Goal: Task Accomplishment & Management: Complete application form

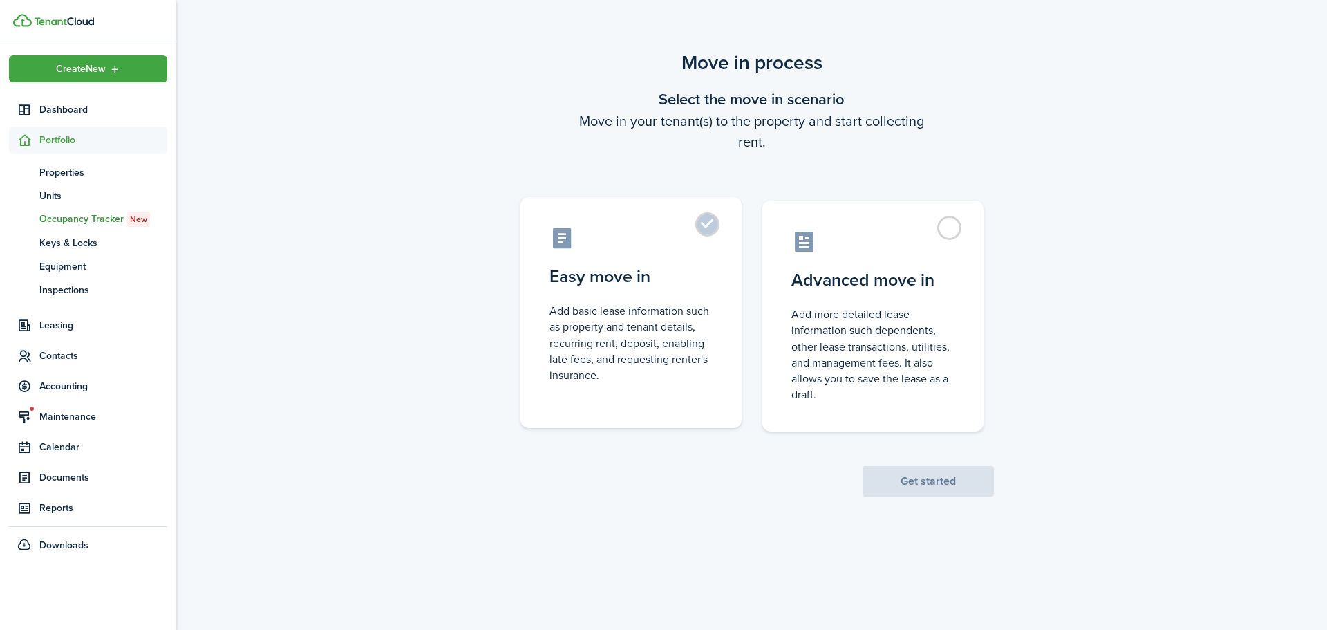
click at [641, 271] on control-radio-card-title "Easy move in" at bounding box center [630, 276] width 163 height 25
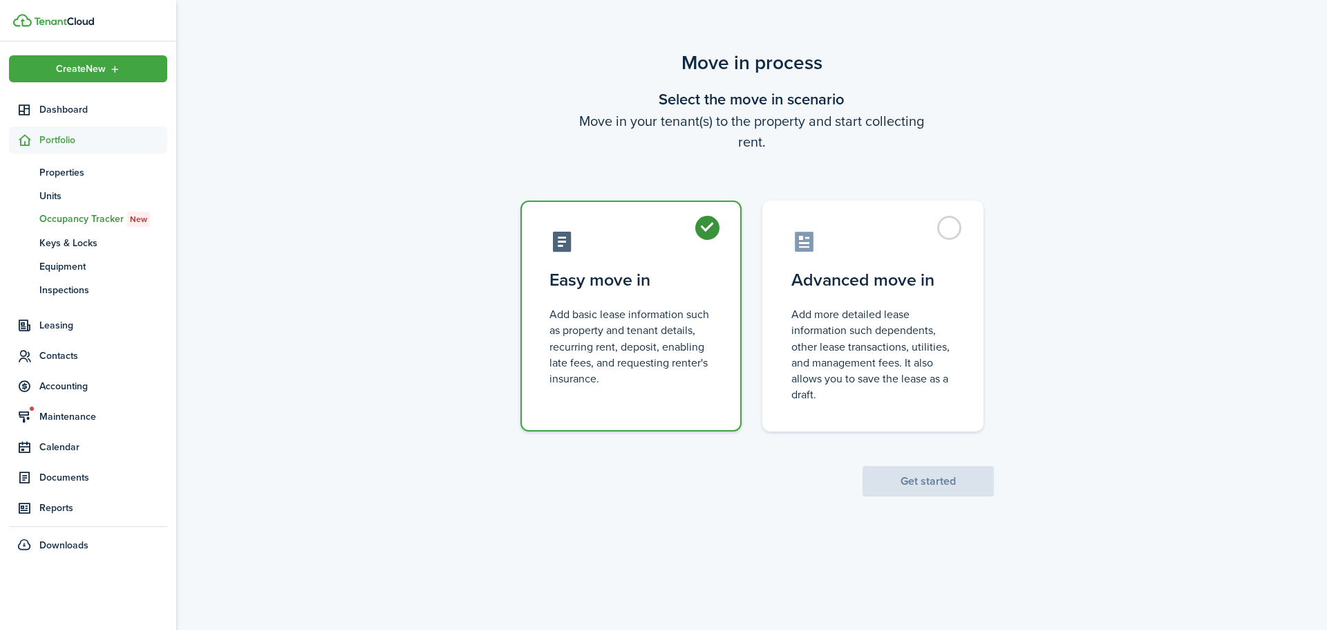
radio input "true"
click at [905, 469] on button "Get started" at bounding box center [928, 481] width 131 height 30
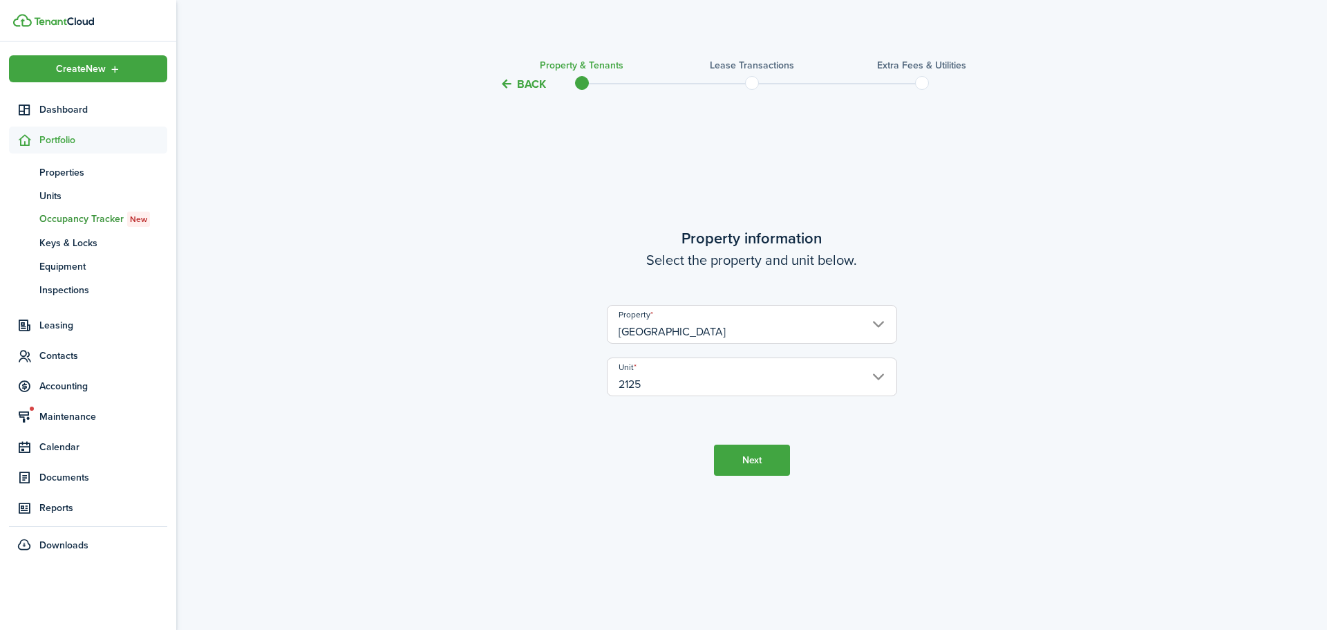
click at [768, 462] on button "Next" at bounding box center [752, 459] width 76 height 31
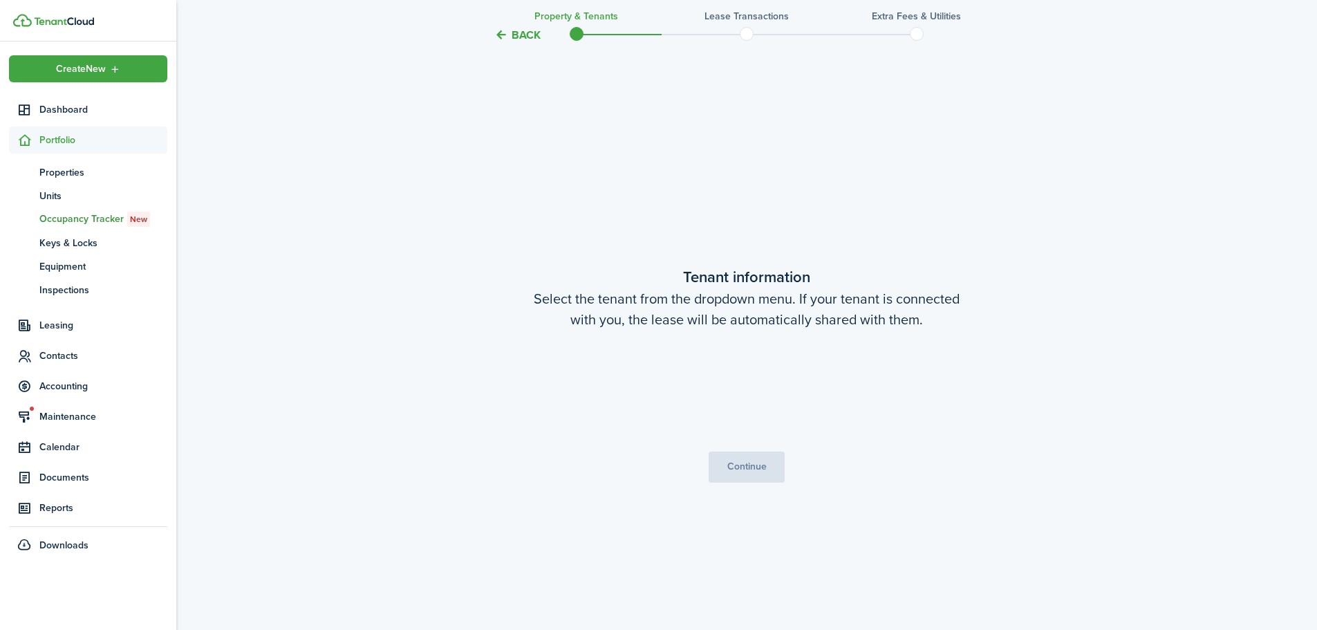
scroll to position [537, 0]
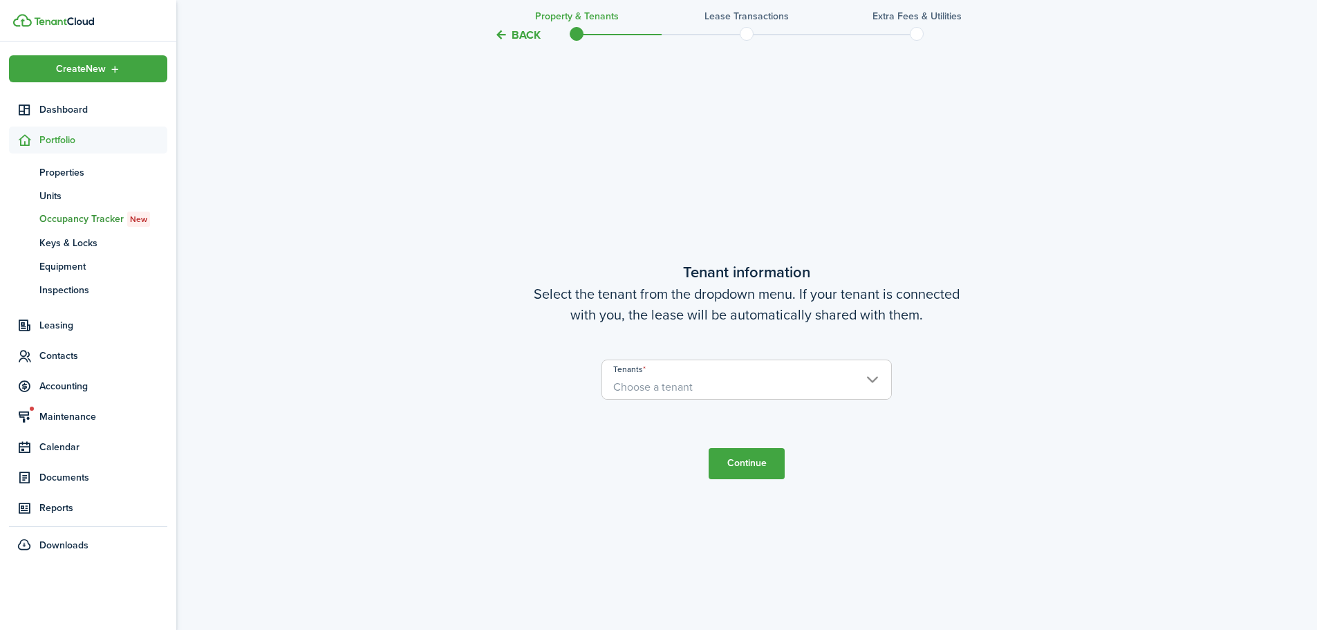
click at [839, 377] on span "Choose a tenant" at bounding box center [746, 386] width 289 height 23
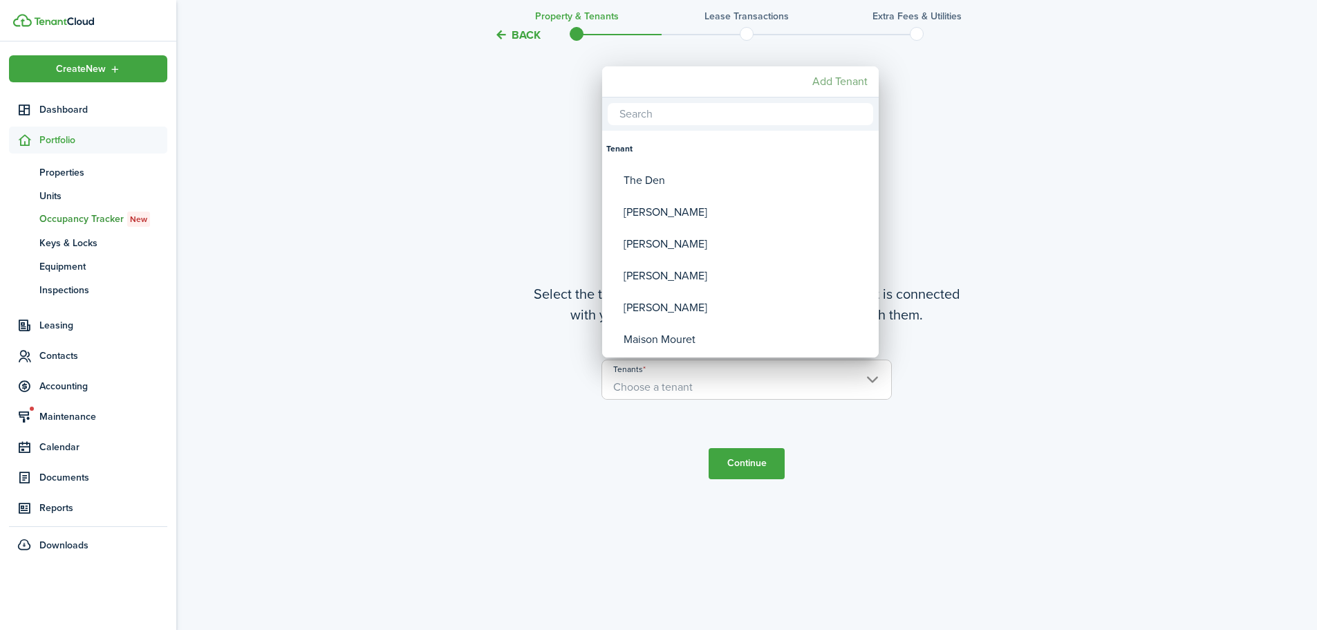
click at [837, 80] on mbsc-button "Add Tenant" at bounding box center [840, 81] width 66 height 25
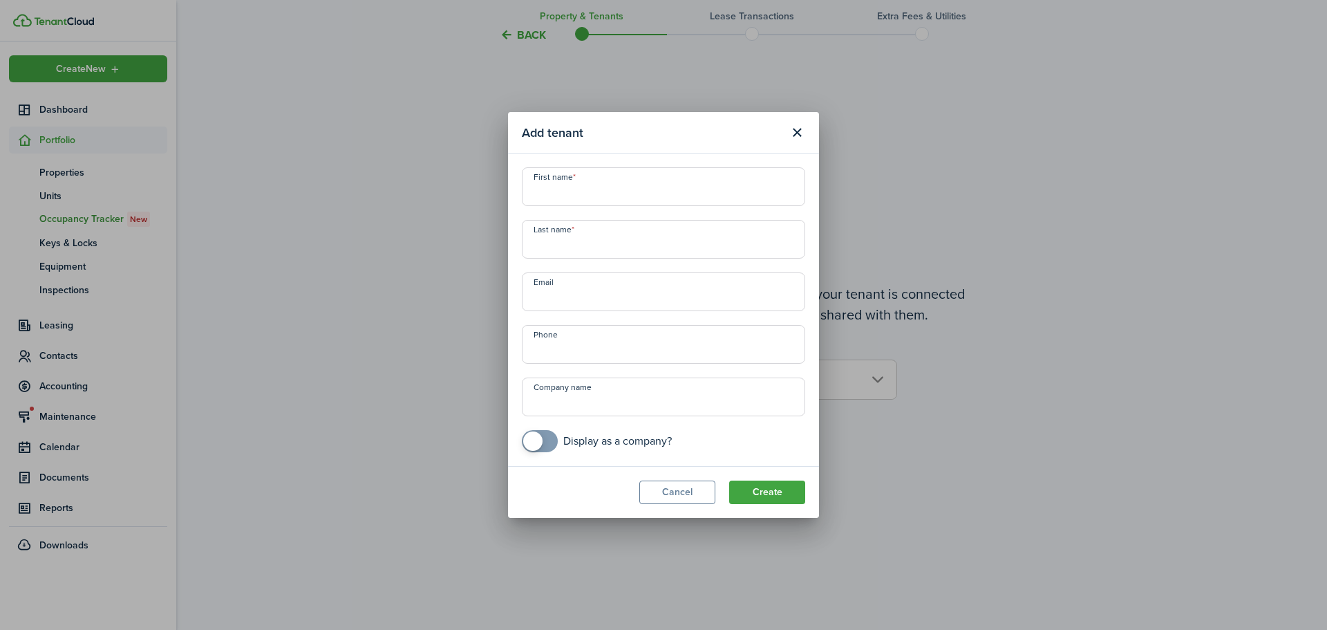
click at [655, 196] on input "First name" at bounding box center [663, 186] width 283 height 39
type input "[PERSON_NAME]"
click at [581, 293] on input "Email" at bounding box center [663, 291] width 283 height 39
type input "[EMAIL_ADDRESS][DOMAIN_NAME]"
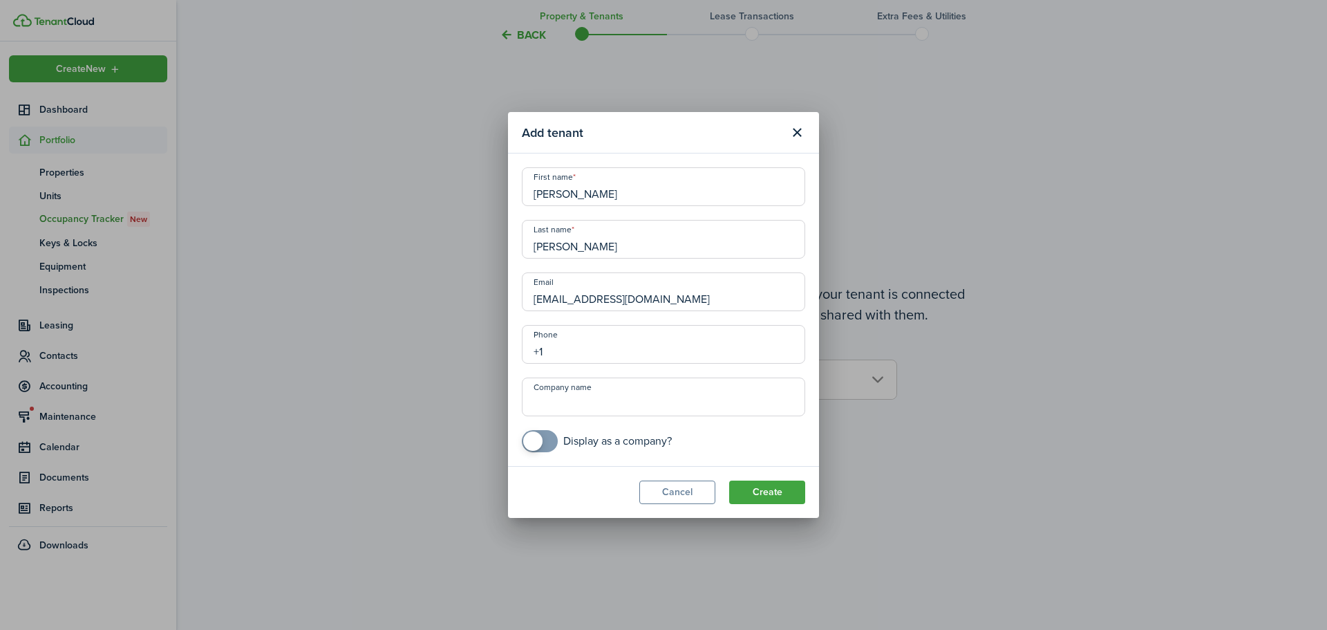
click at [614, 346] on input "+1" at bounding box center [663, 344] width 283 height 39
click at [547, 347] on input "[PHONE_NUMBER]" at bounding box center [663, 344] width 283 height 39
type input "[PHONE_NUMBER]"
click at [755, 485] on button "Create" at bounding box center [767, 491] width 76 height 23
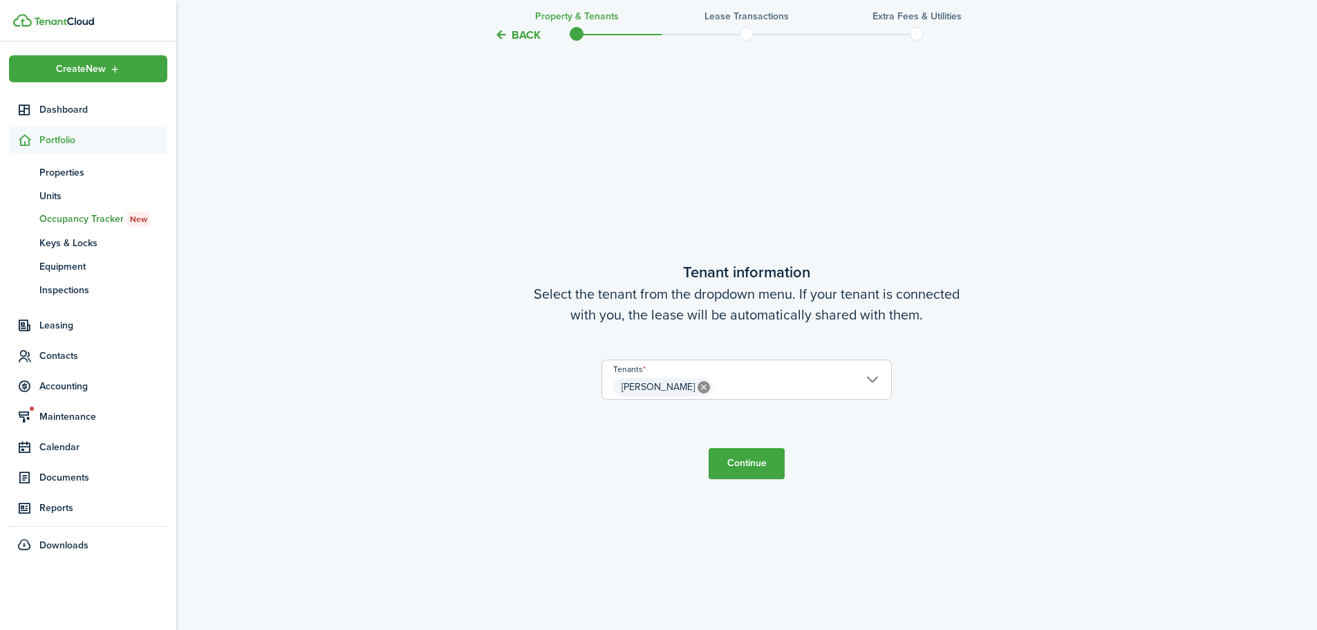
click at [762, 460] on button "Continue" at bounding box center [746, 463] width 76 height 31
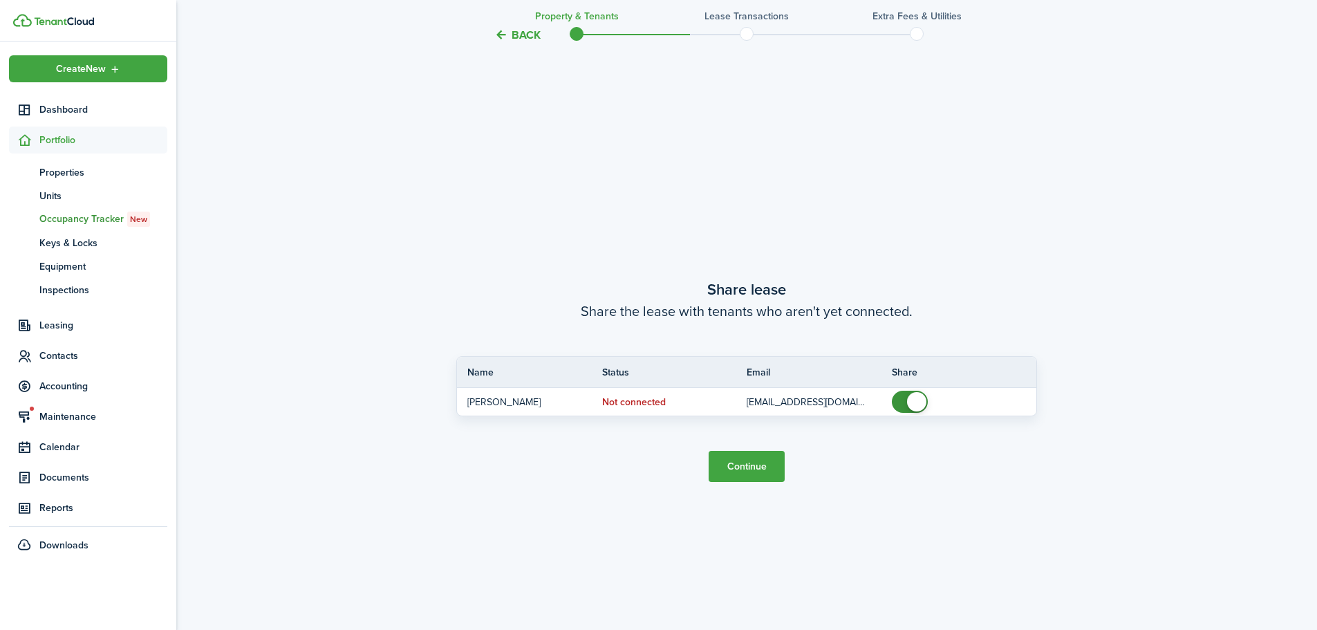
scroll to position [1167, 0]
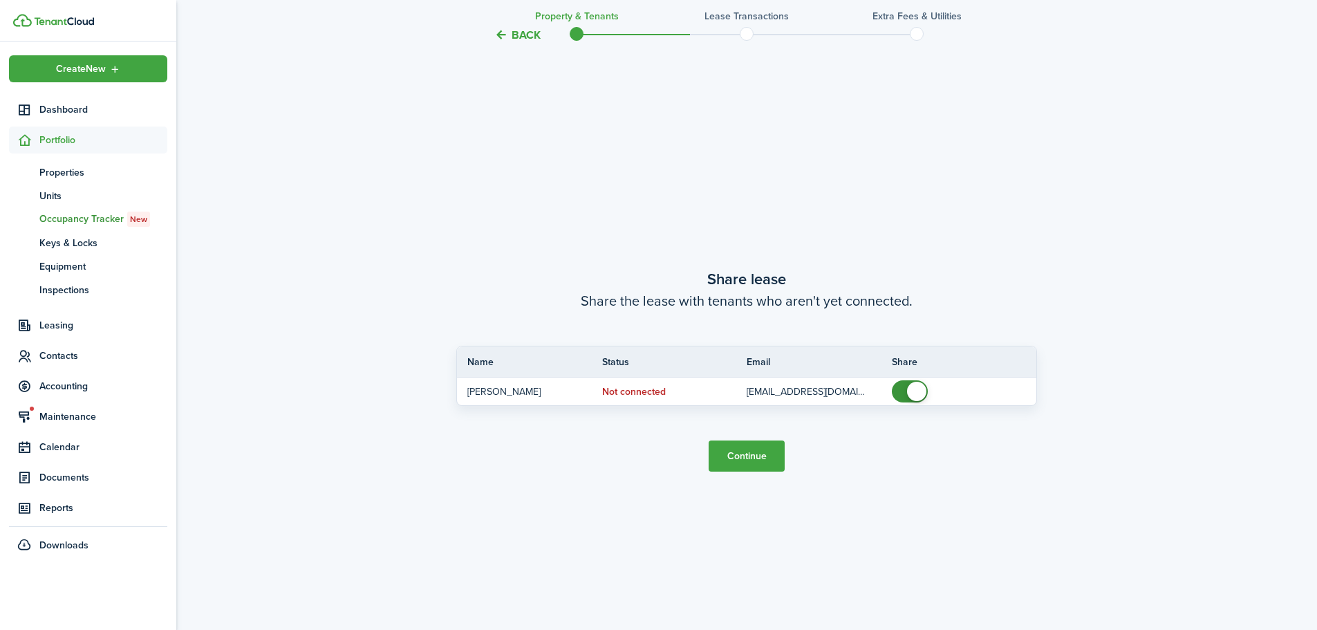
click at [753, 453] on button "Continue" at bounding box center [746, 455] width 76 height 31
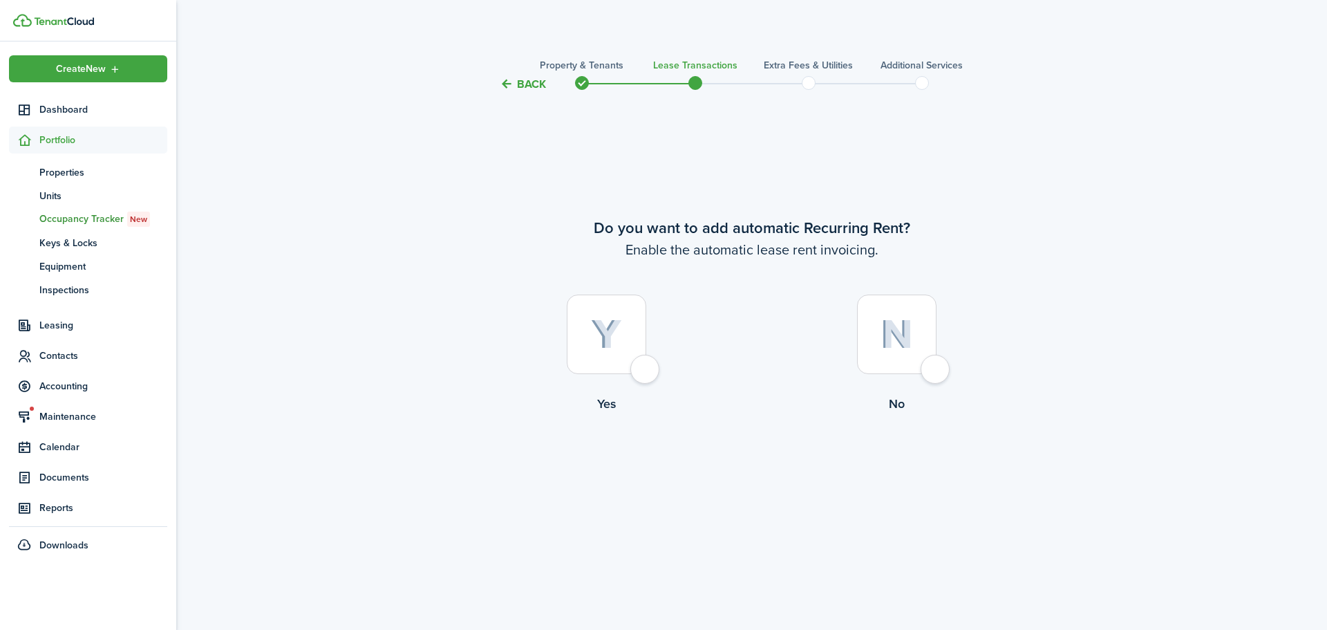
click at [642, 373] on div at bounding box center [606, 333] width 79 height 79
radio input "true"
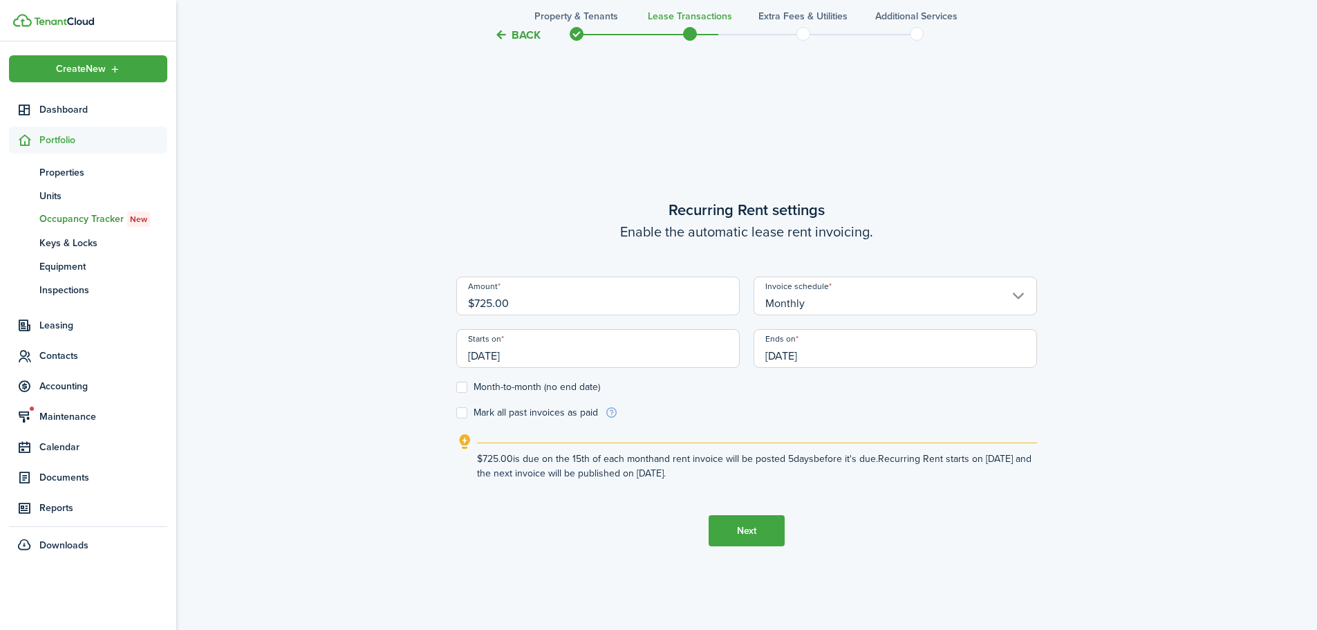
scroll to position [537, 0]
drag, startPoint x: 536, startPoint y: 297, endPoint x: 441, endPoint y: 300, distance: 94.7
click at [441, 300] on div "Back Property & Tenants Lease Transactions Extra fees & Utilities Additional Se…" at bounding box center [746, 97] width 1140 height 1173
click at [813, 353] on input "[DATE]" at bounding box center [894, 345] width 283 height 39
type input "$1,050.00"
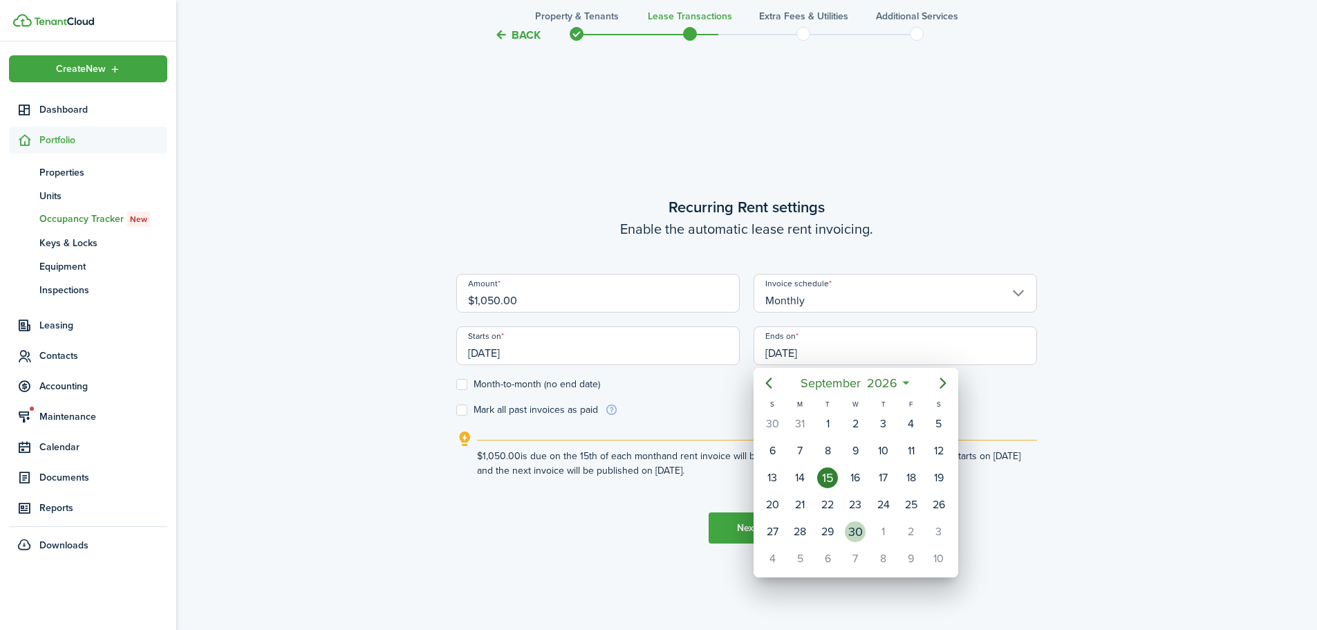
click at [863, 532] on div "30" at bounding box center [855, 531] width 21 height 21
type input "[DATE]"
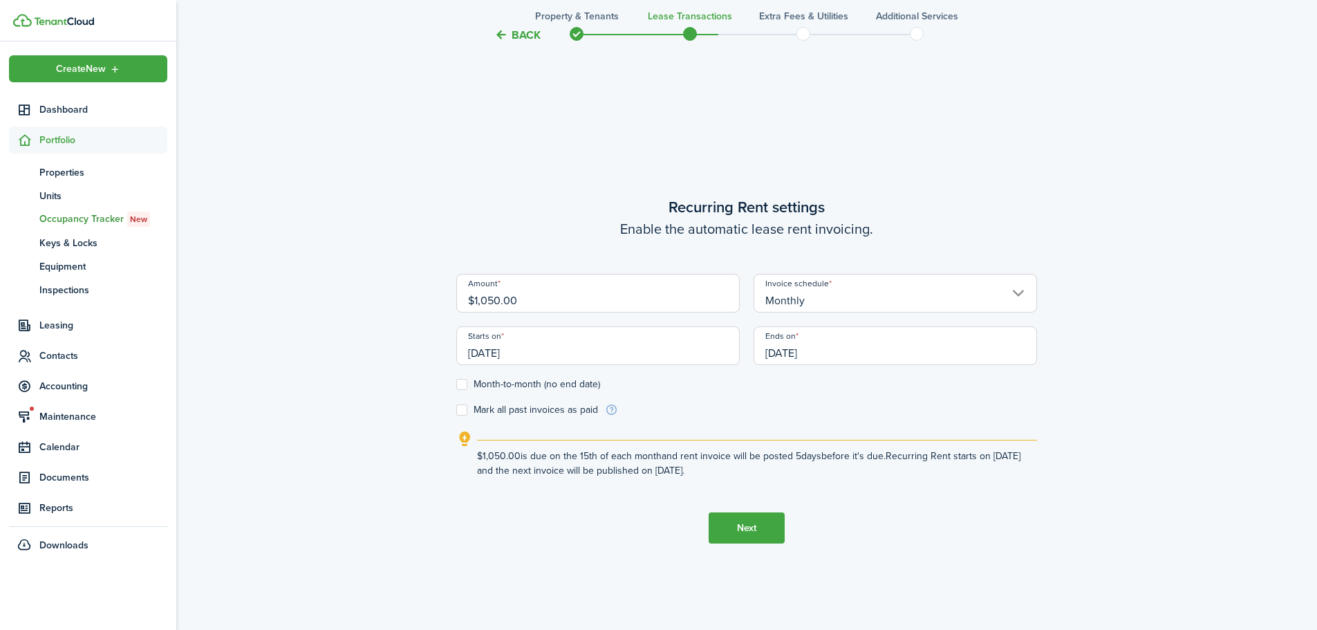
click at [464, 382] on label "Month-to-month (no end date)" at bounding box center [528, 384] width 144 height 11
click at [456, 384] on input "Month-to-month (no end date)" at bounding box center [455, 384] width 1 height 1
click at [460, 384] on label "Month-to-month (no end date)" at bounding box center [528, 384] width 144 height 11
click at [456, 384] on input "Month-to-month (no end date)" at bounding box center [455, 384] width 1 height 1
checkbox input "false"
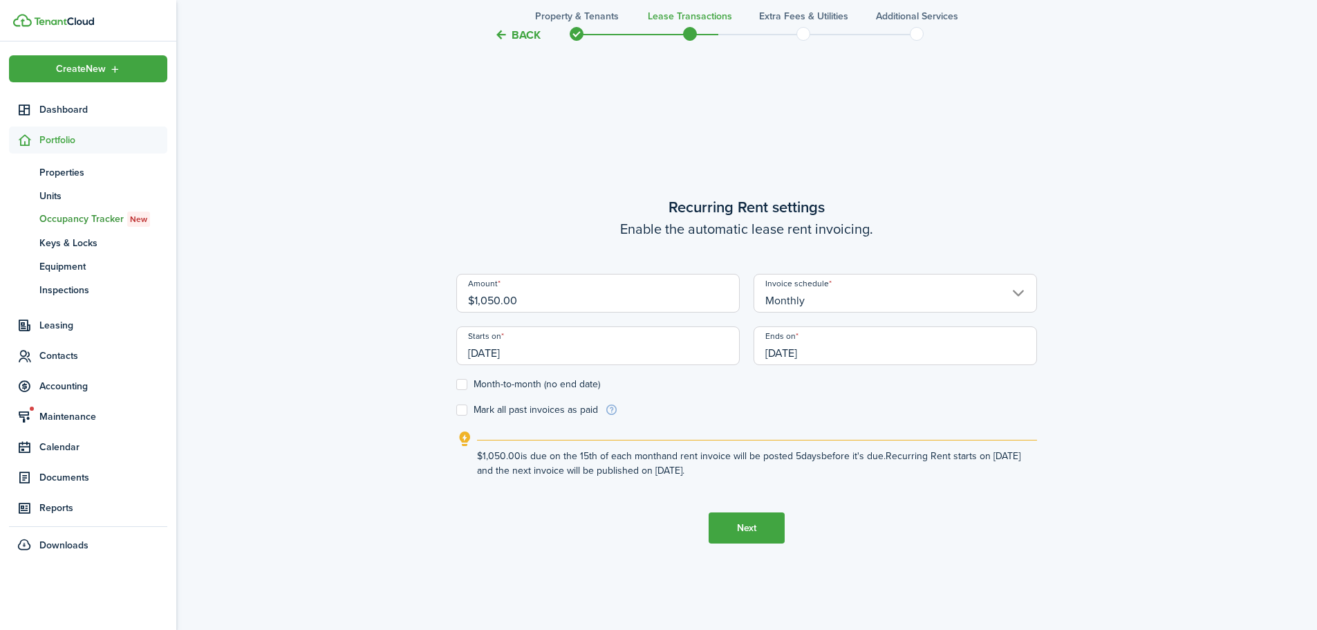
click at [740, 536] on button "Next" at bounding box center [746, 527] width 76 height 31
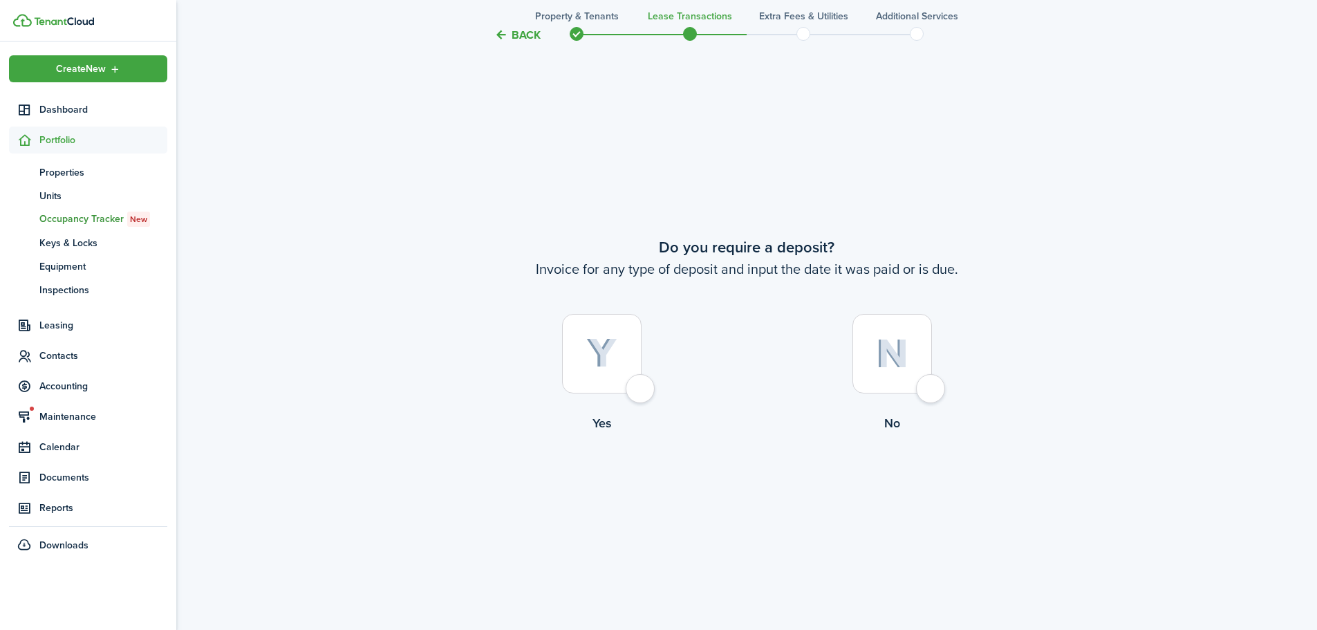
scroll to position [1167, 0]
click at [639, 391] on div at bounding box center [601, 352] width 79 height 79
radio input "true"
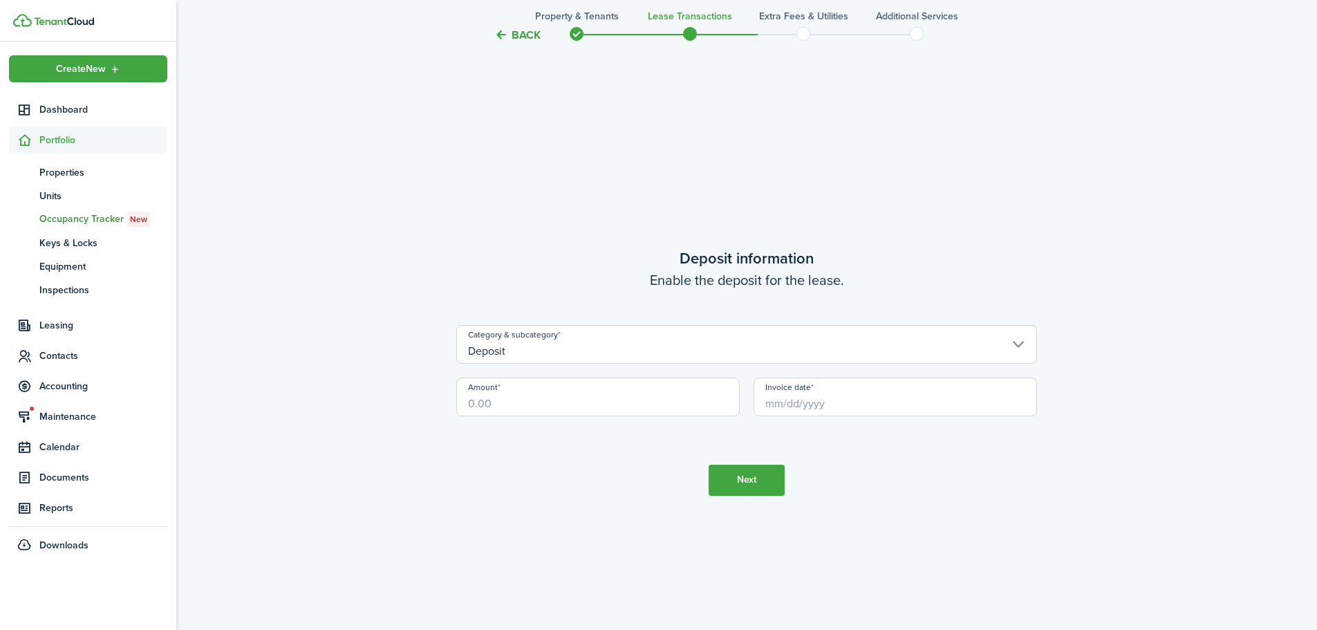
scroll to position [1796, 0]
click at [566, 401] on input "Amount" at bounding box center [597, 395] width 283 height 39
click at [816, 395] on input "Invoice date" at bounding box center [894, 395] width 283 height 39
type input "$1,050.00"
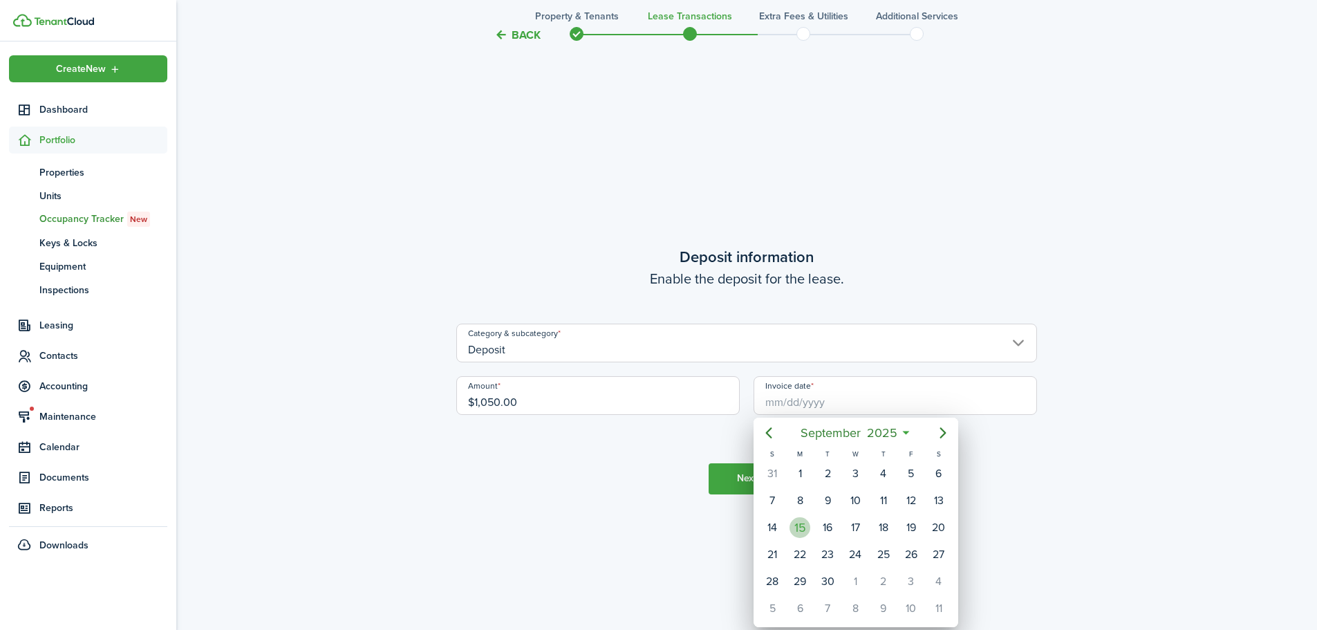
click at [807, 525] on div "15" at bounding box center [799, 527] width 21 height 21
type input "[DATE]"
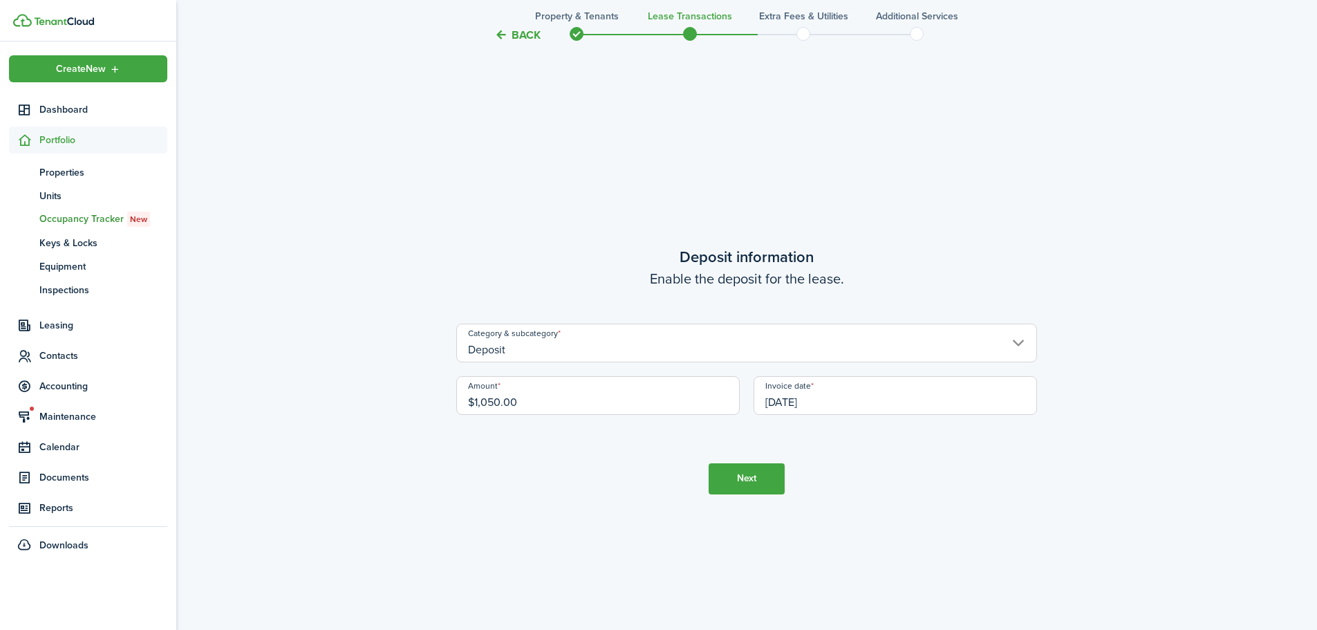
click at [747, 486] on button "Next" at bounding box center [746, 478] width 76 height 31
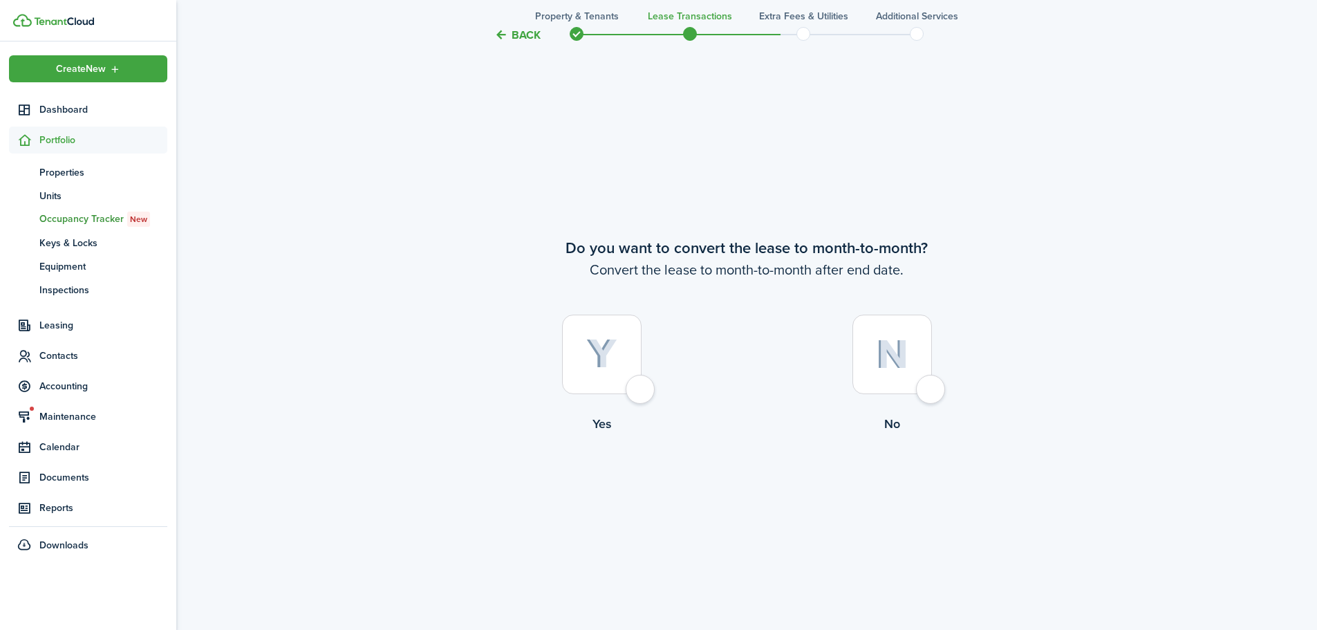
scroll to position [2426, 0]
click at [637, 388] on div at bounding box center [601, 352] width 79 height 79
radio input "true"
click at [754, 497] on button "Continue" at bounding box center [746, 488] width 76 height 31
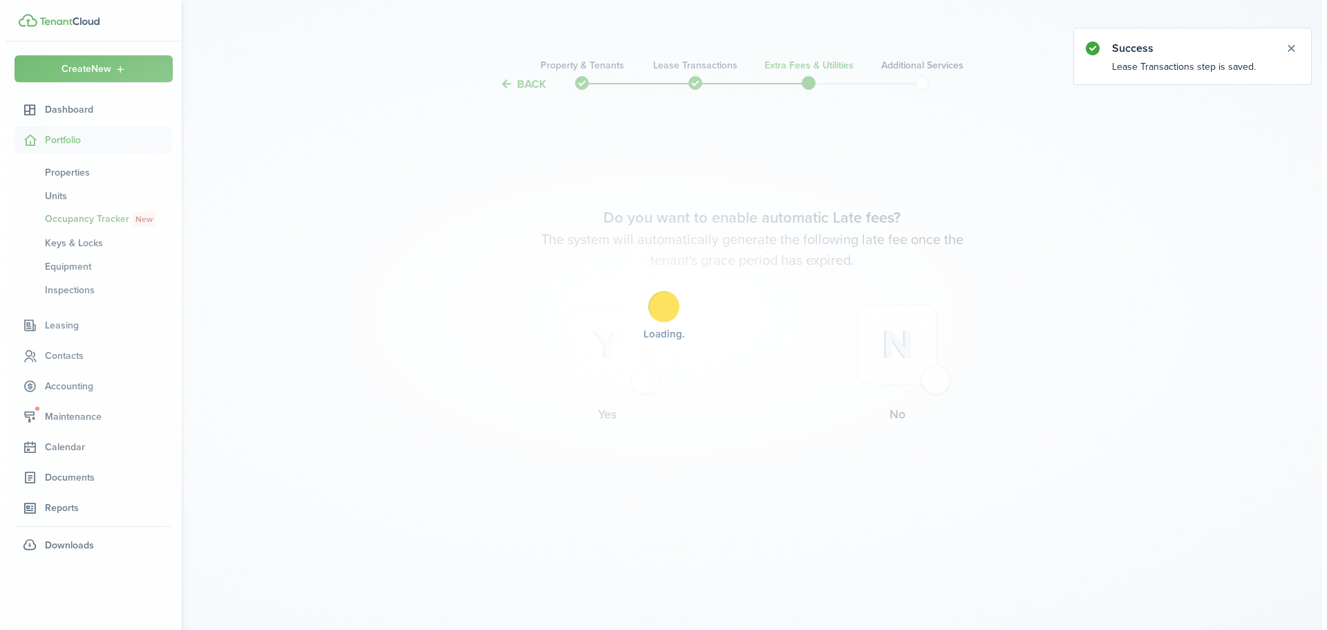
scroll to position [0, 0]
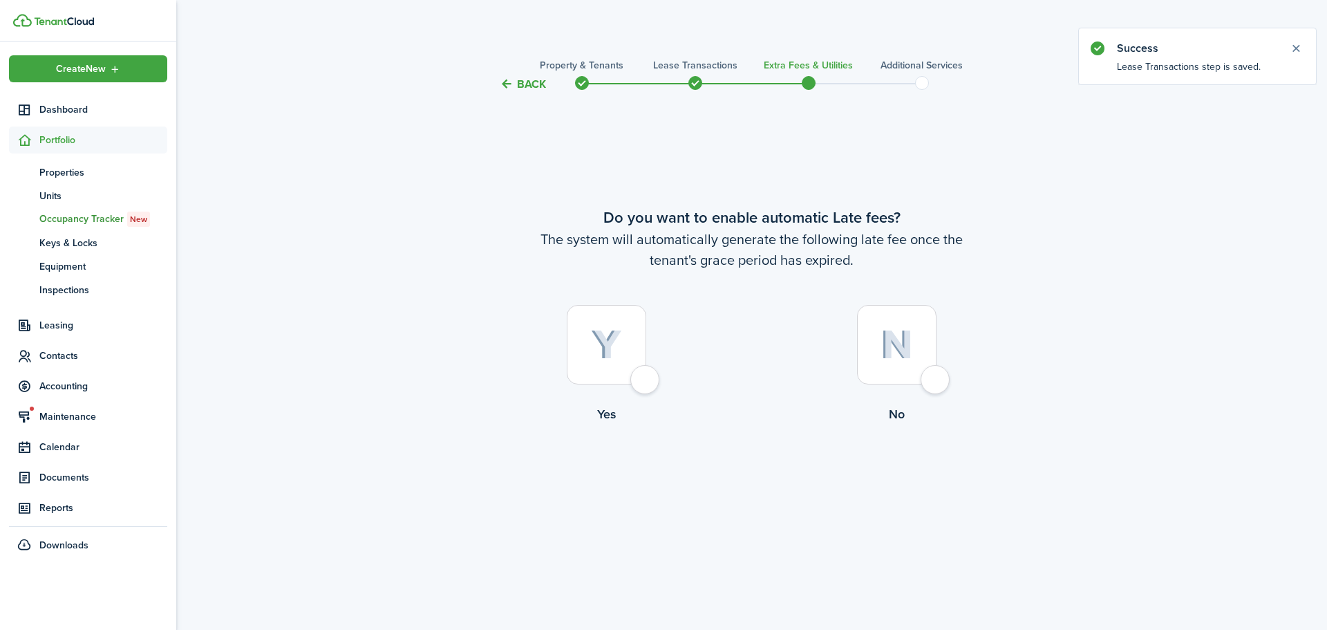
click at [632, 382] on div at bounding box center [606, 344] width 79 height 79
radio input "true"
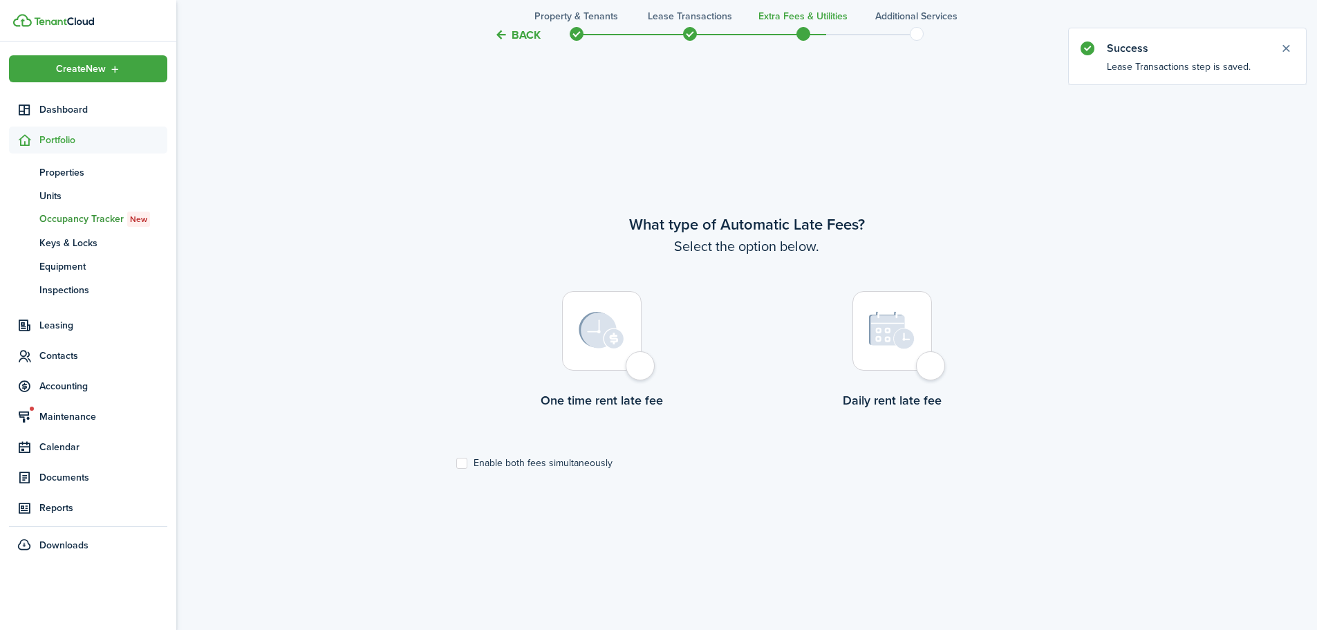
scroll to position [537, 0]
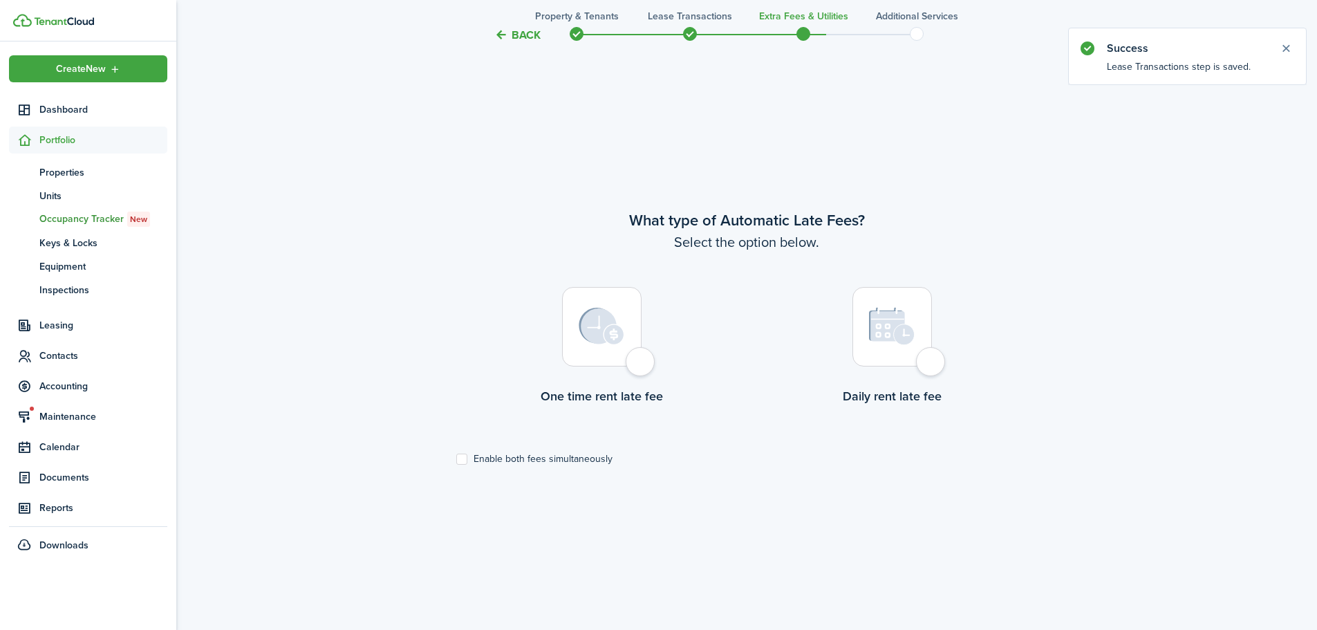
click at [928, 357] on div at bounding box center [891, 326] width 79 height 79
radio input "true"
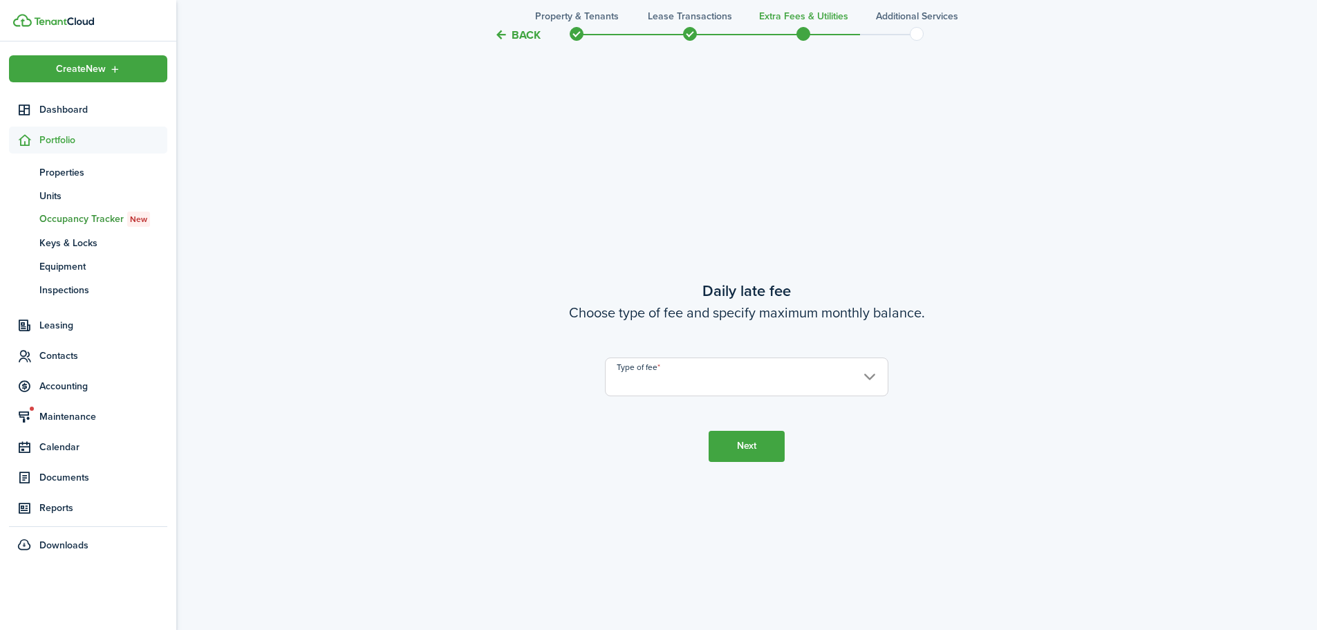
scroll to position [1167, 0]
click at [805, 376] on input "Type of fee" at bounding box center [746, 376] width 283 height 39
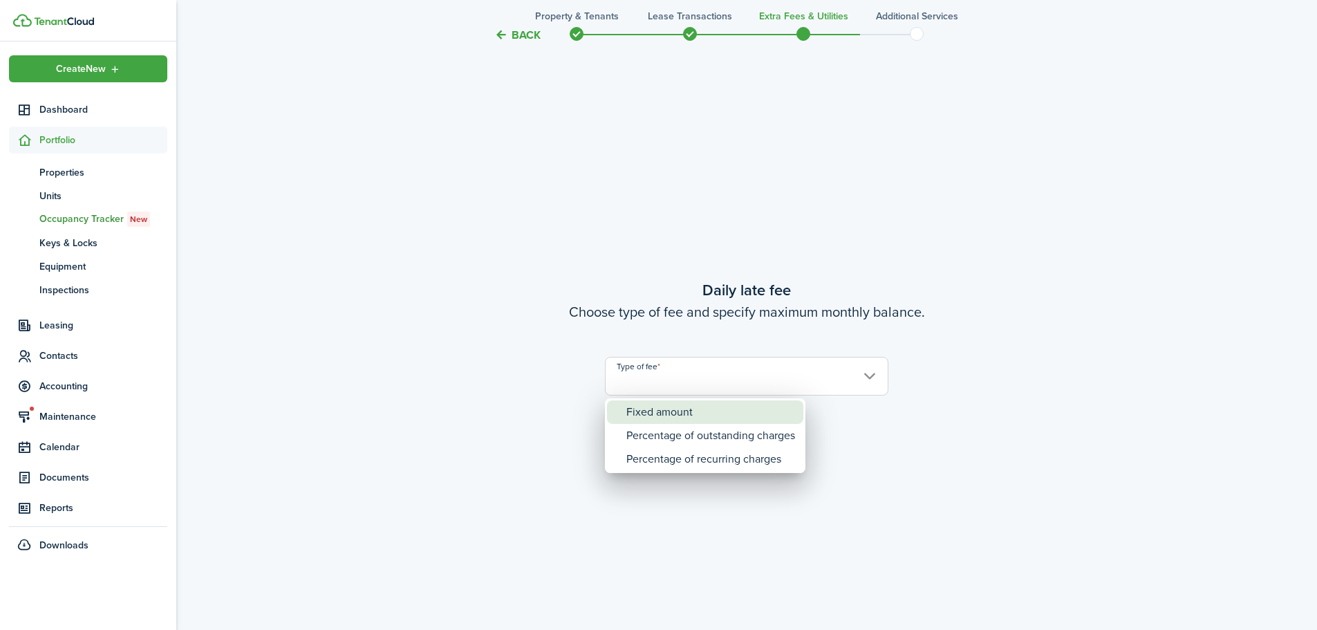
click at [729, 413] on div "Fixed amount" at bounding box center [710, 411] width 169 height 23
type input "Fixed amount"
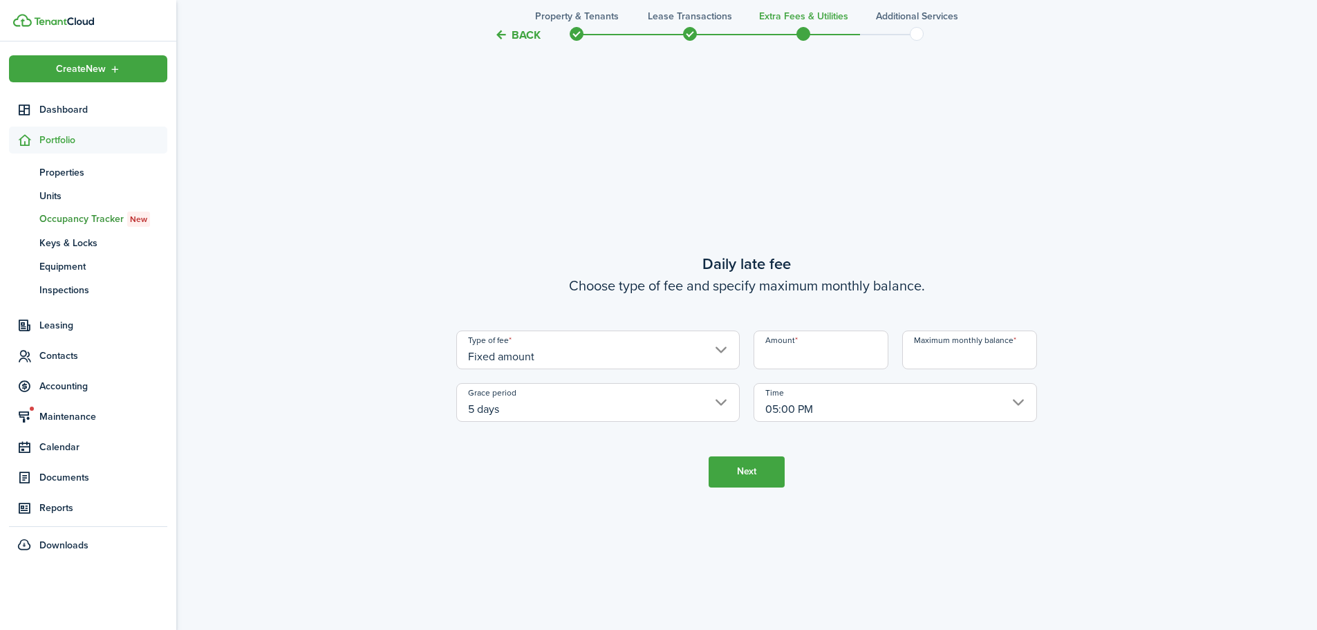
click at [860, 344] on input "Amount" at bounding box center [820, 349] width 135 height 39
type input "$10.00"
click at [988, 359] on input "Maximum monthly balance" at bounding box center [969, 349] width 135 height 39
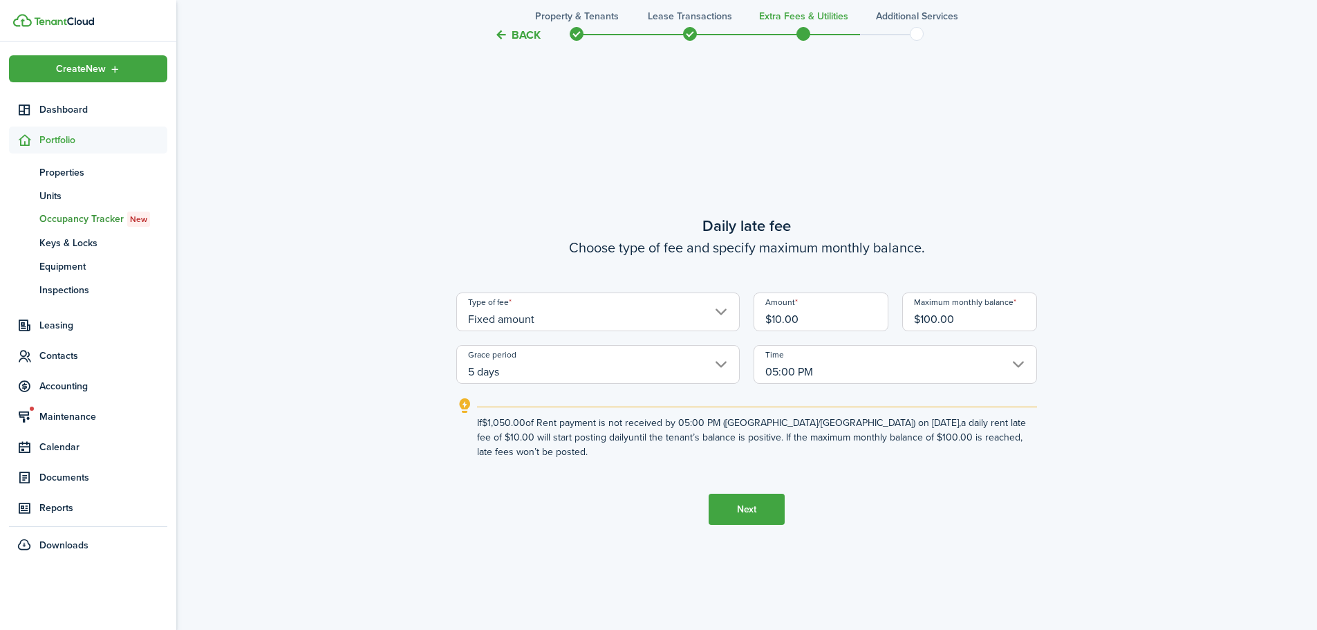
click at [972, 314] on input "$100.00" at bounding box center [969, 311] width 135 height 39
drag, startPoint x: 973, startPoint y: 315, endPoint x: 890, endPoint y: 316, distance: 82.9
click at [890, 316] on div "Type of fee Fixed amount Amount $10.00 Maximum monthly balance $100.00 Grace pe…" at bounding box center [746, 337] width 594 height 91
click at [1041, 323] on div "Maximum monthly balance $50.00" at bounding box center [969, 311] width 149 height 39
drag, startPoint x: 967, startPoint y: 321, endPoint x: 894, endPoint y: 318, distance: 72.7
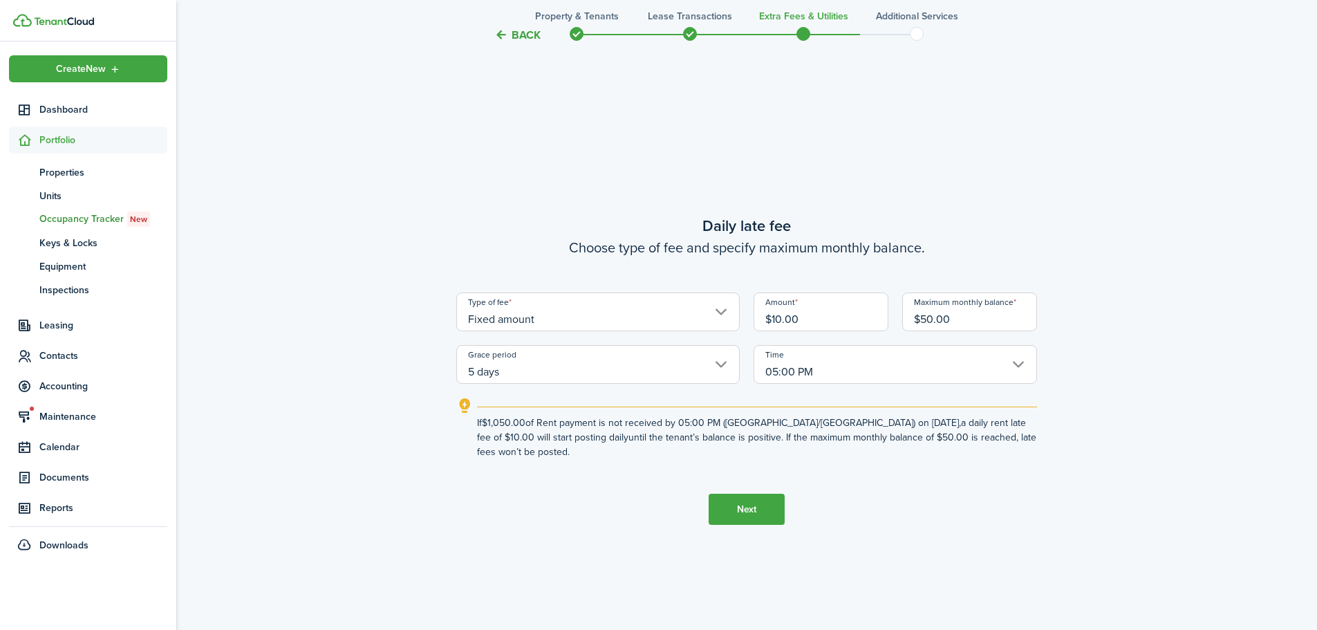
click at [894, 318] on div "Type of fee Fixed amount Amount $10.00 Maximum monthly balance $50.00 Grace per…" at bounding box center [746, 337] width 594 height 91
type input "$100.00"
click at [780, 514] on button "Next" at bounding box center [746, 508] width 76 height 31
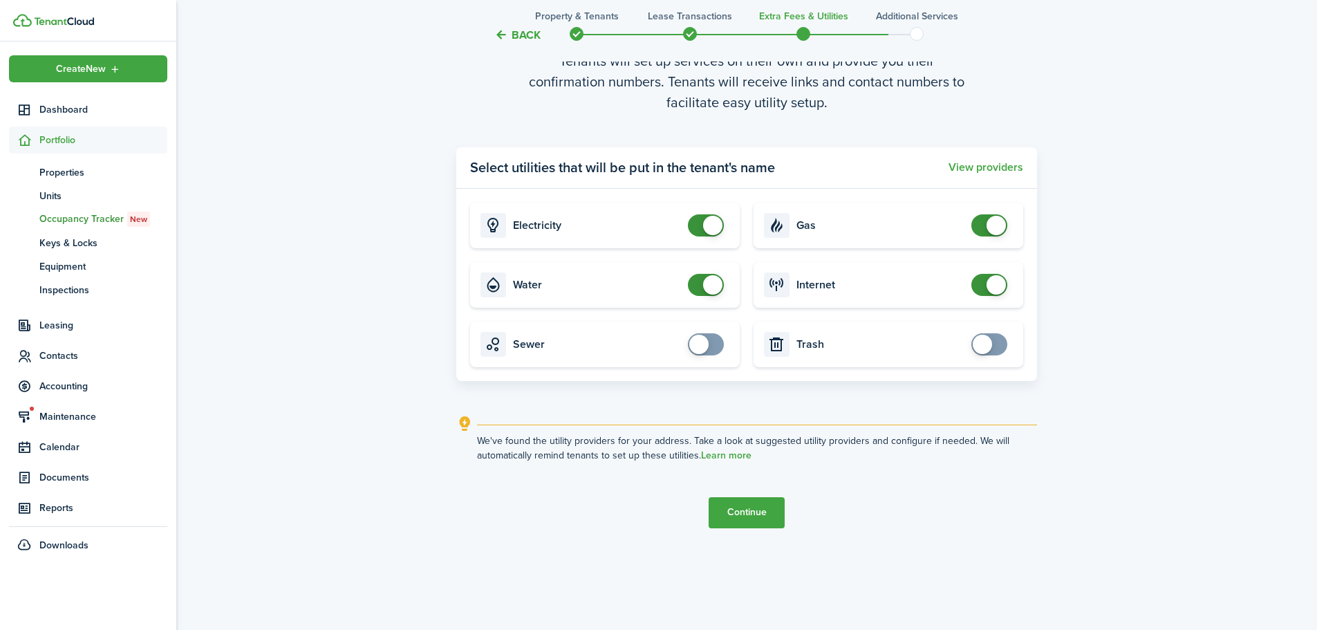
scroll to position [1889, 0]
checkbox input "true"
click at [705, 341] on span at bounding box center [698, 343] width 19 height 19
checkbox input "true"
click at [986, 344] on span at bounding box center [981, 343] width 19 height 19
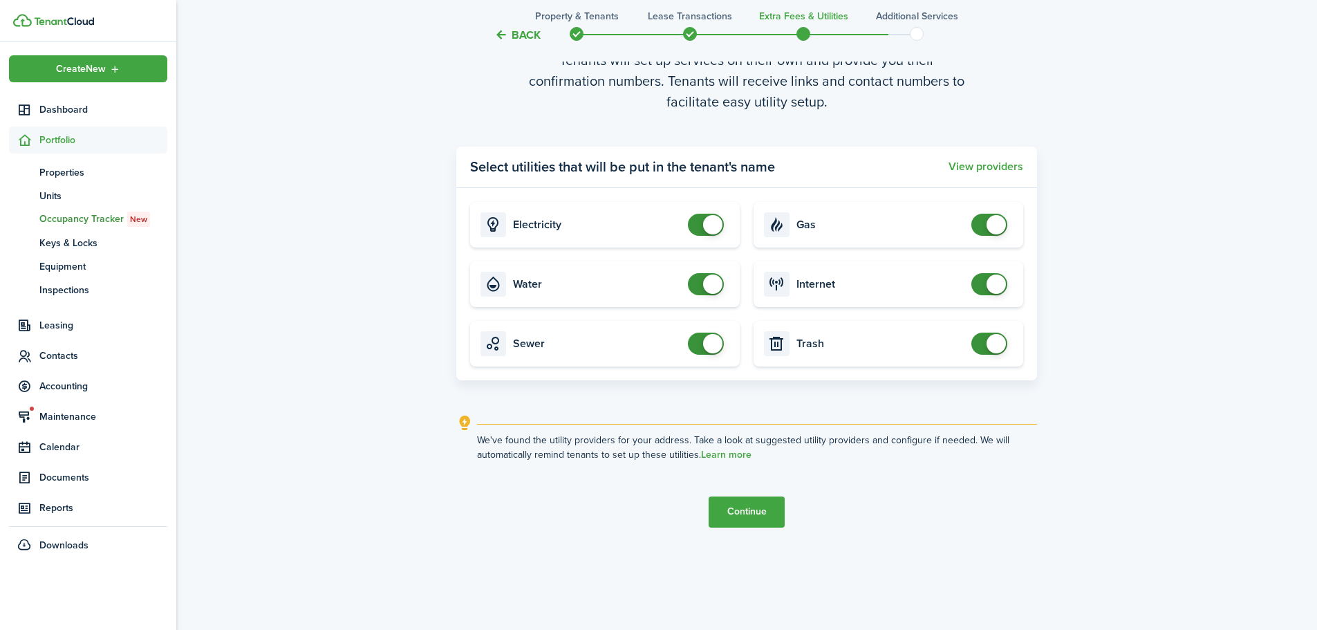
click at [751, 513] on button "Continue" at bounding box center [746, 511] width 76 height 31
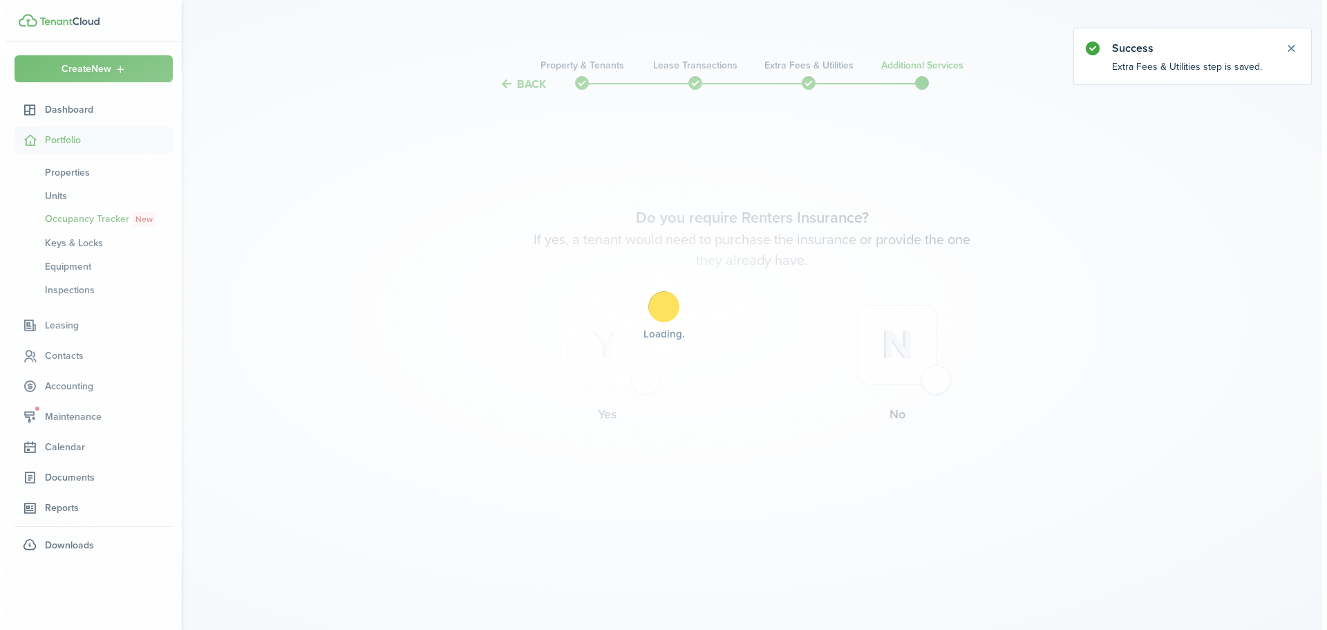
scroll to position [0, 0]
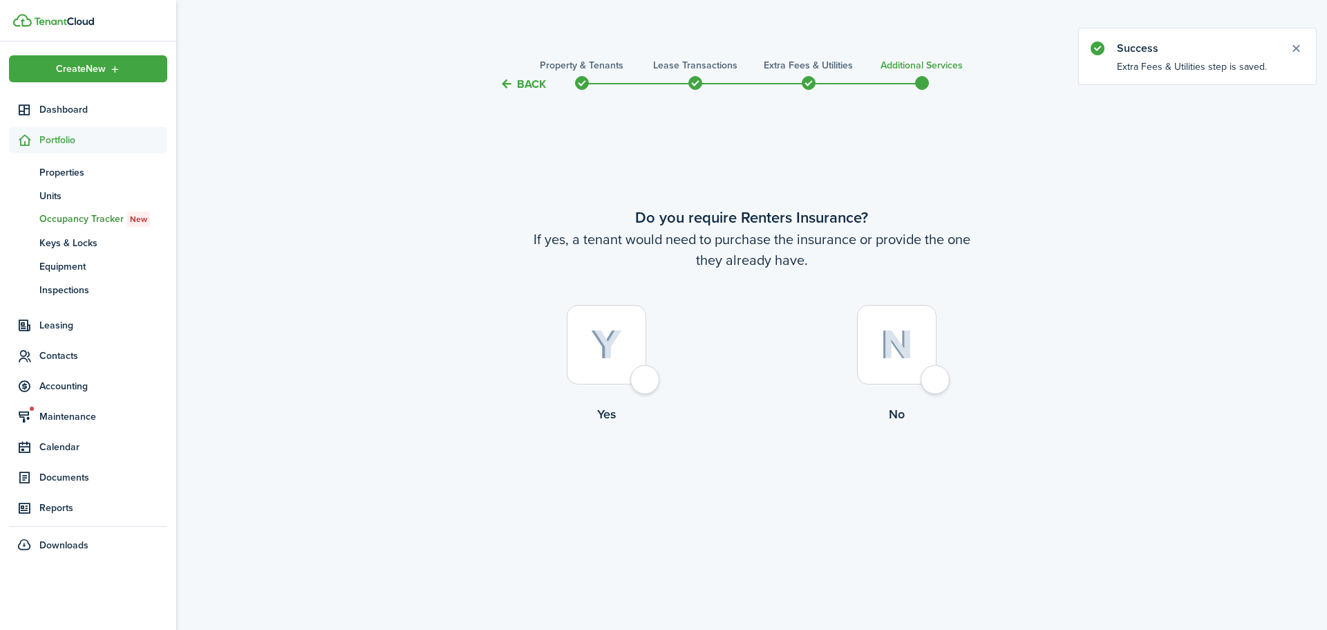
click at [646, 373] on div at bounding box center [606, 344] width 79 height 79
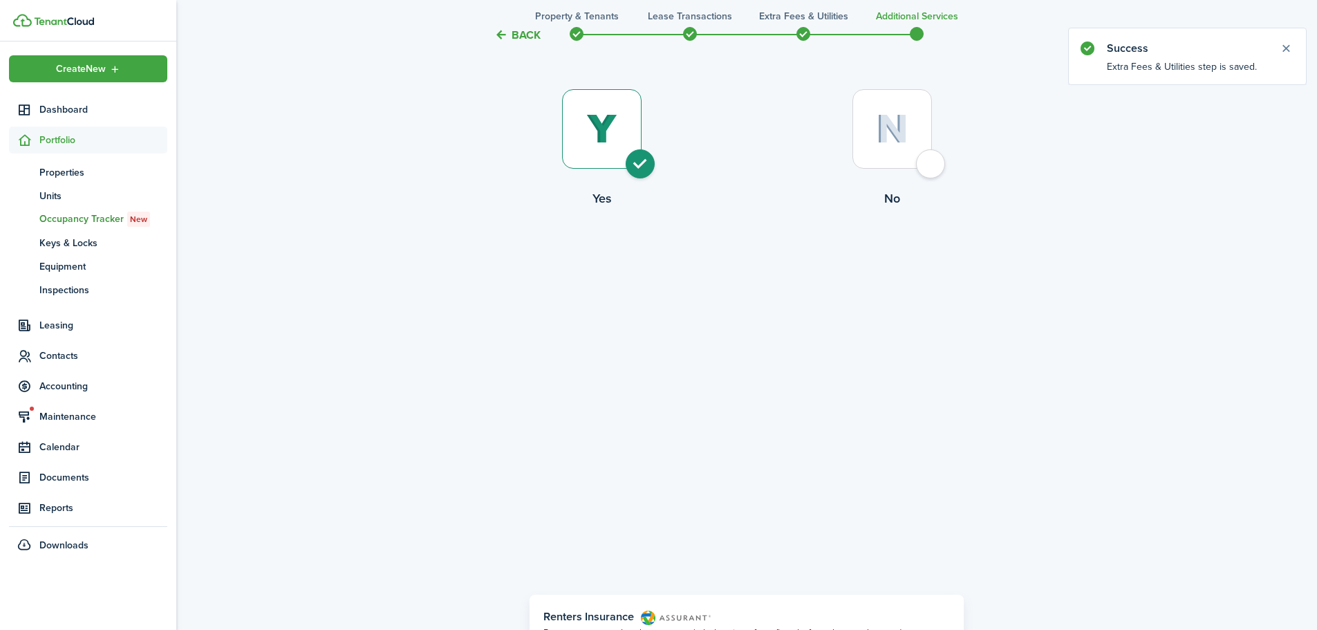
scroll to position [191, 0]
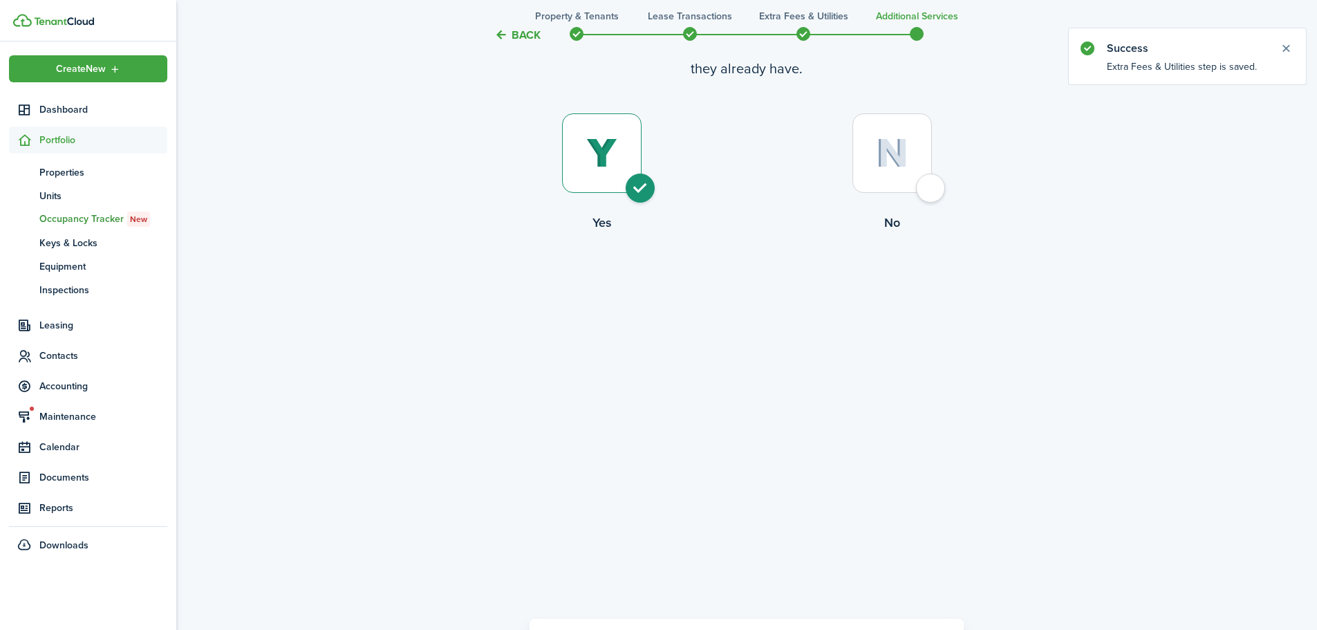
click at [925, 185] on div at bounding box center [891, 152] width 79 height 79
radio input "false"
radio input "true"
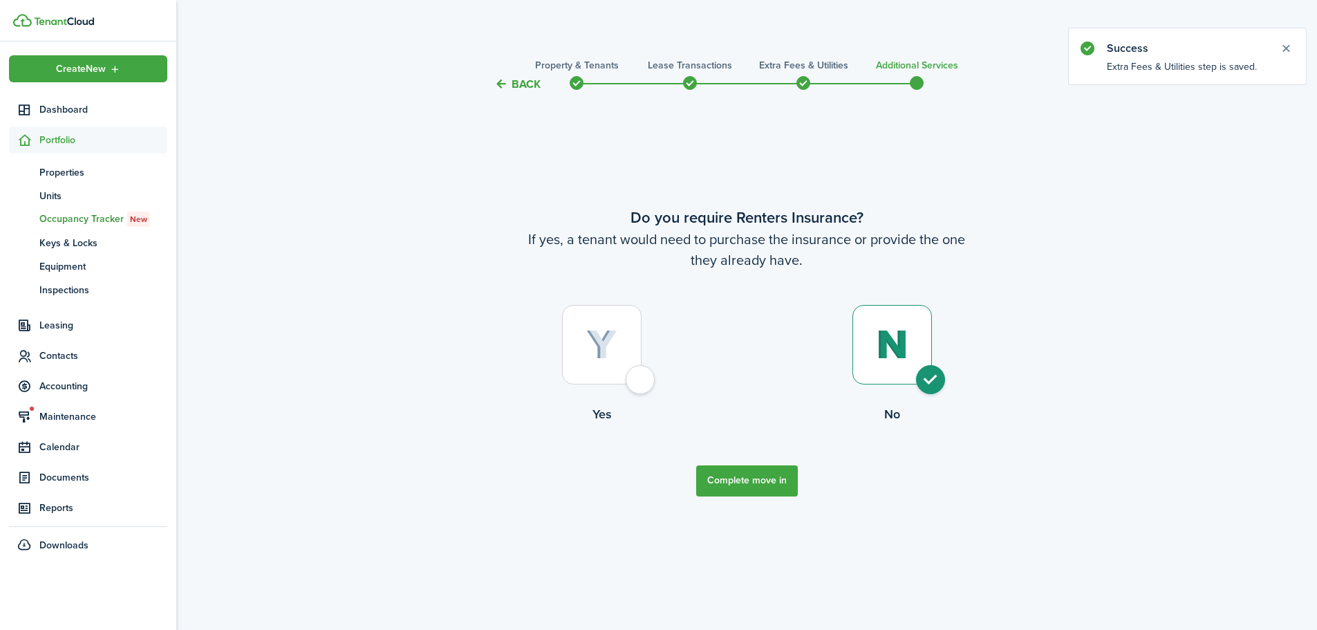
scroll to position [0, 0]
click at [758, 487] on button "Complete move in" at bounding box center [752, 480] width 102 height 31
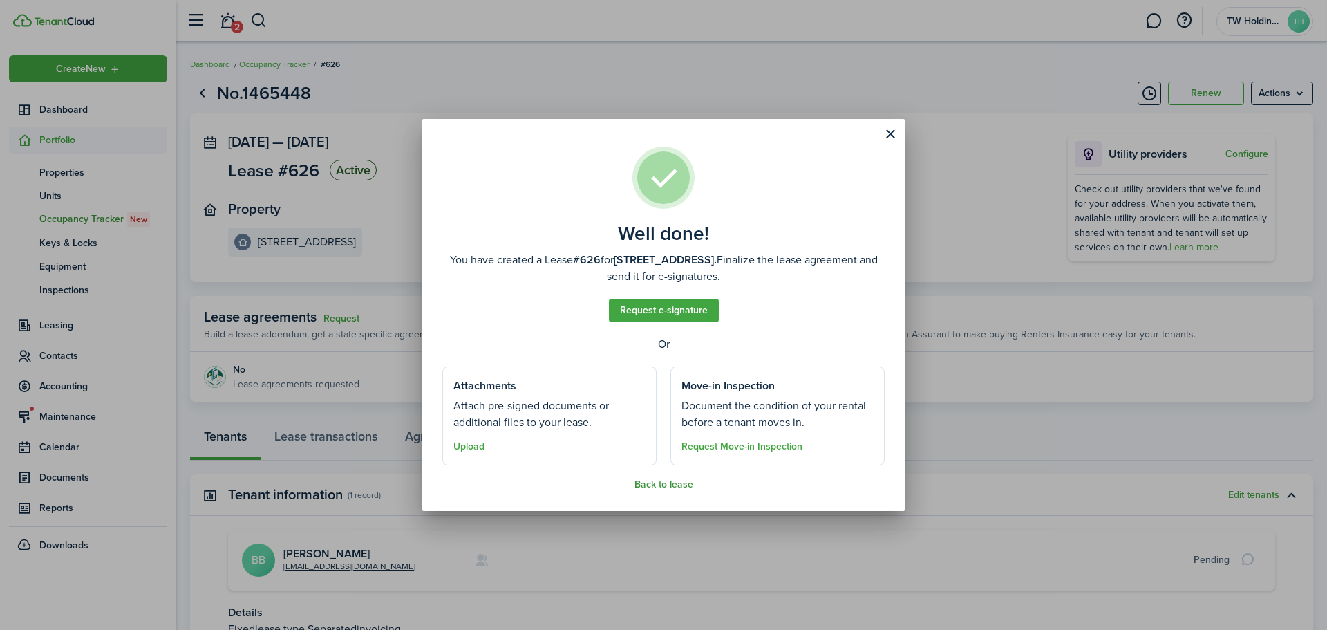
click at [674, 484] on button "Back to lease" at bounding box center [663, 484] width 59 height 11
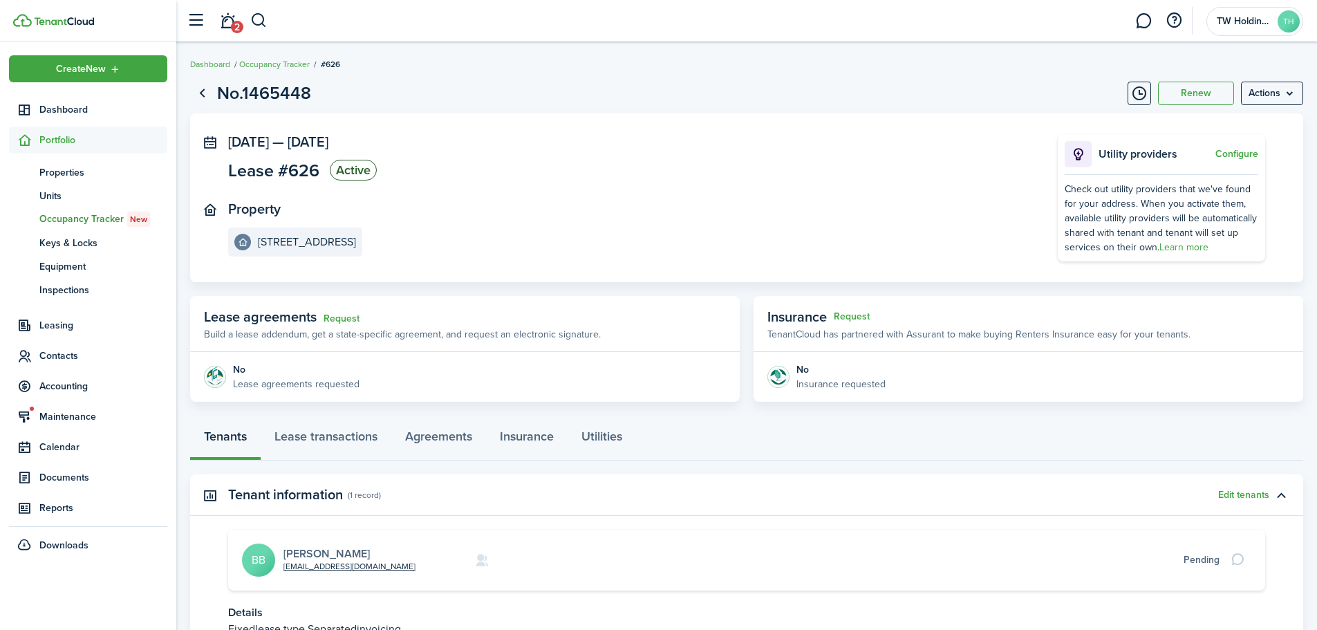
click at [328, 555] on link "[PERSON_NAME]" at bounding box center [326, 553] width 86 height 16
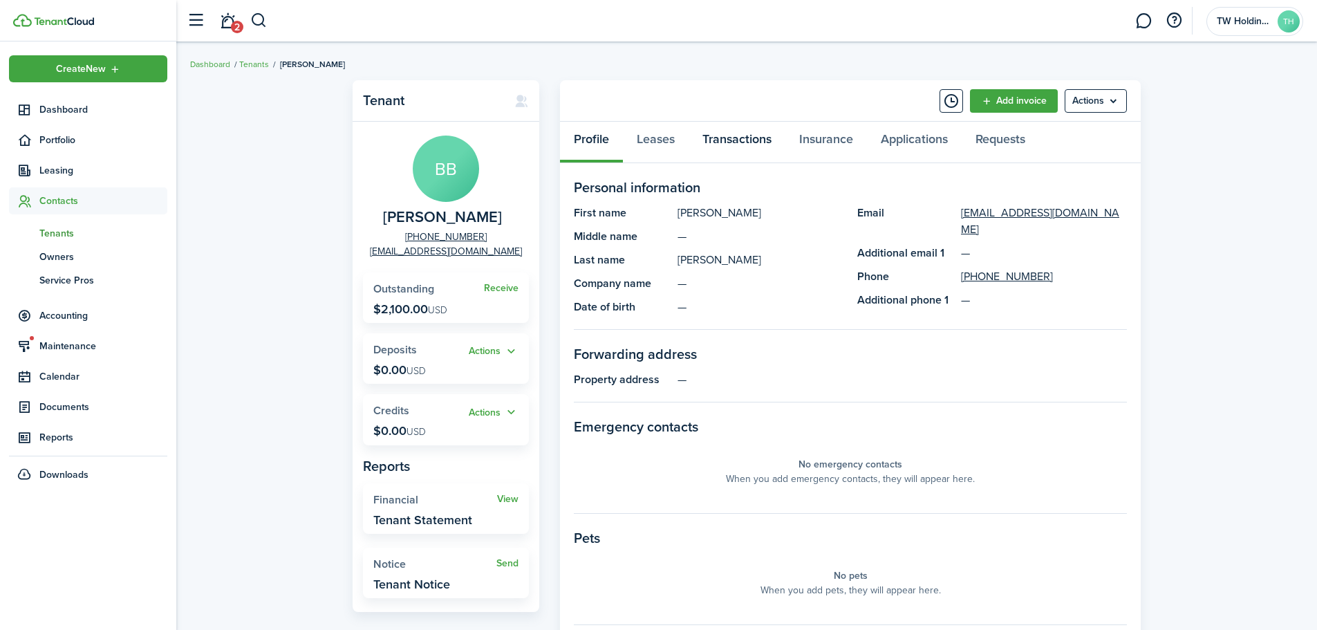
click at [721, 136] on link "Transactions" at bounding box center [736, 142] width 97 height 41
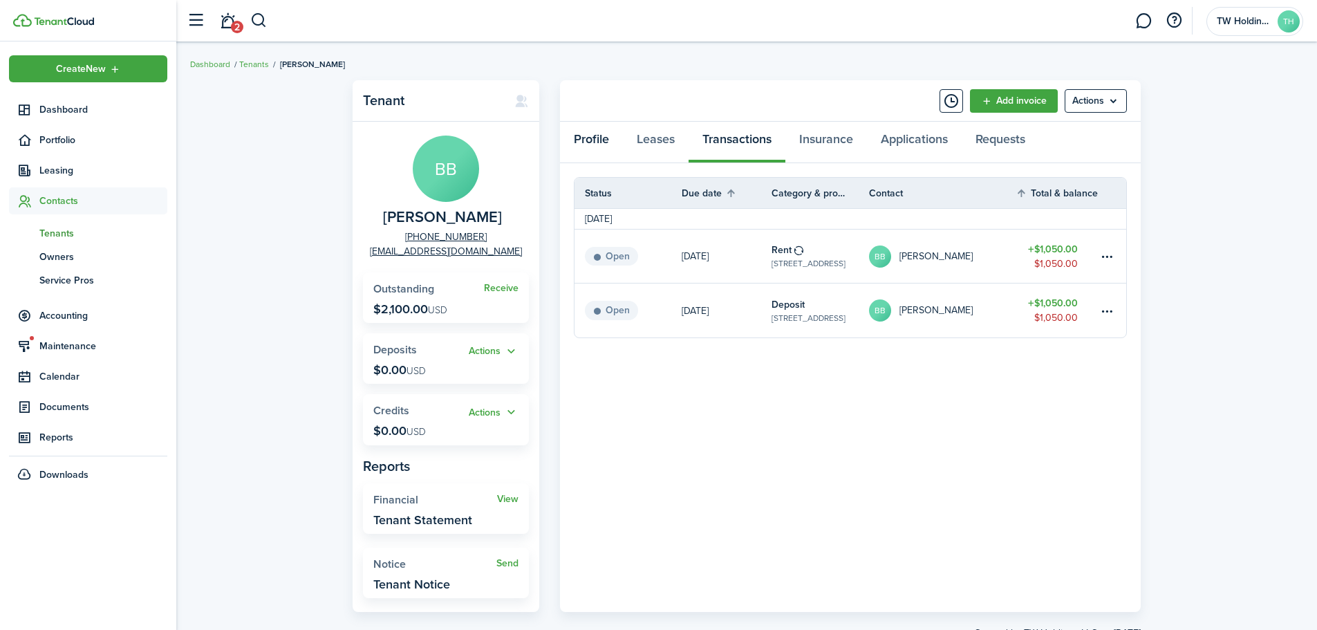
click at [594, 142] on link "Profile" at bounding box center [591, 142] width 63 height 41
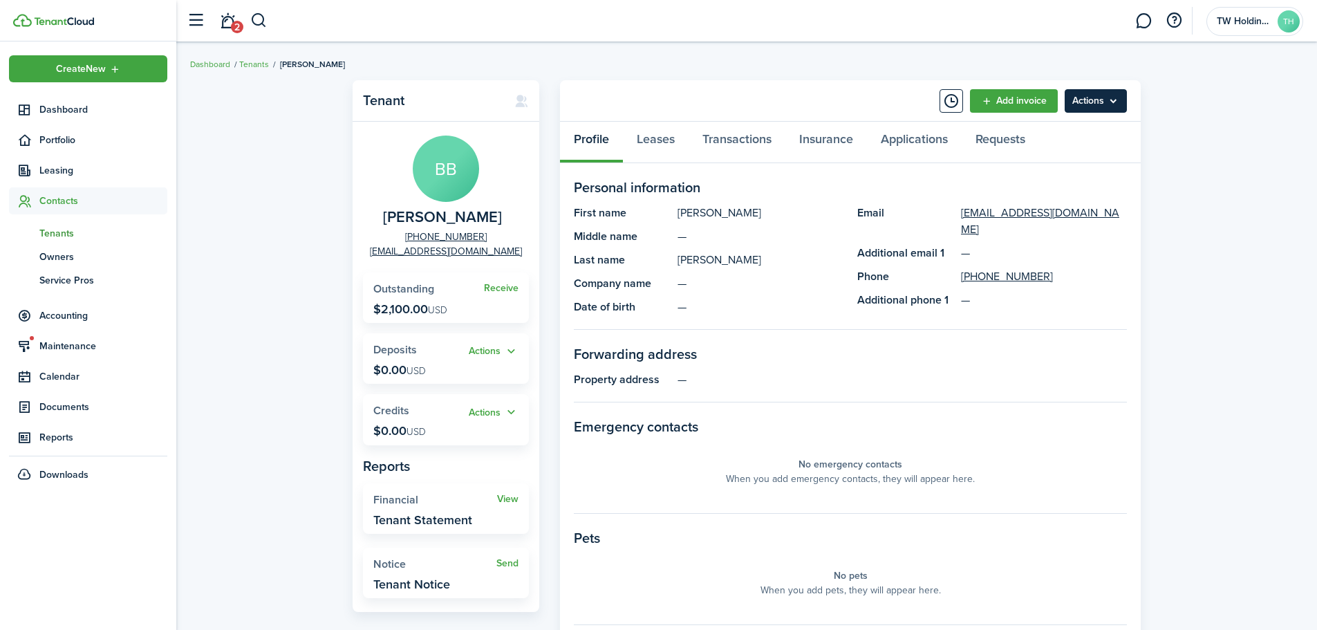
click at [1102, 97] on menu-btn "Actions" at bounding box center [1095, 100] width 62 height 23
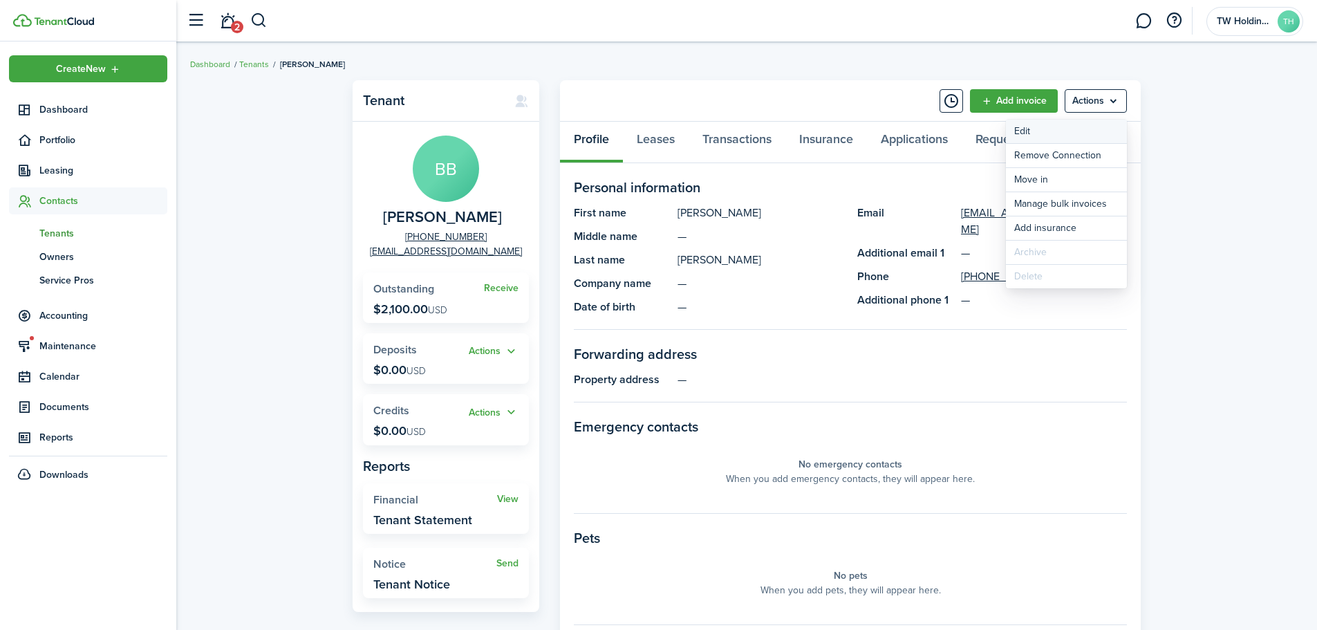
click at [1066, 133] on link "Edit" at bounding box center [1066, 131] width 121 height 23
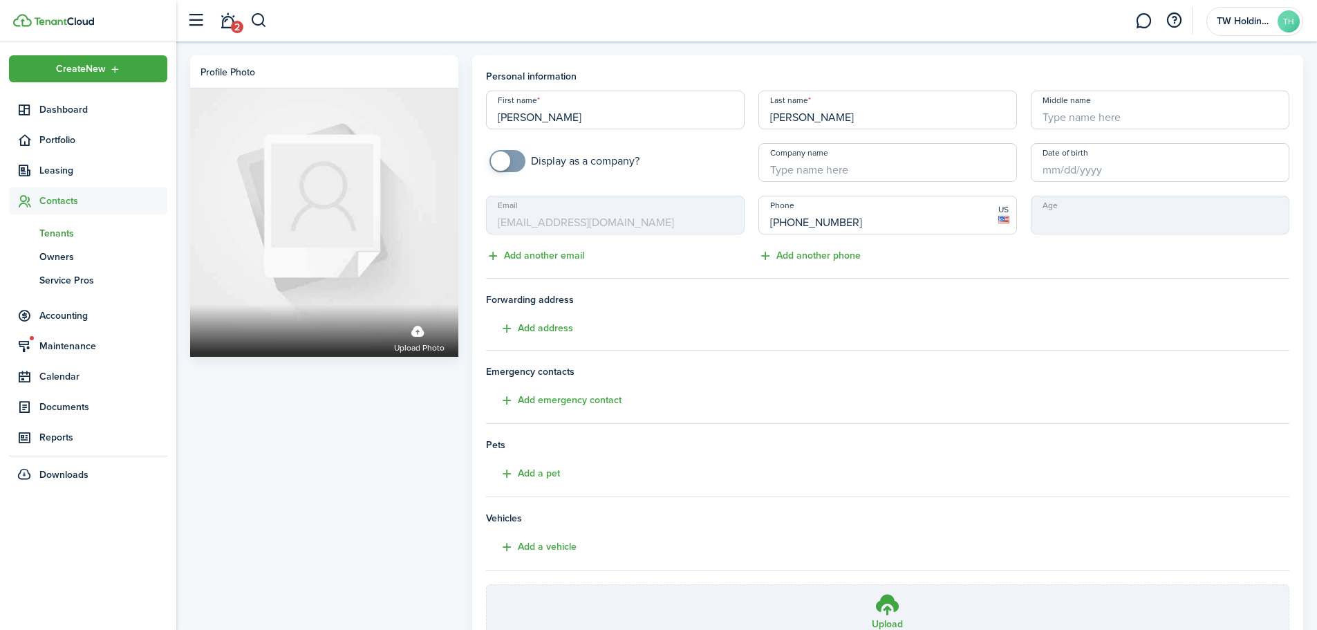
click at [497, 68] on panel-main "Personal information First name [PERSON_NAME] Last name [PERSON_NAME] Middle na…" at bounding box center [887, 387] width 831 height 664
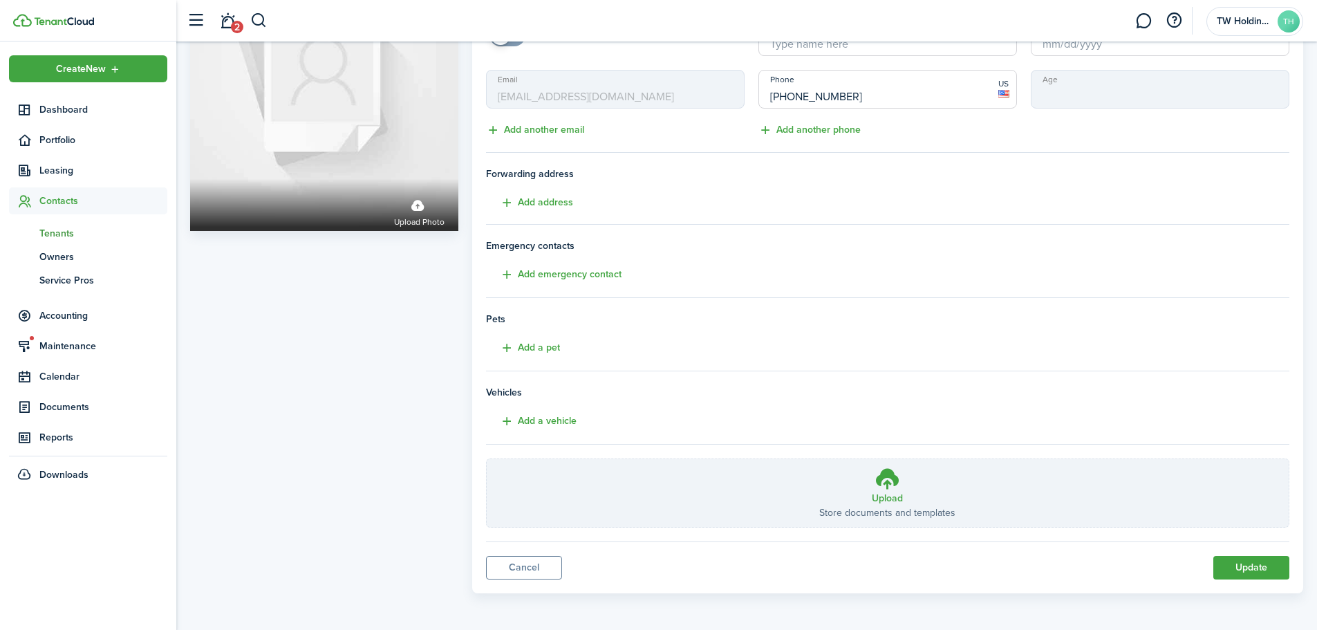
scroll to position [127, 0]
click at [505, 566] on link "Cancel" at bounding box center [524, 565] width 76 height 23
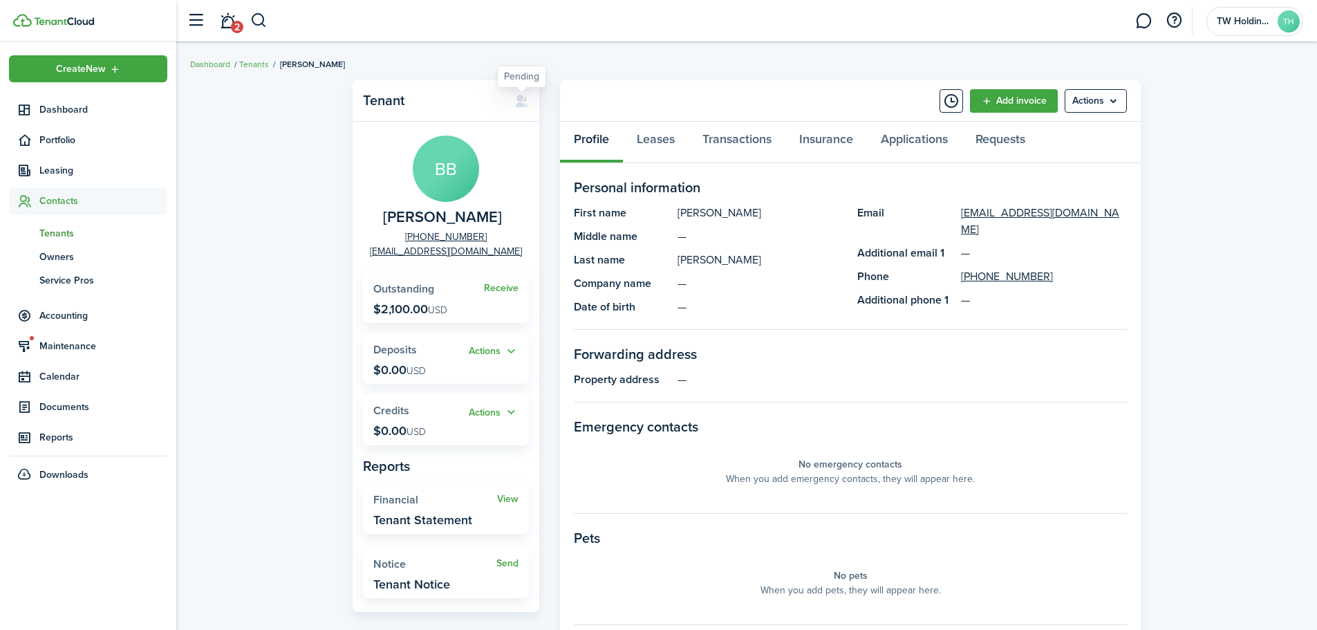
click at [518, 98] on icon at bounding box center [521, 101] width 15 height 14
click at [225, 19] on link "2" at bounding box center [227, 20] width 26 height 35
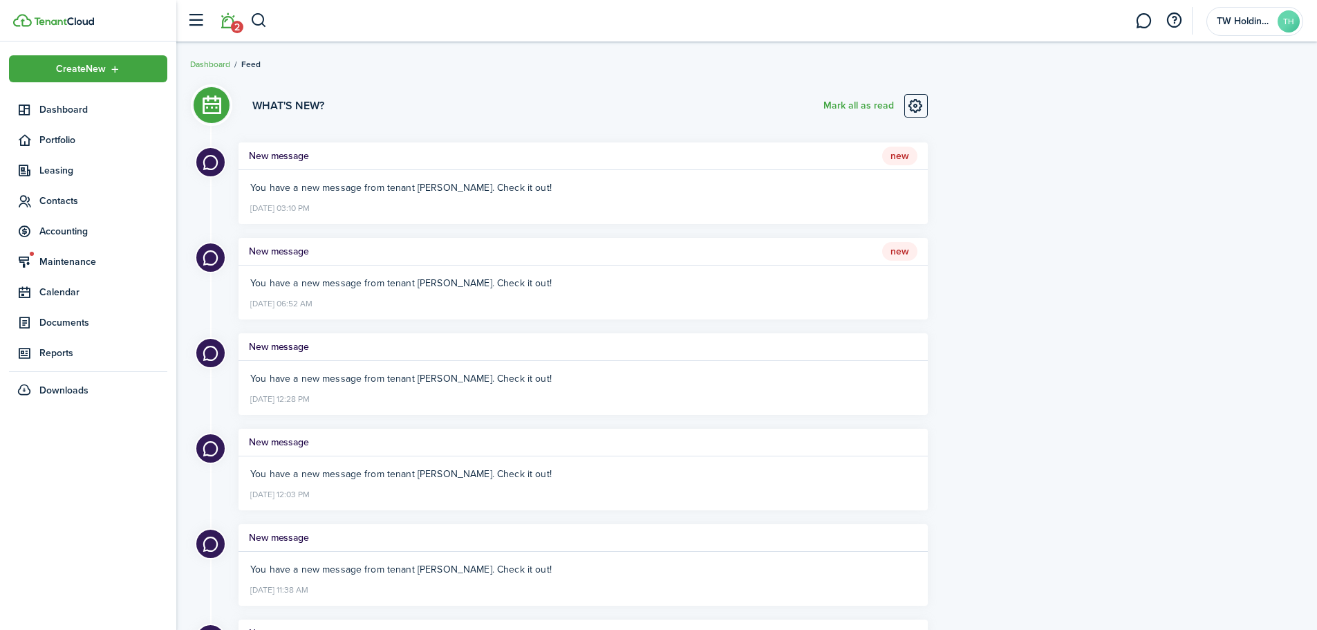
click at [299, 154] on h5 "New message" at bounding box center [279, 156] width 60 height 15
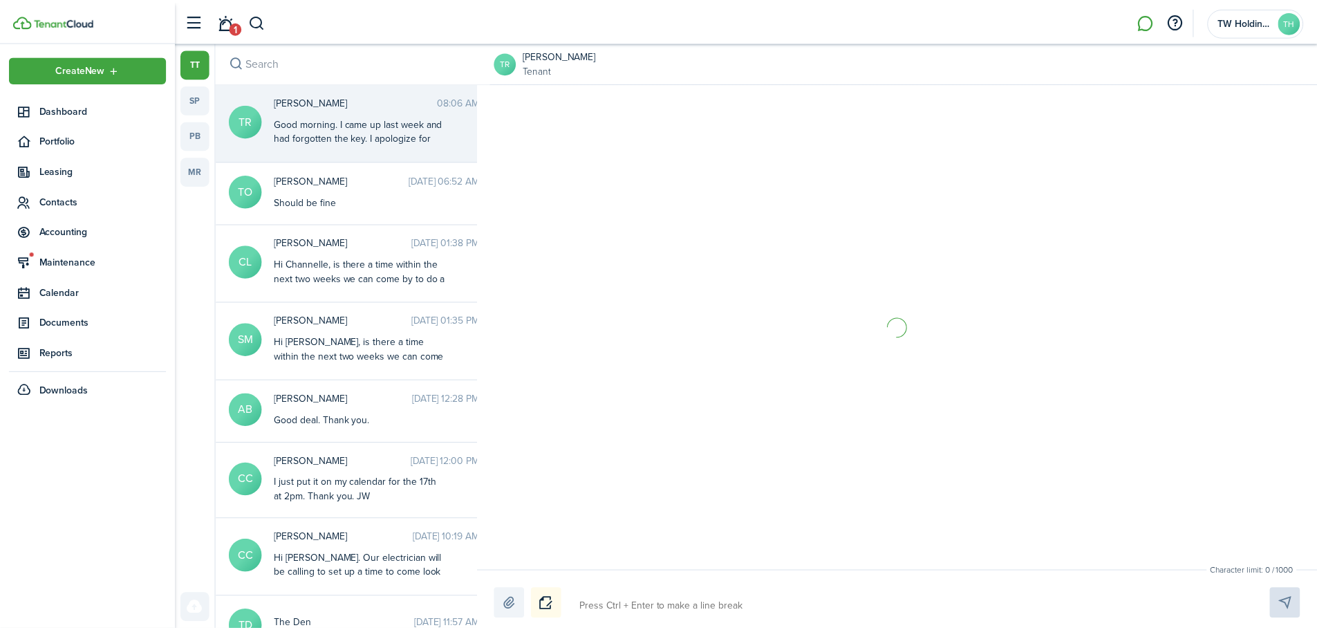
scroll to position [438, 0]
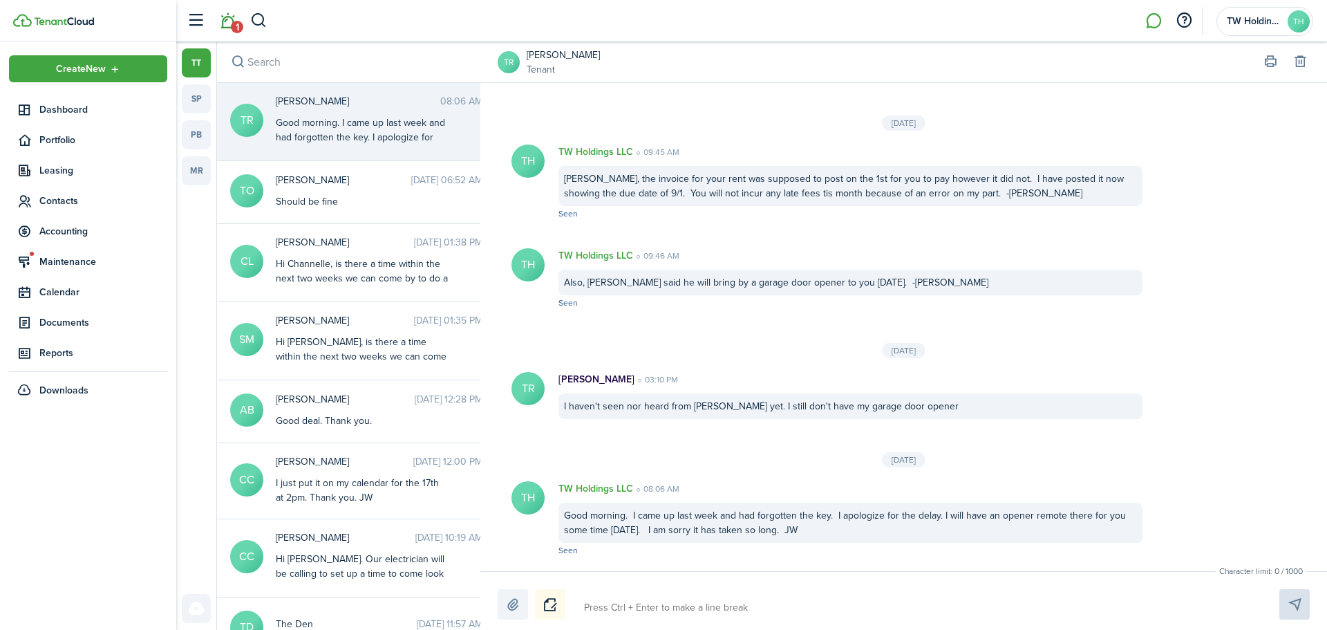
click at [228, 15] on link "1" at bounding box center [227, 20] width 26 height 35
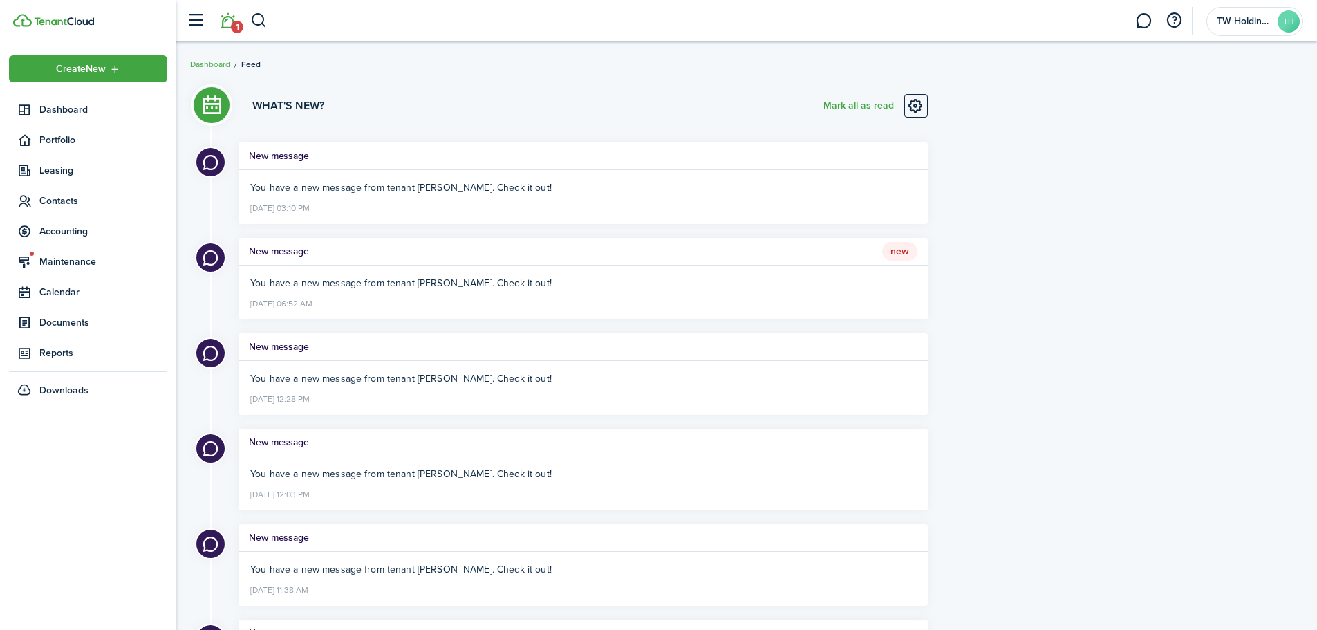
click at [285, 254] on h5 "New message" at bounding box center [279, 251] width 60 height 15
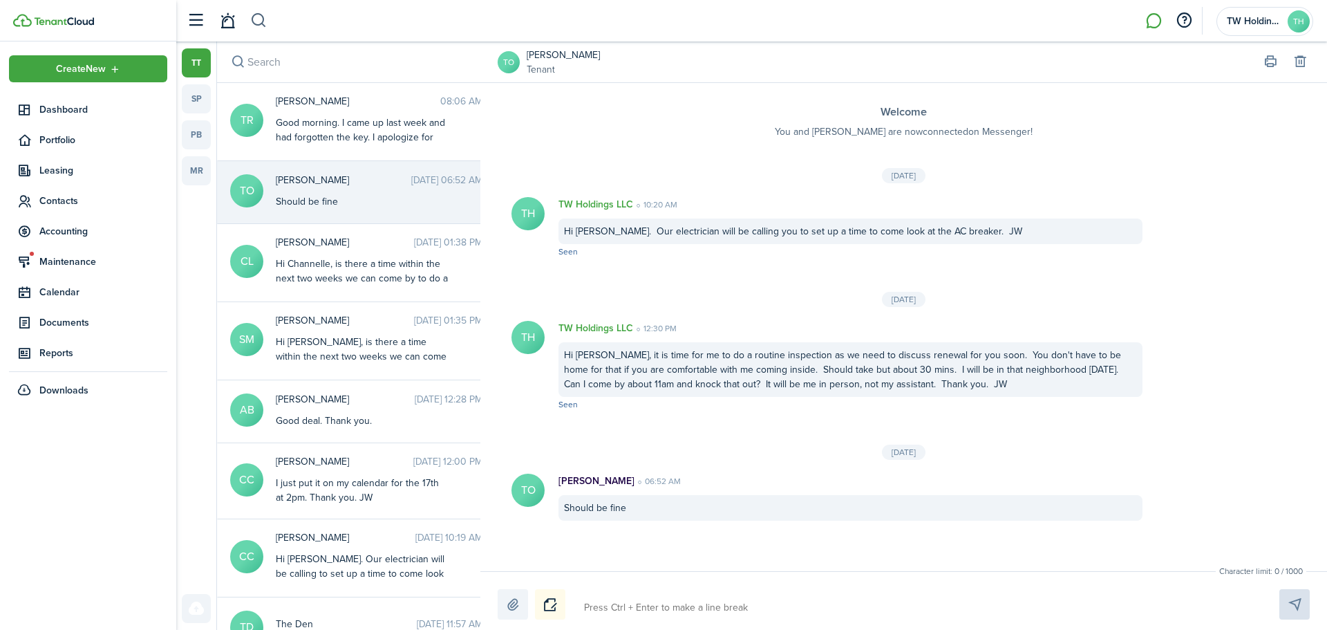
click at [262, 19] on button "button" at bounding box center [258, 20] width 17 height 23
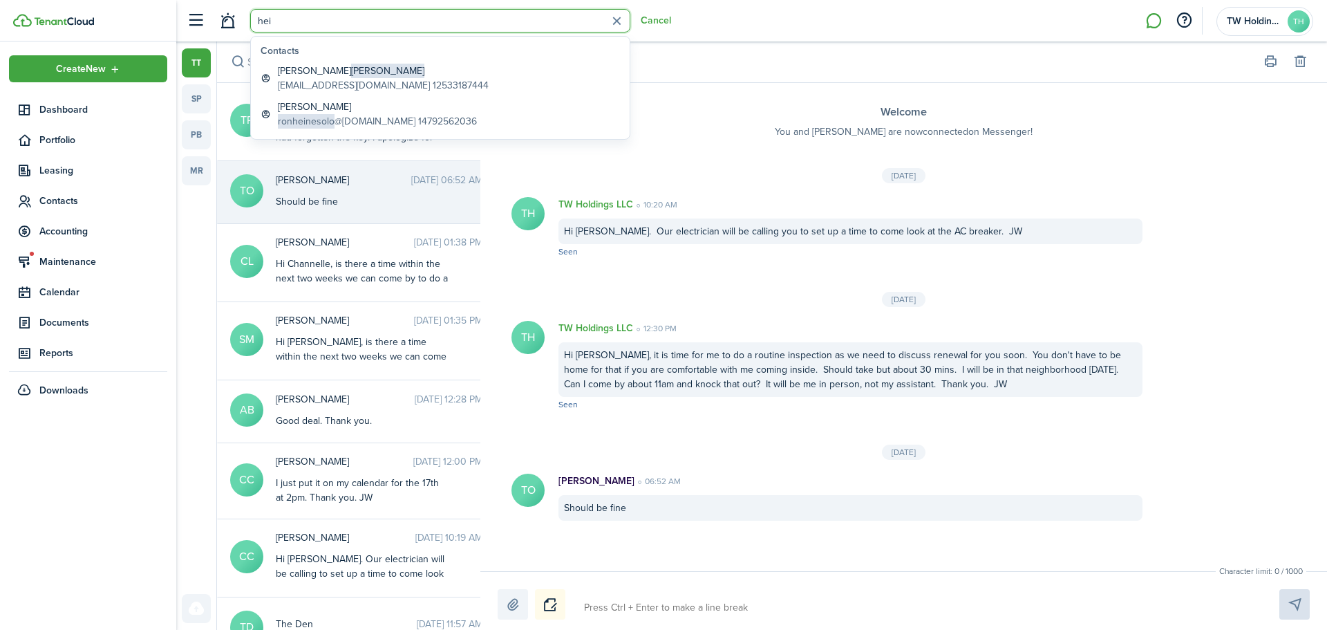
type input "hei"
click at [351, 74] on span "[PERSON_NAME]" at bounding box center [387, 71] width 73 height 15
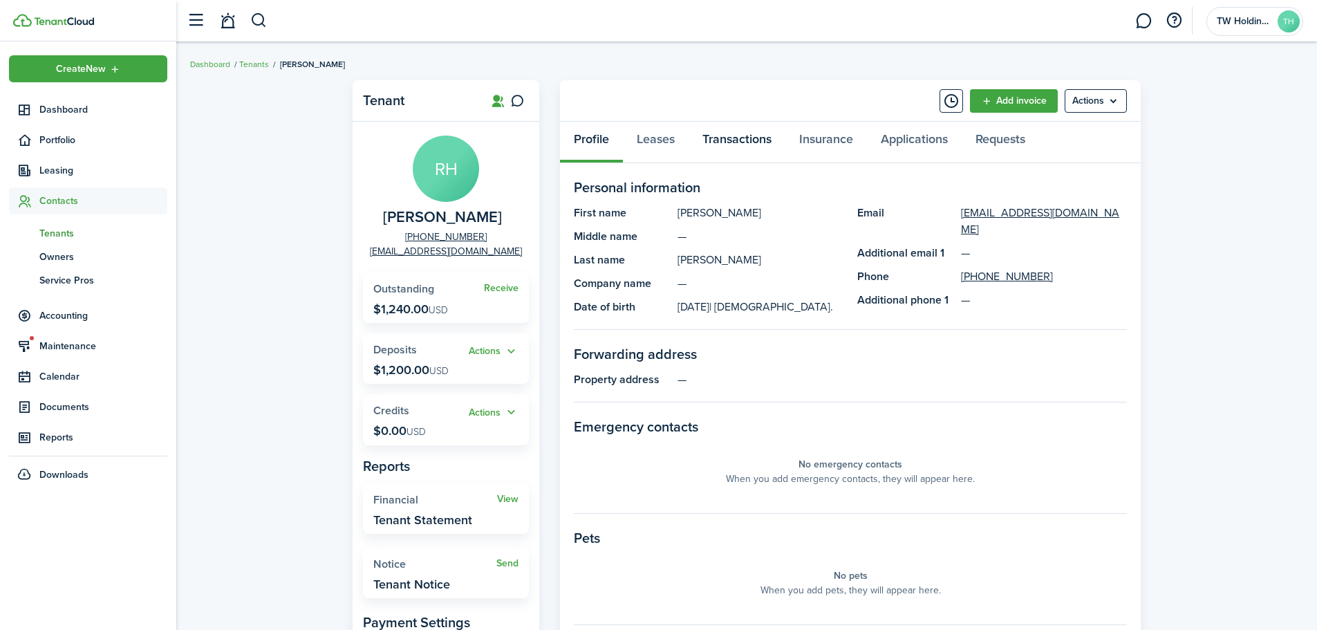
click at [735, 144] on link "Transactions" at bounding box center [736, 142] width 97 height 41
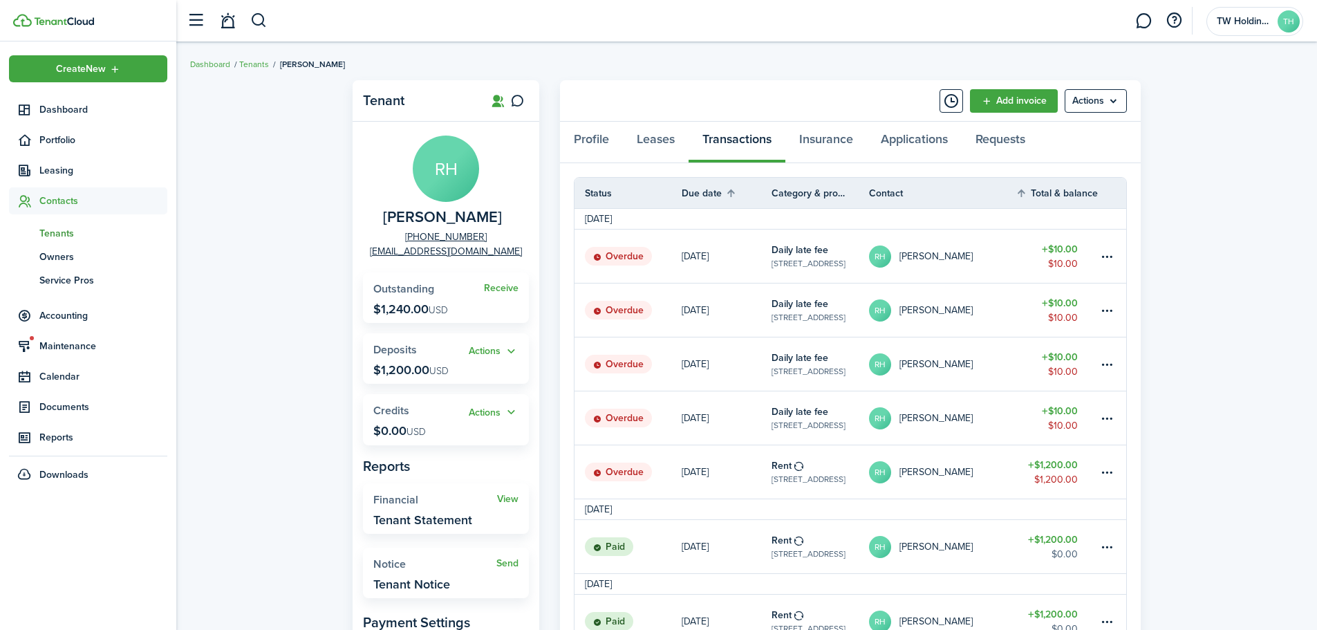
click at [908, 469] on table-profile-info-text "[PERSON_NAME]" at bounding box center [935, 472] width 73 height 11
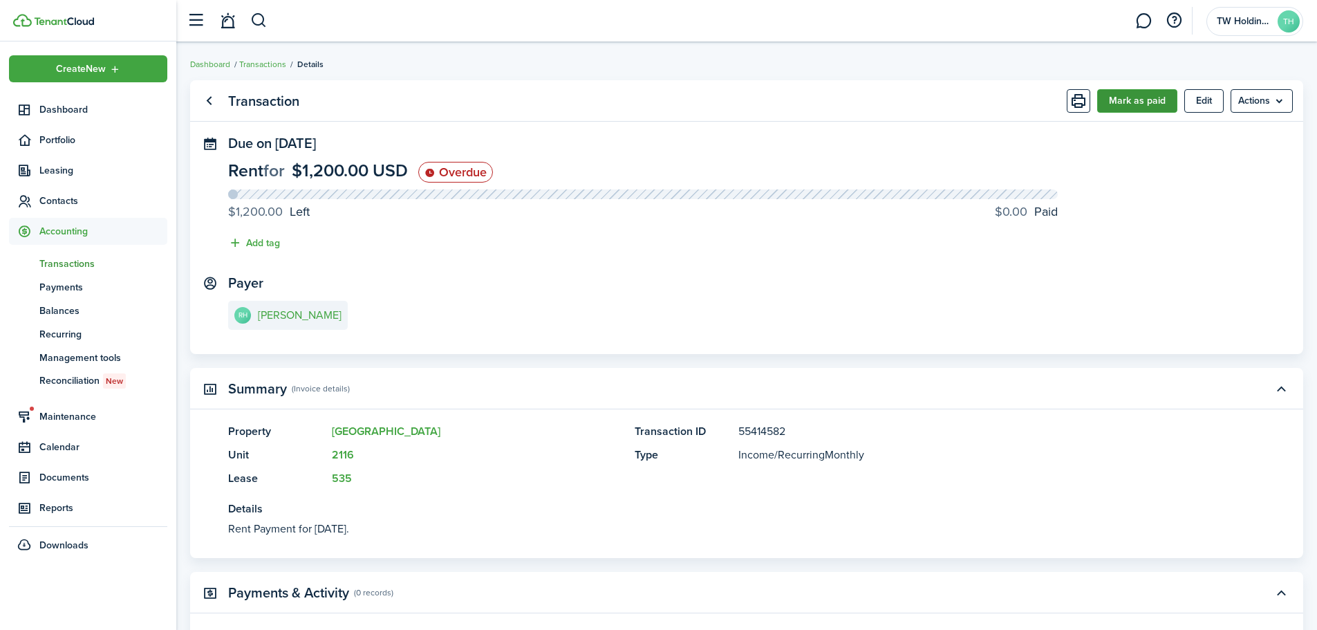
click at [1122, 97] on button "Mark as paid" at bounding box center [1137, 100] width 80 height 23
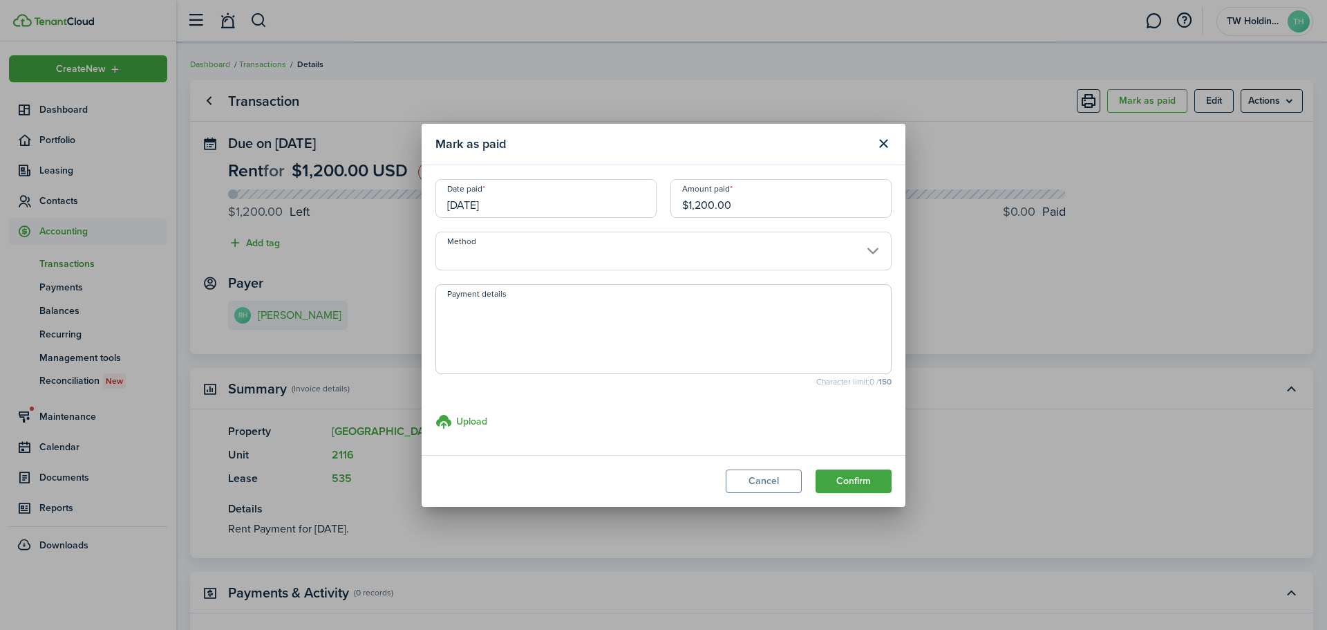
click at [738, 210] on input "$1,200.00" at bounding box center [780, 198] width 221 height 39
drag, startPoint x: 742, startPoint y: 204, endPoint x: 641, endPoint y: 203, distance: 100.9
click at [641, 203] on div "Date paid [DATE] Amount paid $1,200.00" at bounding box center [664, 205] width 470 height 53
click at [531, 202] on input "[DATE]" at bounding box center [545, 198] width 221 height 39
type input "$900.00"
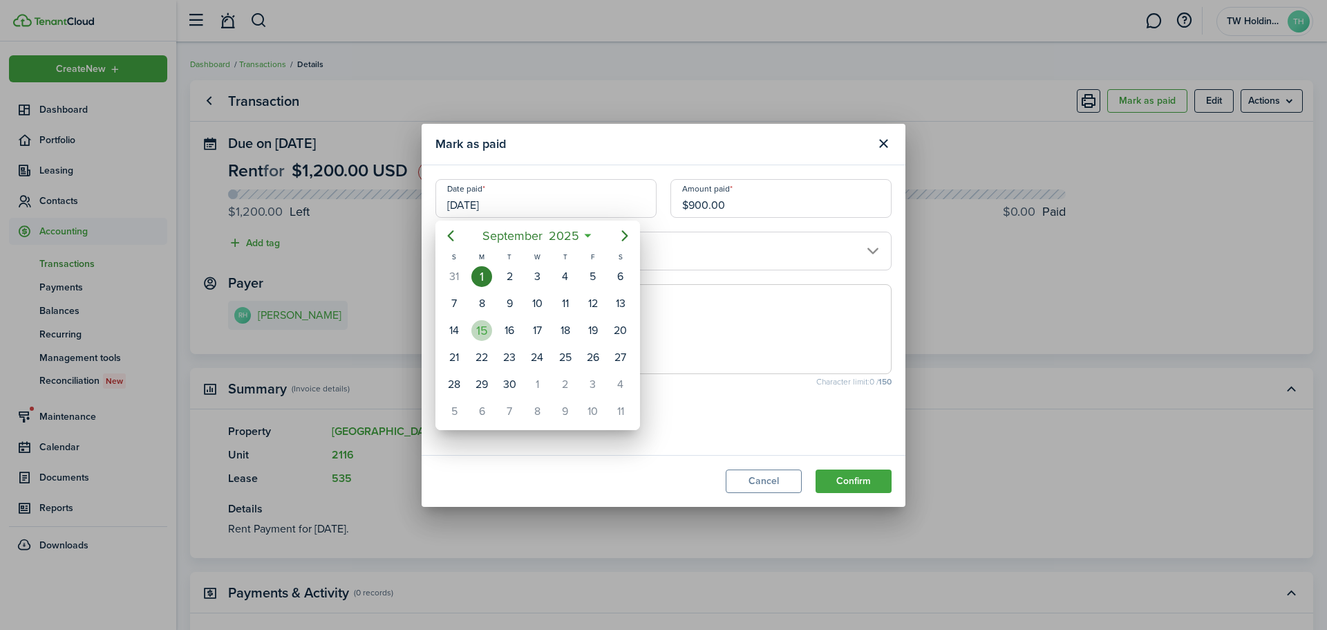
click at [484, 335] on div "15" at bounding box center [481, 330] width 21 height 21
type input "[DATE]"
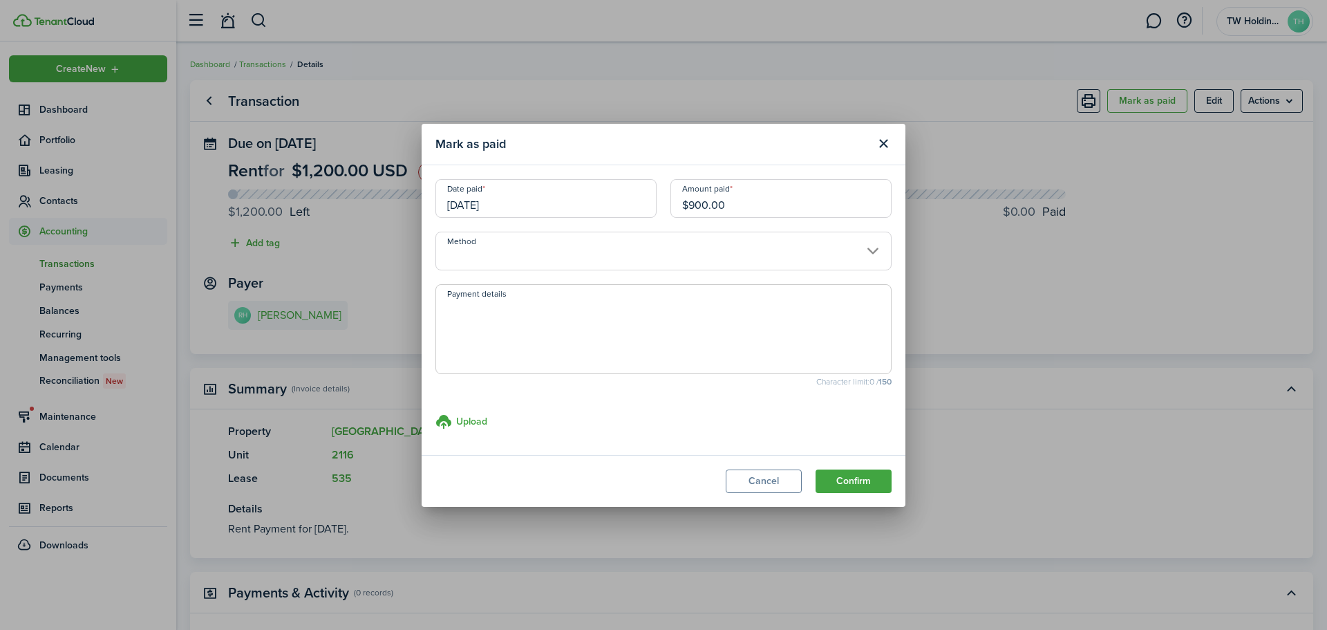
click at [570, 254] on input "Method" at bounding box center [663, 251] width 456 height 39
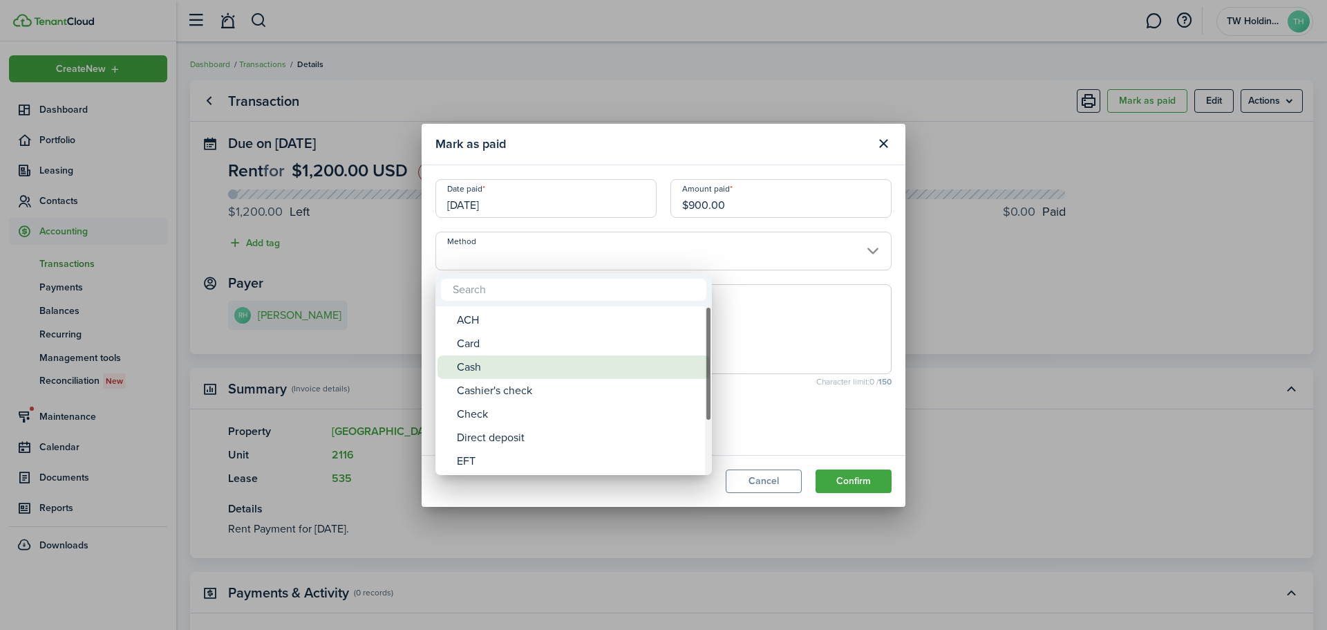
click at [492, 368] on div "Cash" at bounding box center [579, 366] width 245 height 23
type input "Cash"
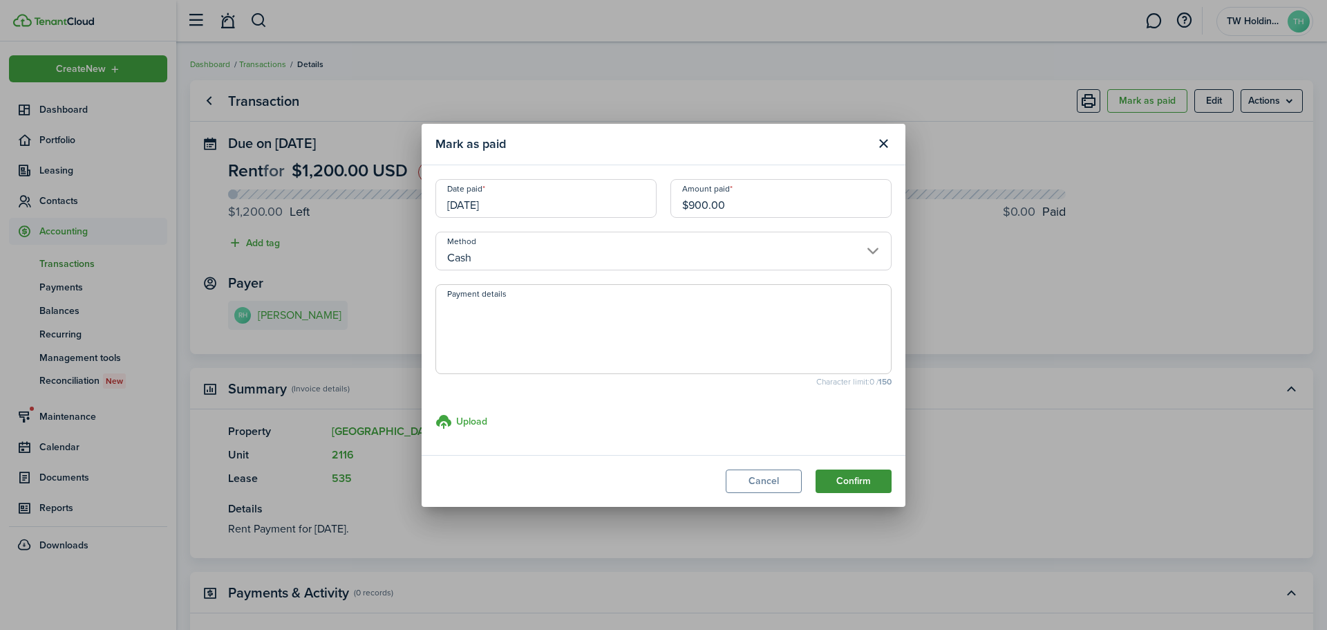
click at [847, 476] on button "Confirm" at bounding box center [854, 480] width 76 height 23
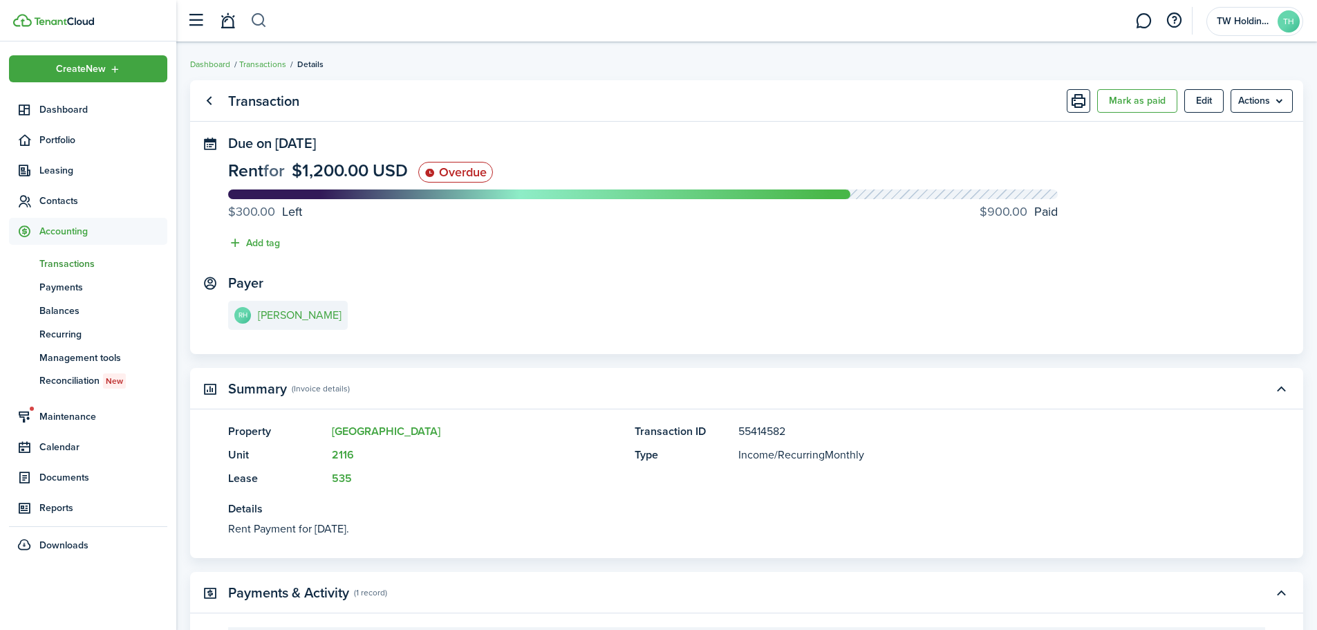
click at [251, 17] on button "button" at bounding box center [258, 20] width 17 height 23
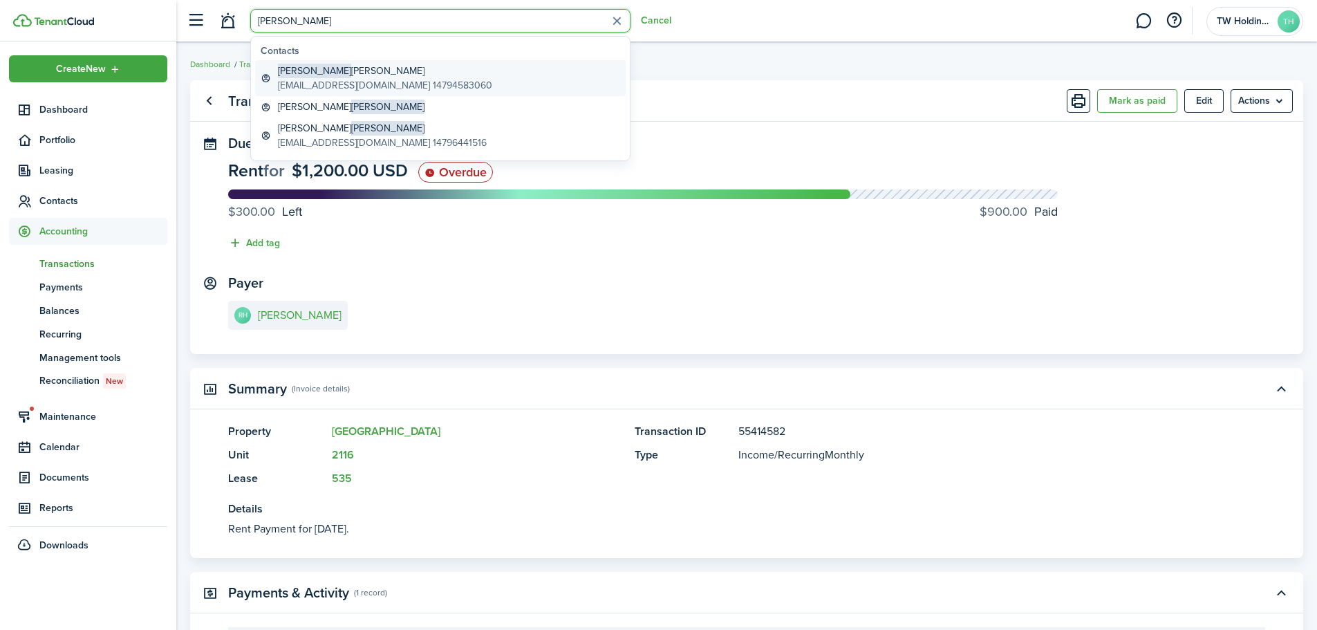
type input "[PERSON_NAME]"
click at [319, 73] on global-search-item-title "[PERSON_NAME]" at bounding box center [385, 71] width 214 height 15
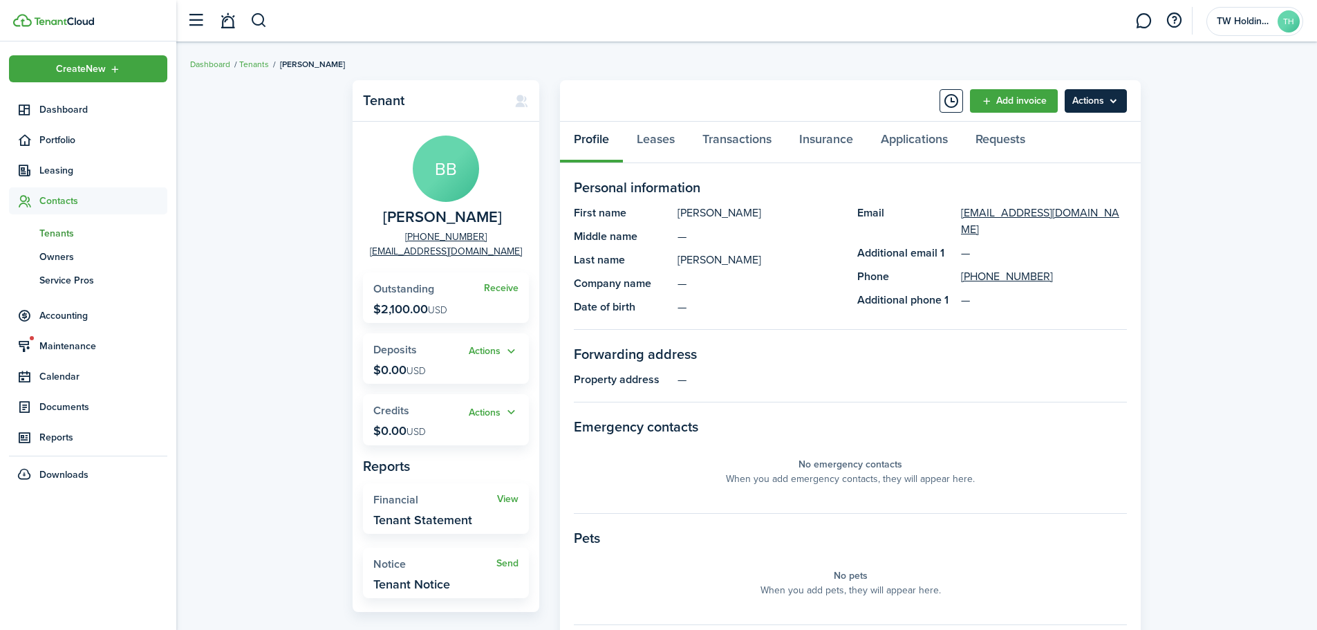
click at [1080, 91] on menu-btn "Actions" at bounding box center [1095, 100] width 62 height 23
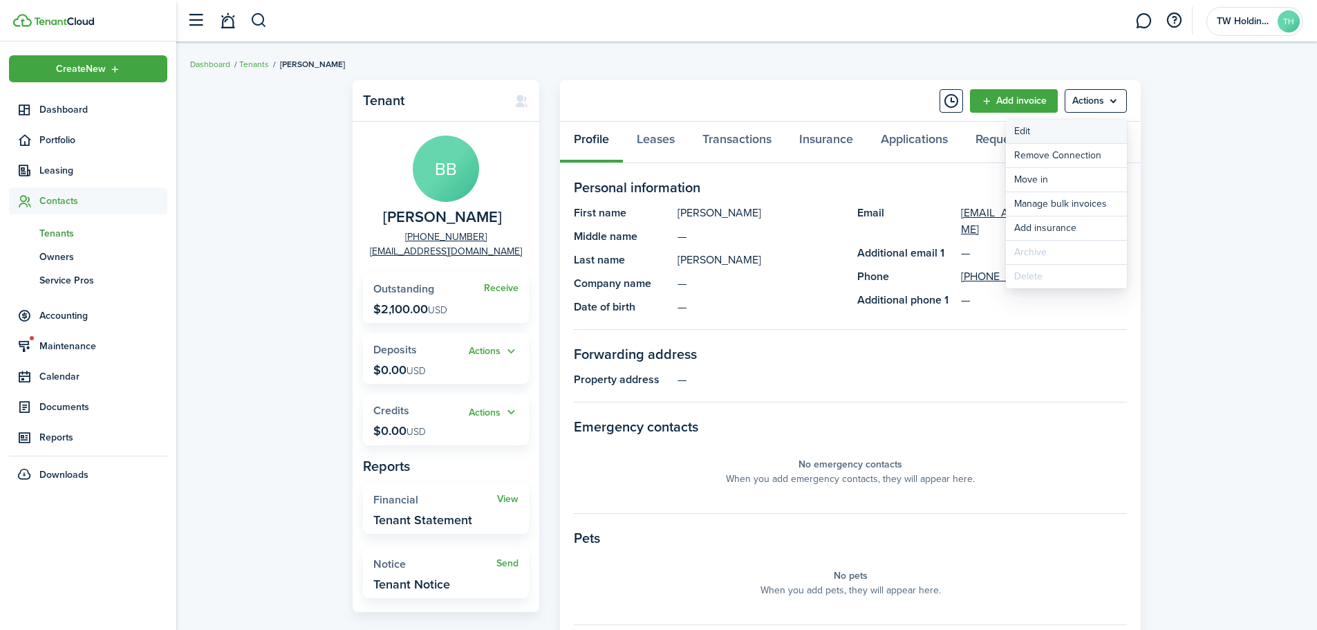
click at [1055, 133] on link "Edit" at bounding box center [1066, 131] width 121 height 23
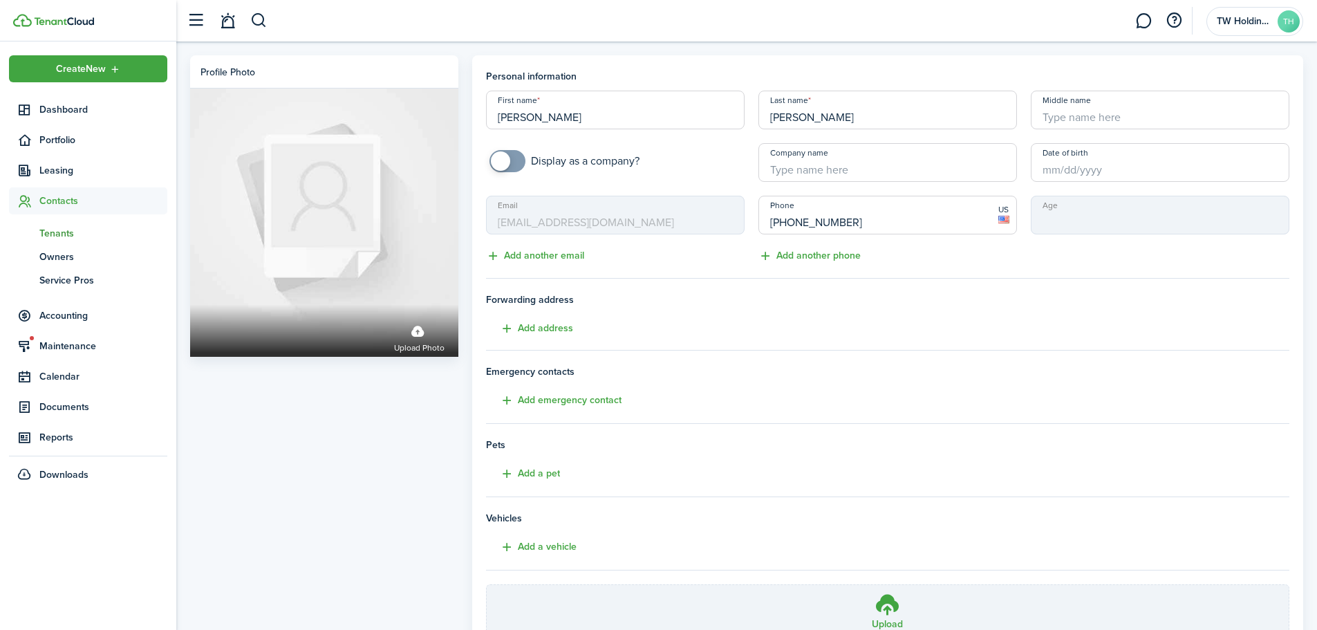
click at [1056, 159] on input "Date of birth" at bounding box center [1160, 162] width 258 height 39
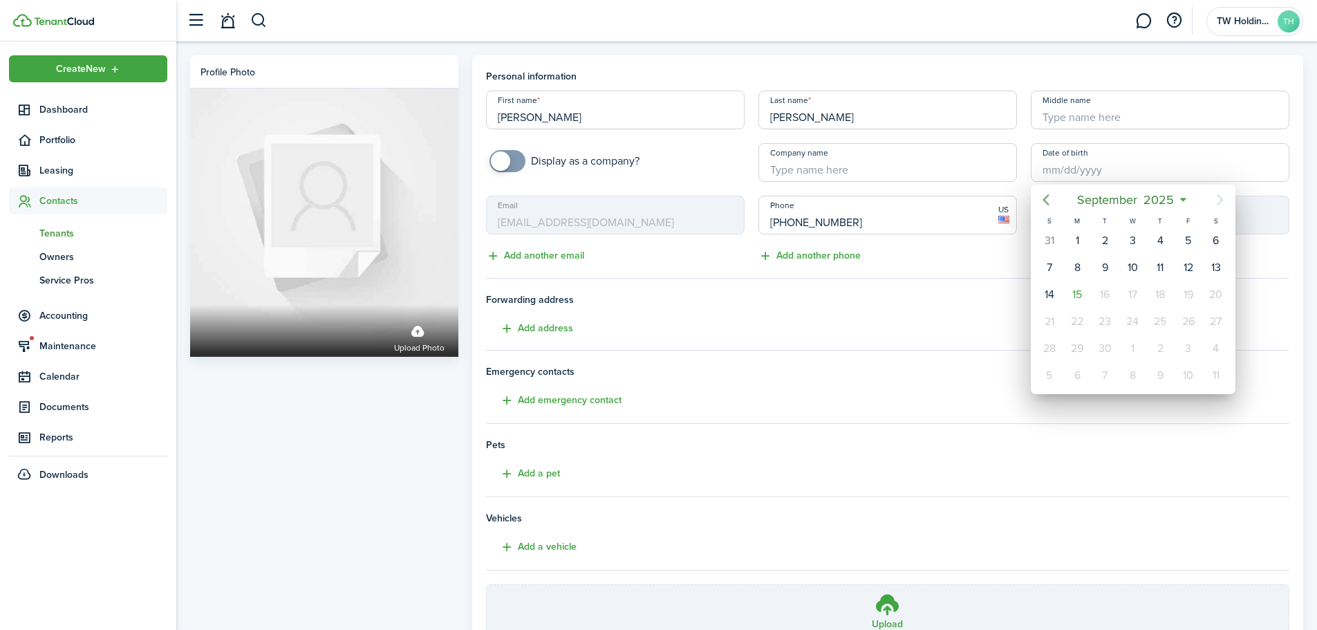
click at [1045, 198] on icon "Previous page" at bounding box center [1045, 199] width 6 height 11
click at [1160, 203] on mbsc-button "[DATE]" at bounding box center [1125, 199] width 76 height 25
click at [1189, 276] on div "Jun" at bounding box center [1197, 280] width 50 height 22
click at [1153, 194] on span "2025" at bounding box center [1142, 199] width 37 height 25
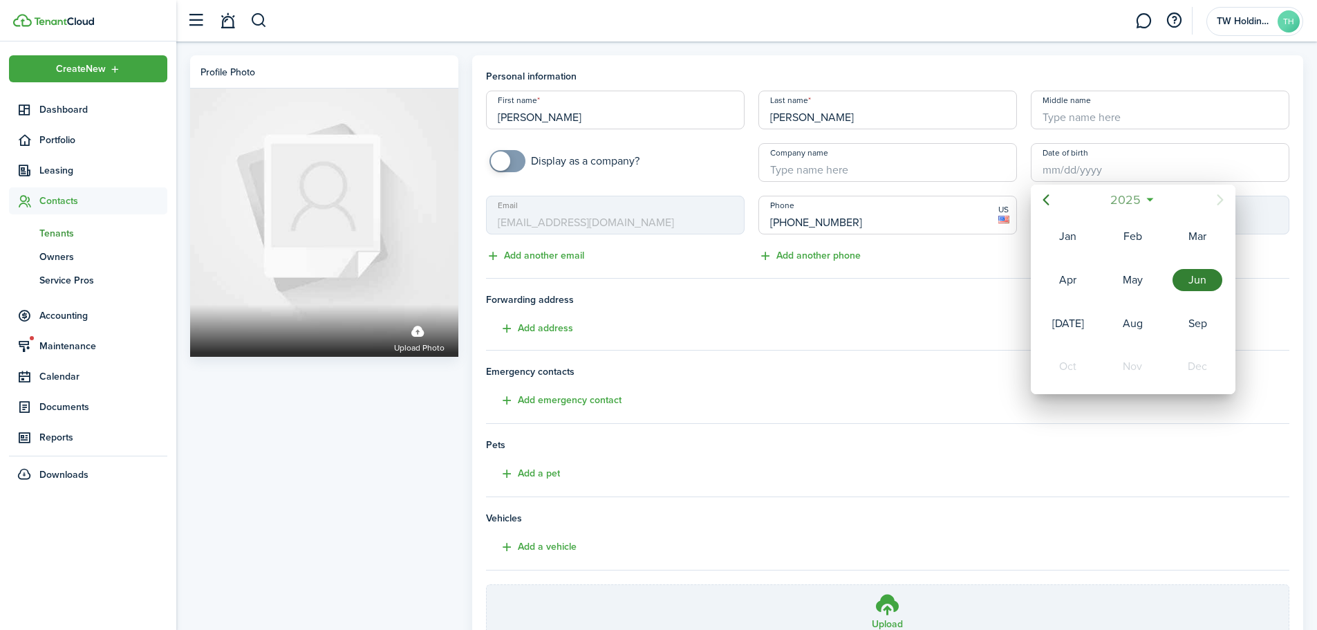
click at [1134, 196] on span "2025" at bounding box center [1125, 199] width 37 height 25
click at [1144, 196] on span "[DATE] - [DATE]" at bounding box center [1125, 199] width 87 height 25
click at [1144, 196] on mbsc-button "2025" at bounding box center [1126, 199] width 48 height 25
click at [1151, 197] on span "2025" at bounding box center [1142, 199] width 37 height 25
click at [1125, 200] on span "2025" at bounding box center [1125, 199] width 37 height 25
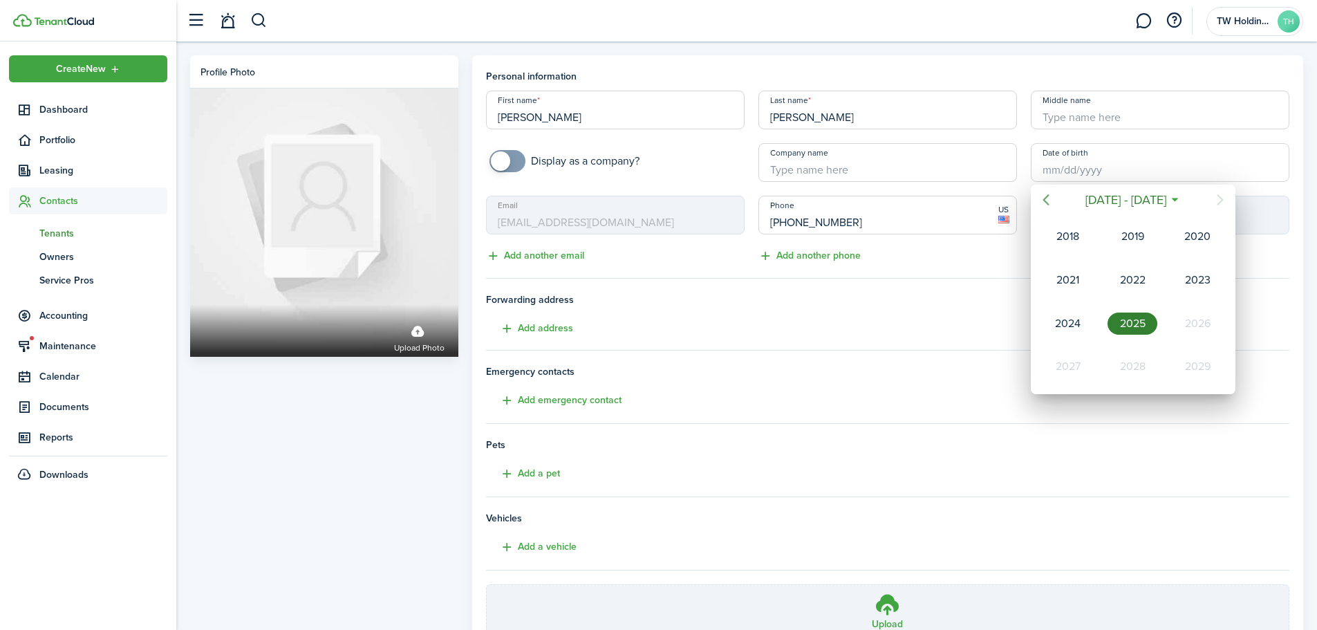
click at [1042, 198] on icon "Previous page" at bounding box center [1045, 199] width 17 height 17
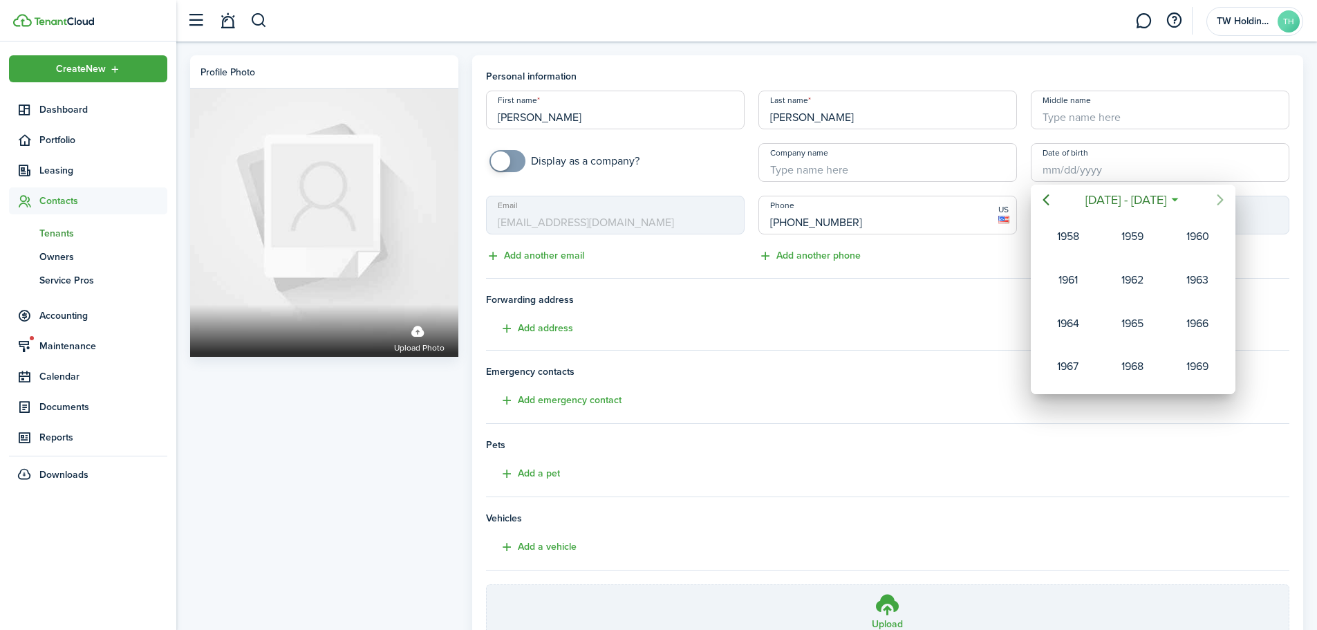
click at [1214, 204] on icon "Next page" at bounding box center [1220, 199] width 17 height 17
click at [1215, 204] on icon "Next page" at bounding box center [1220, 199] width 17 height 17
click at [1075, 325] on div "1988" at bounding box center [1068, 323] width 50 height 22
click at [1192, 280] on div "Jun" at bounding box center [1197, 280] width 50 height 22
click at [1109, 317] on div "21" at bounding box center [1104, 321] width 21 height 21
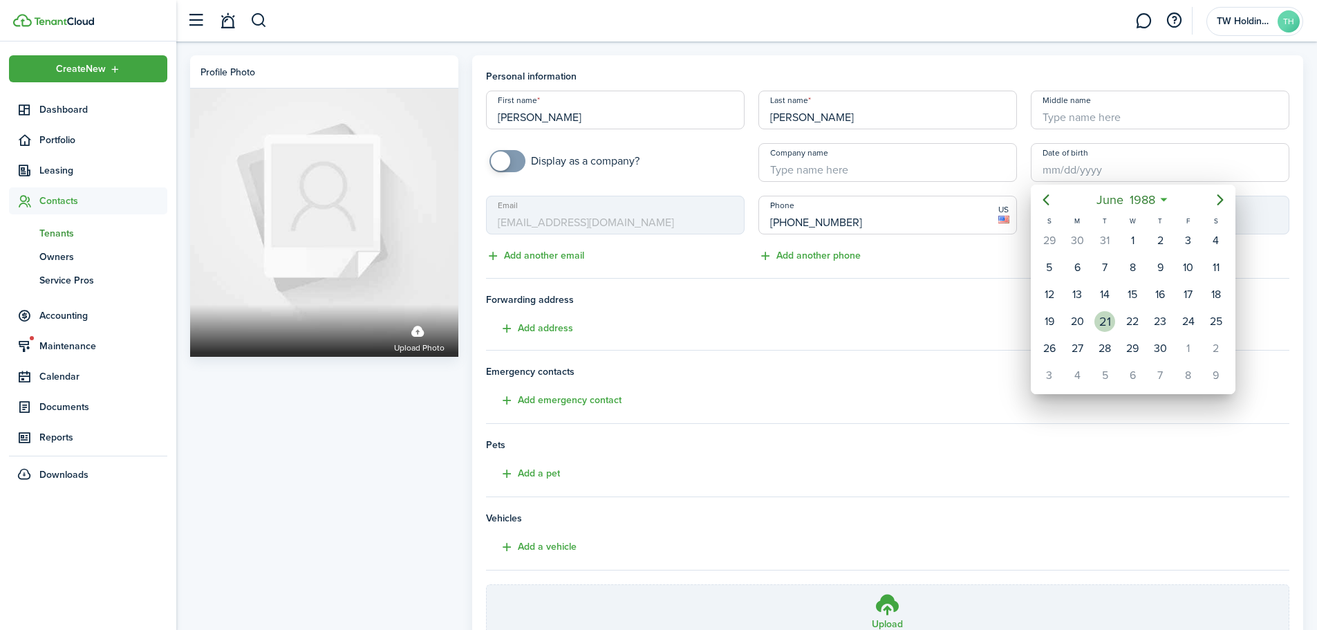
type input "[DATE]"
type input "37"
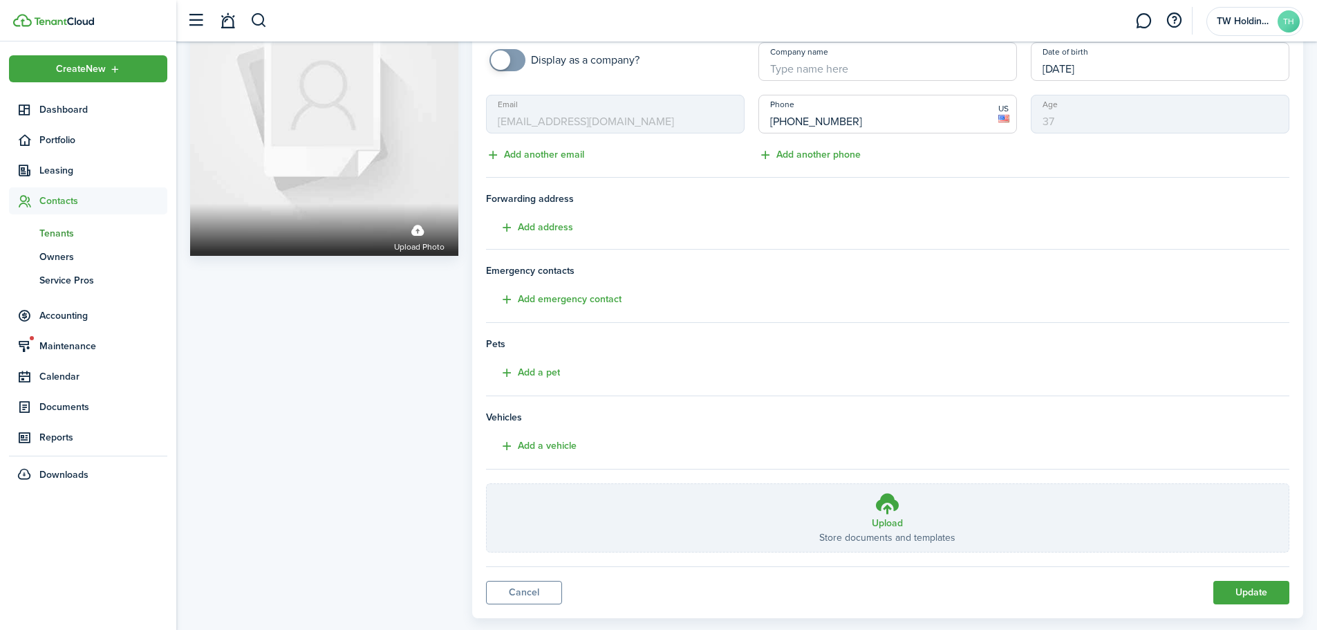
scroll to position [127, 0]
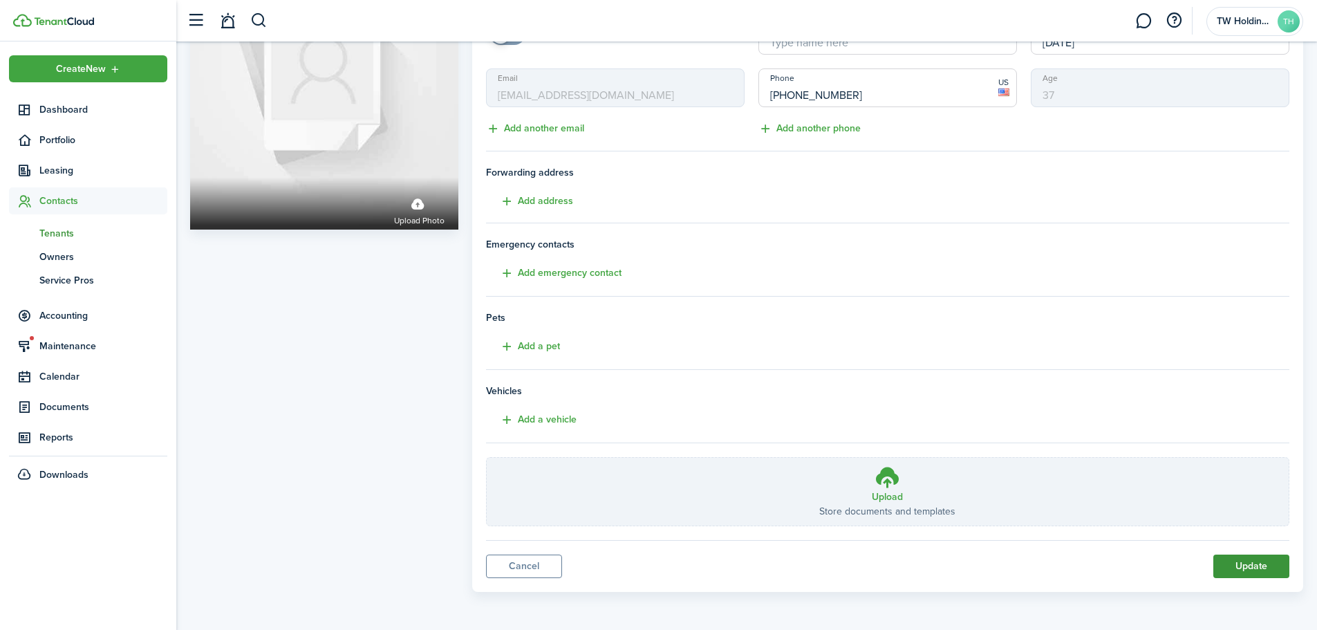
click at [1245, 569] on button "Update" at bounding box center [1251, 565] width 76 height 23
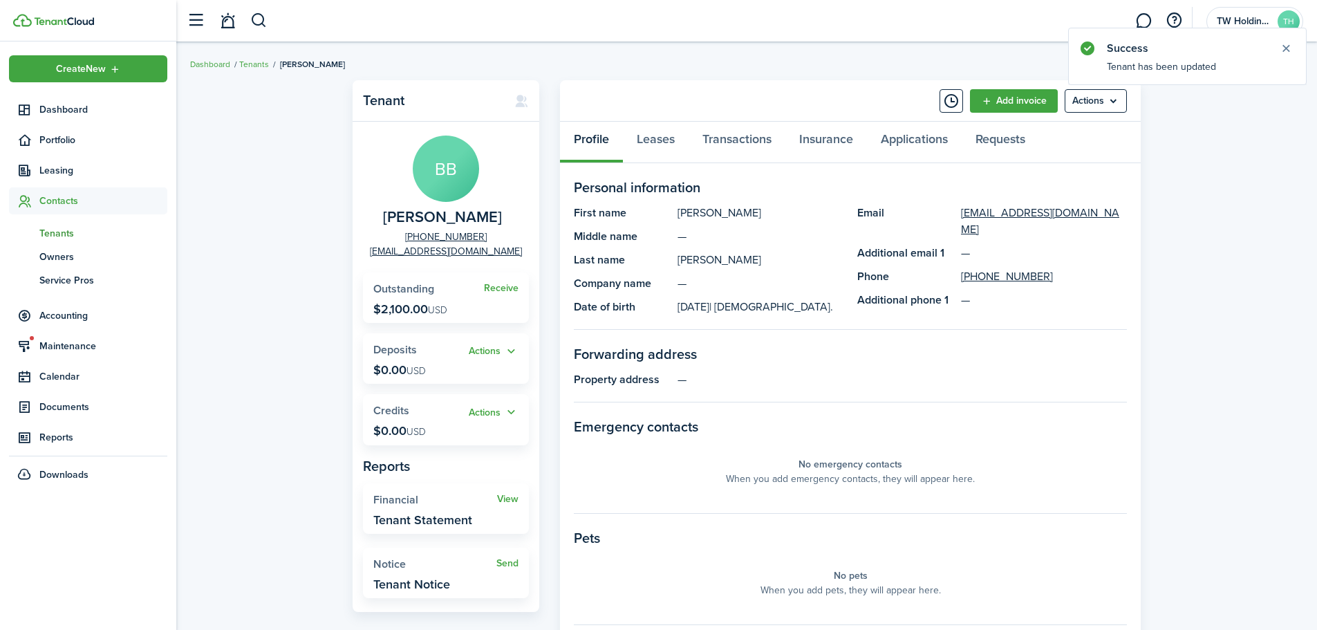
click at [452, 217] on span "[PERSON_NAME]" at bounding box center [442, 217] width 119 height 17
click at [432, 173] on avatar-text "BB" at bounding box center [446, 168] width 66 height 66
click at [739, 137] on link "Transactions" at bounding box center [736, 142] width 97 height 41
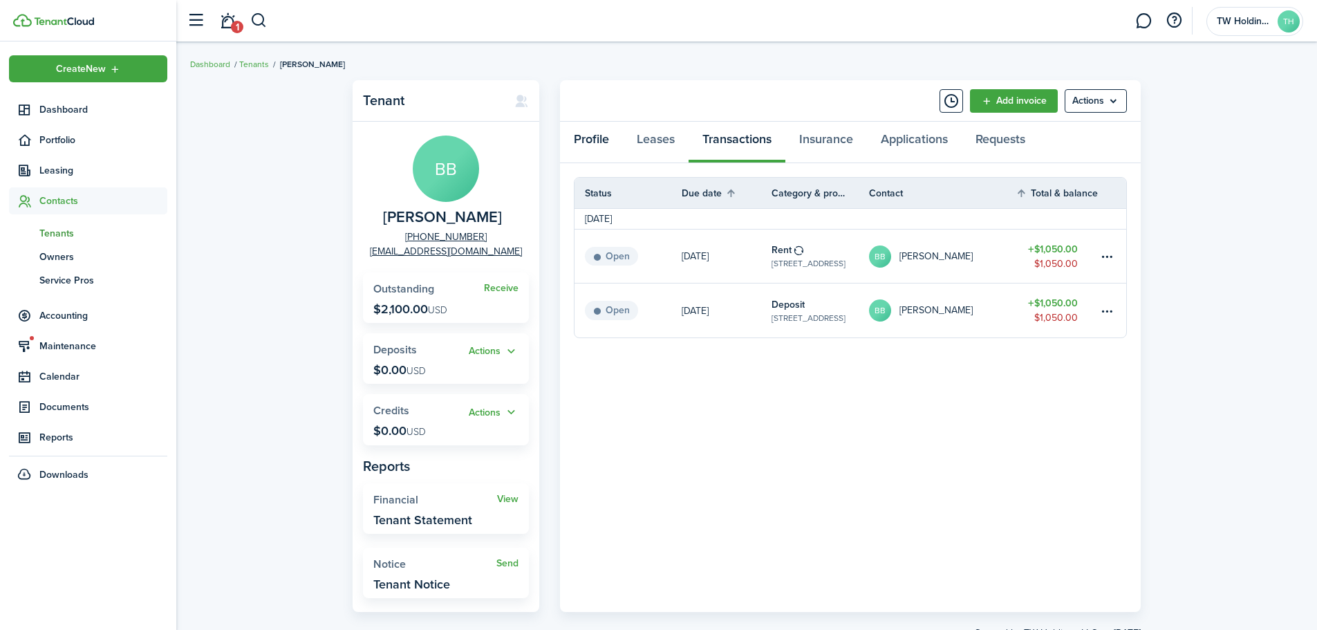
click at [587, 140] on link "Profile" at bounding box center [591, 142] width 63 height 41
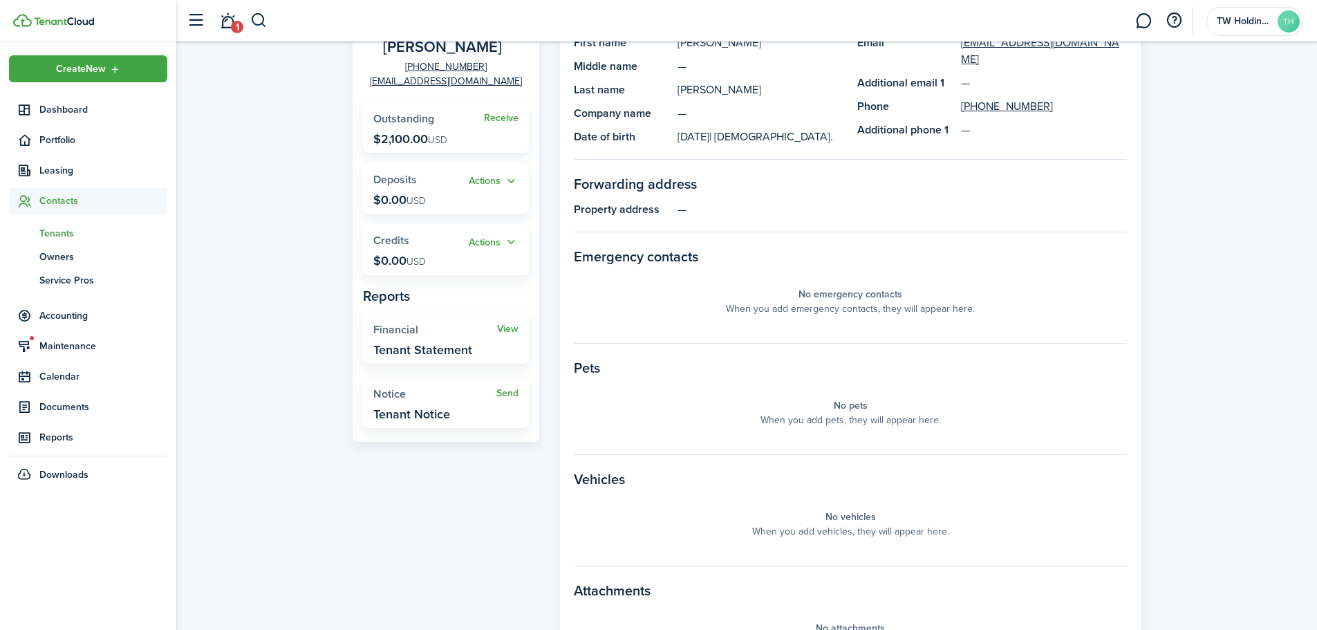
scroll to position [7, 0]
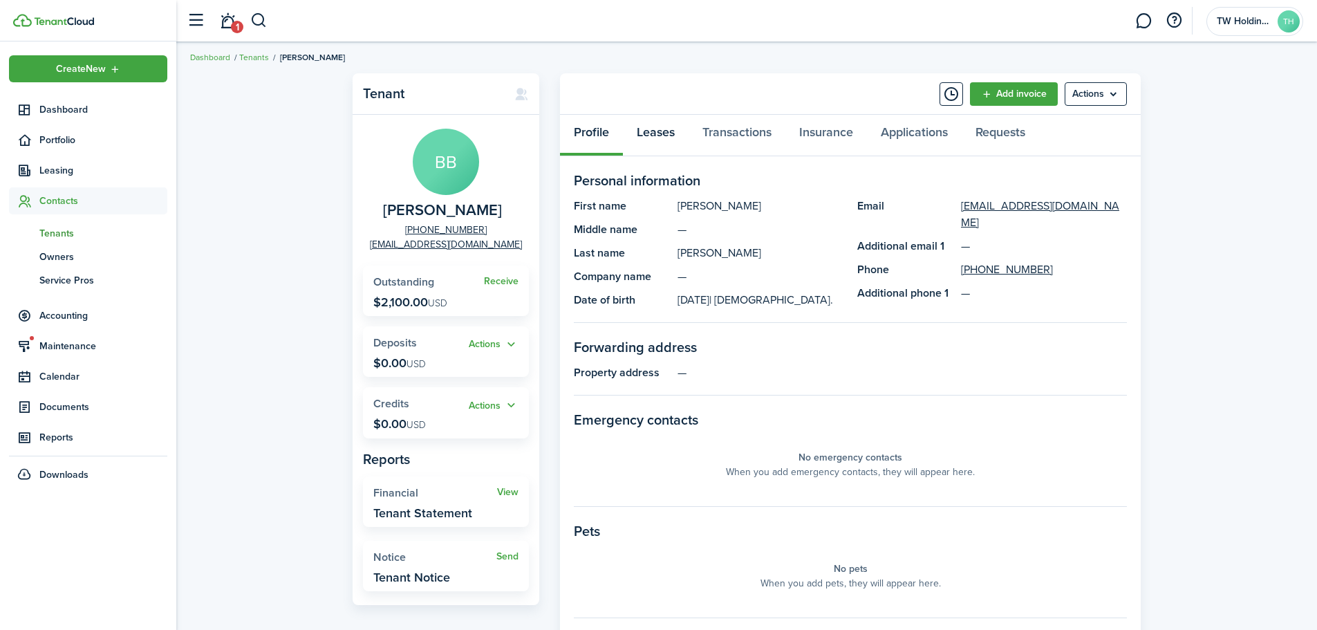
click at [668, 129] on link "Leases" at bounding box center [656, 135] width 66 height 41
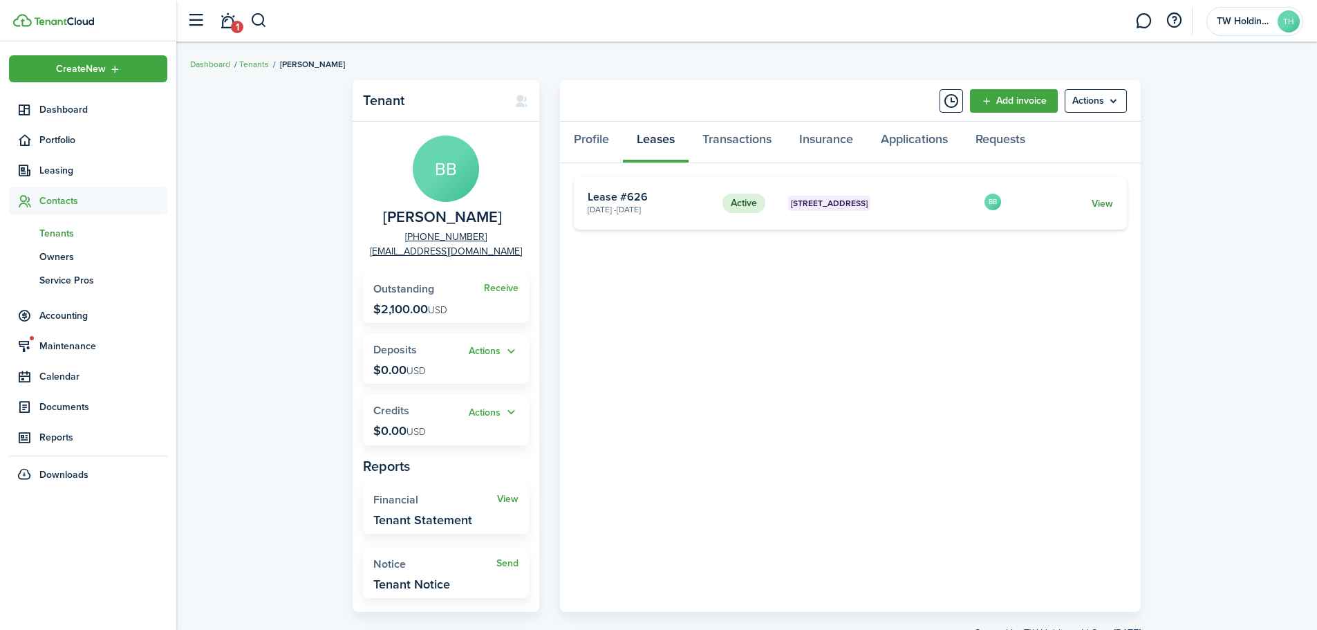
click at [1106, 196] on link "View" at bounding box center [1101, 203] width 21 height 15
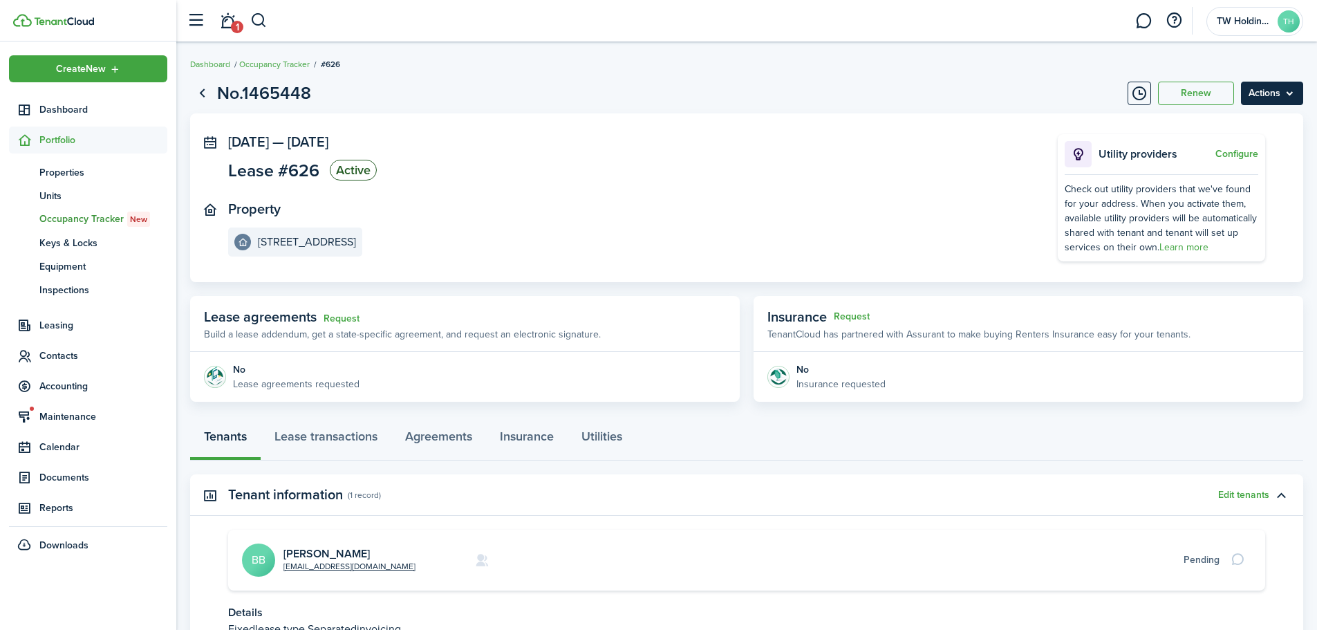
click at [1263, 91] on menu-btn "Actions" at bounding box center [1272, 93] width 62 height 23
click at [1225, 131] on button "Edit" at bounding box center [1242, 123] width 121 height 23
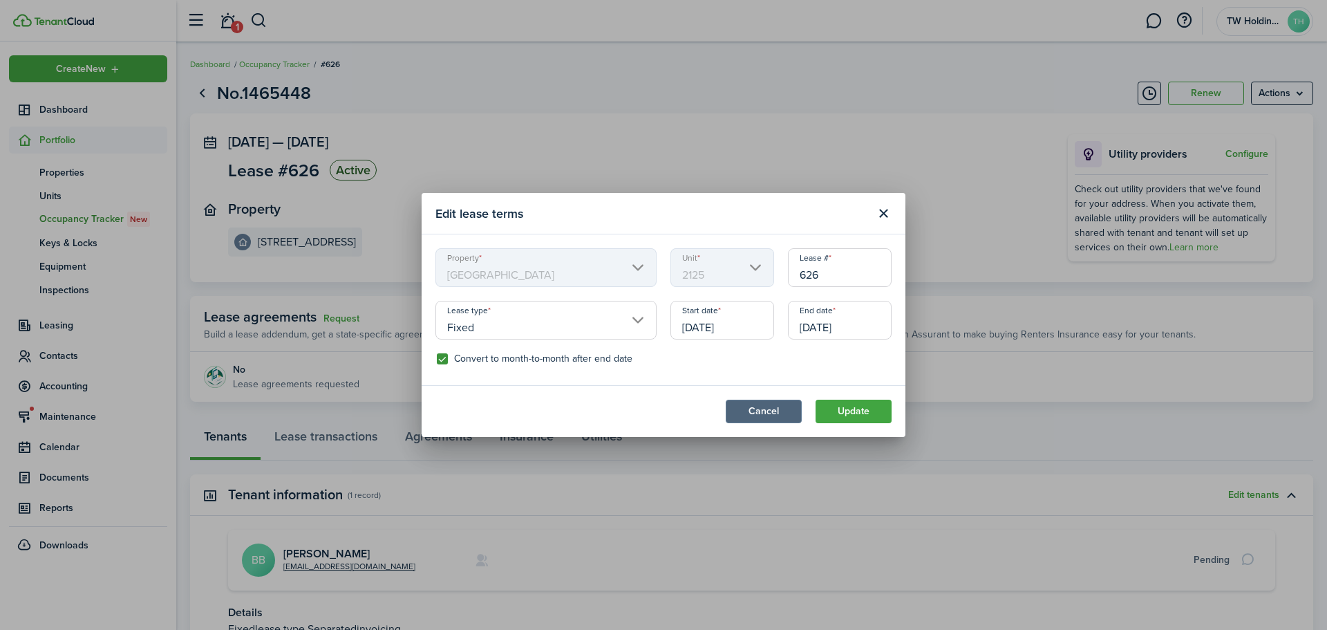
click at [758, 417] on button "Cancel" at bounding box center [764, 410] width 76 height 23
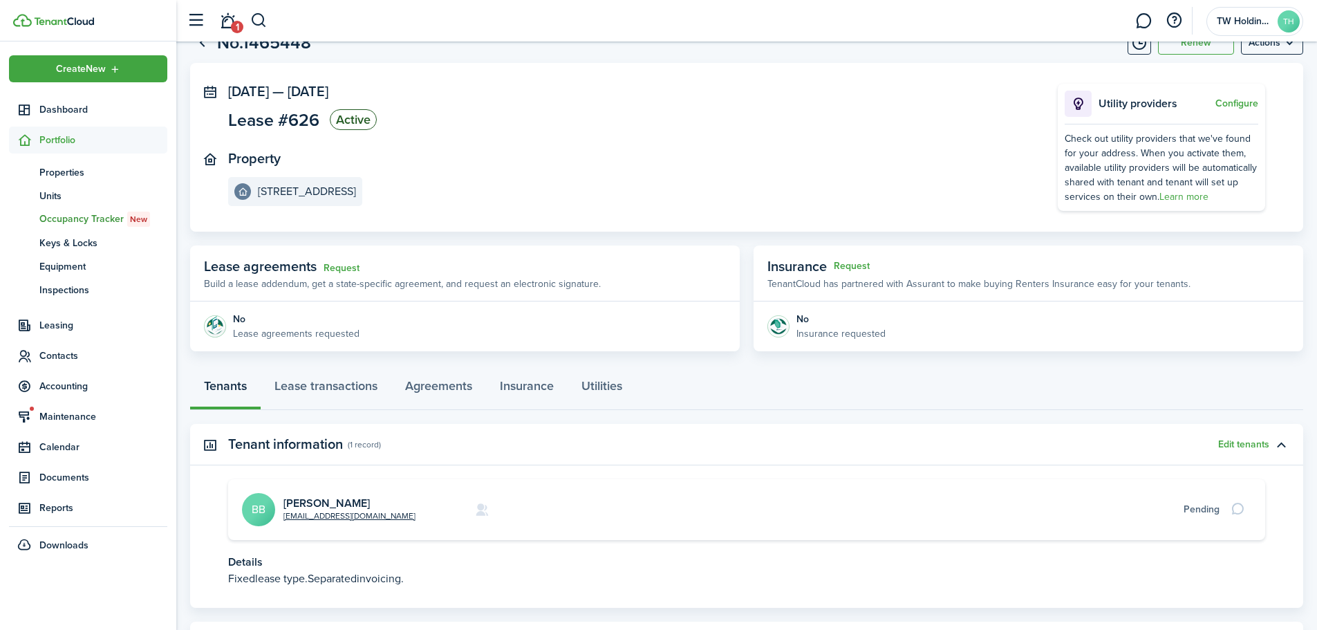
scroll to position [122, 0]
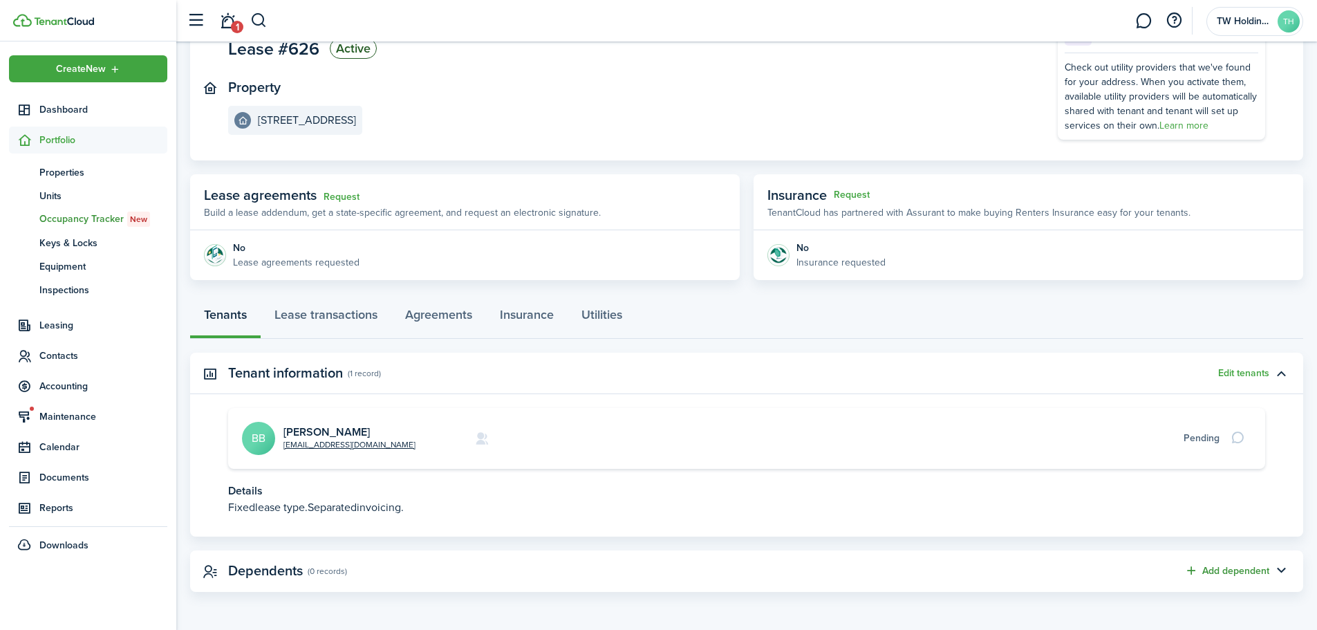
click at [1239, 572] on button "Add dependent" at bounding box center [1226, 571] width 85 height 16
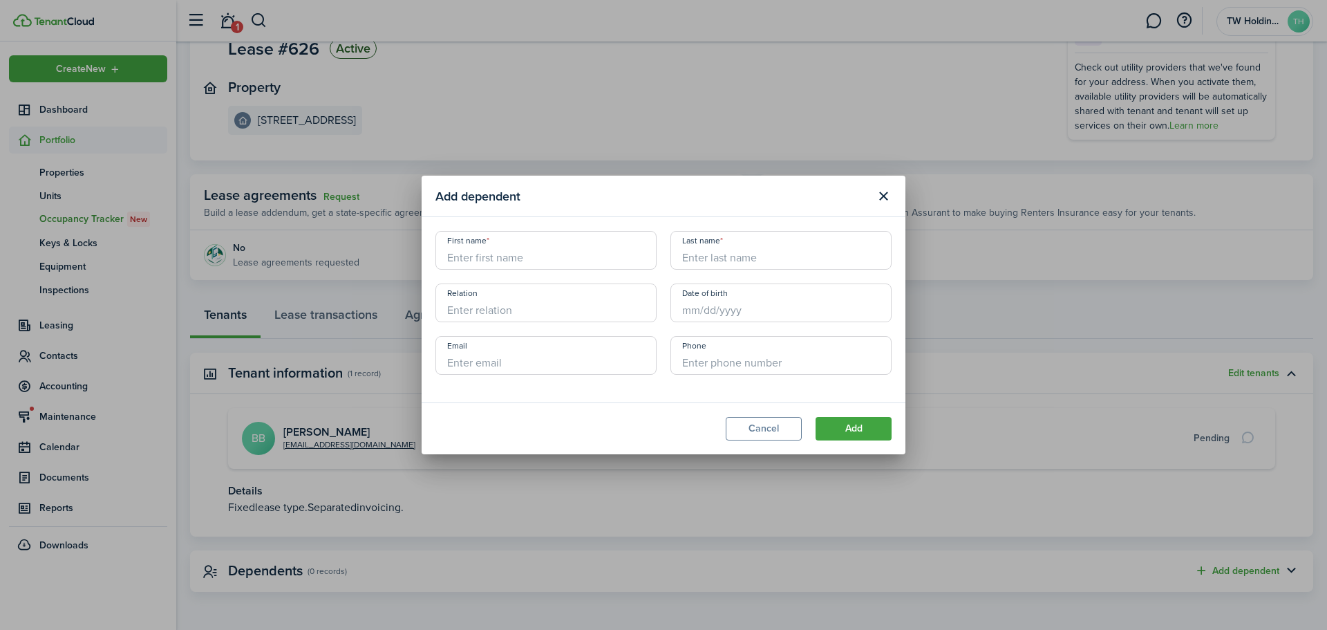
click at [497, 245] on input "First name" at bounding box center [545, 250] width 221 height 39
type input "Nia"
type input "[PERSON_NAME]"
type input "Daughter"
click at [737, 315] on input "Date of birth" at bounding box center [780, 302] width 221 height 39
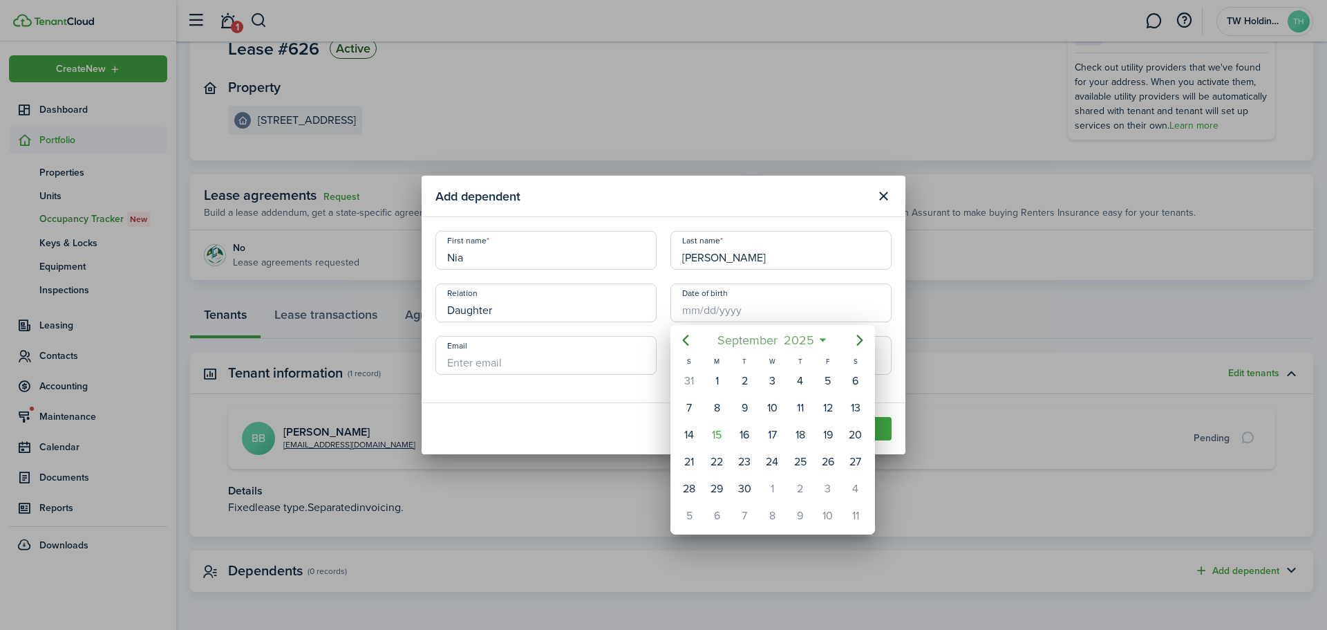
click at [764, 341] on span "September" at bounding box center [747, 340] width 66 height 25
click at [686, 335] on icon "Previous page" at bounding box center [685, 340] width 17 height 17
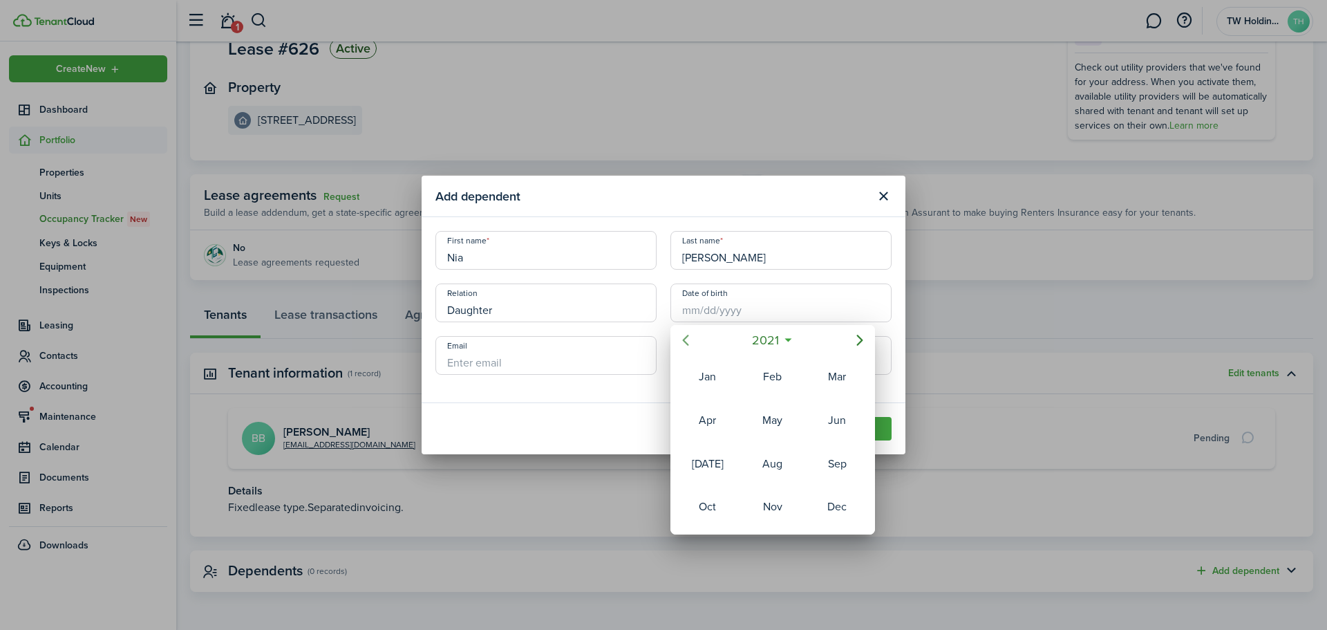
click at [686, 335] on icon "Previous page" at bounding box center [685, 340] width 17 height 17
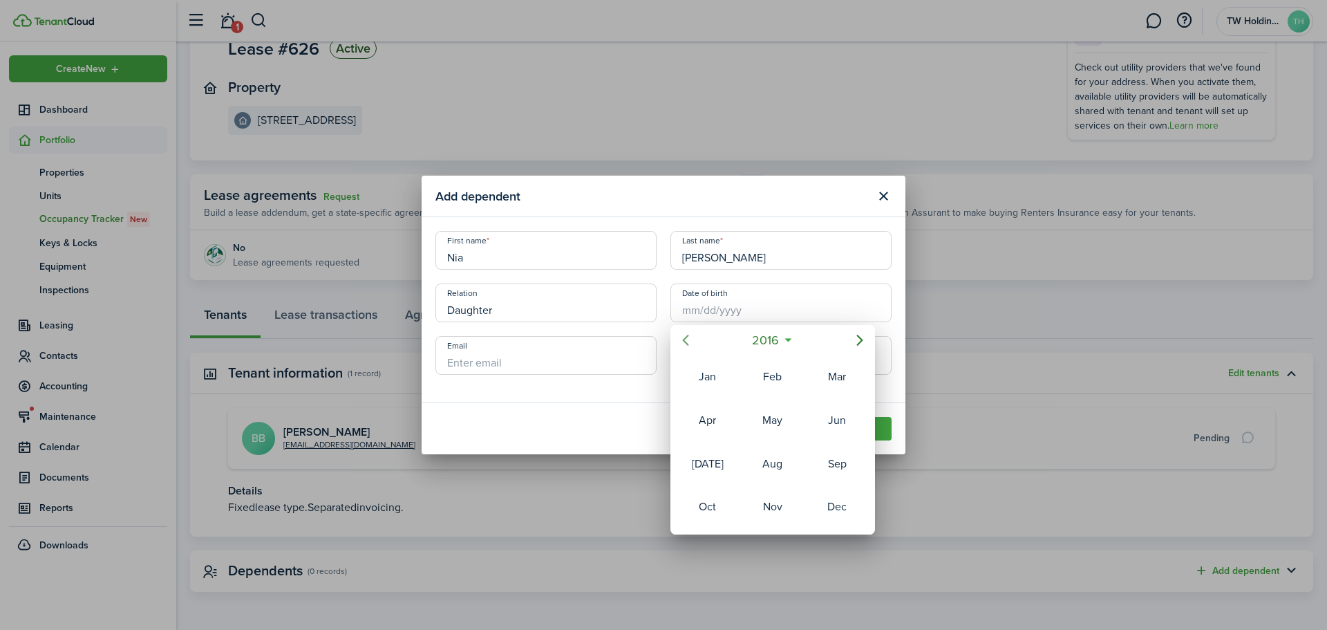
click at [686, 335] on icon "Previous page" at bounding box center [685, 340] width 17 height 17
click at [710, 375] on div "Jan" at bounding box center [708, 377] width 50 height 22
click at [746, 378] on div "1" at bounding box center [744, 380] width 21 height 21
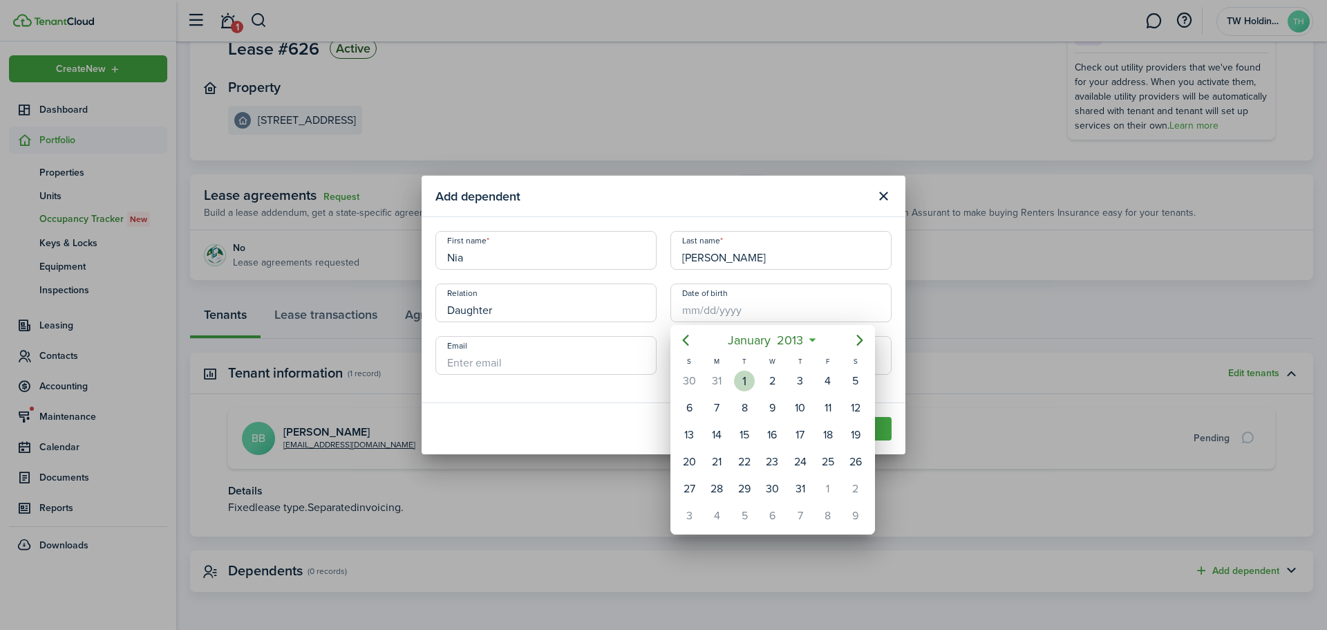
type input "[DATE]"
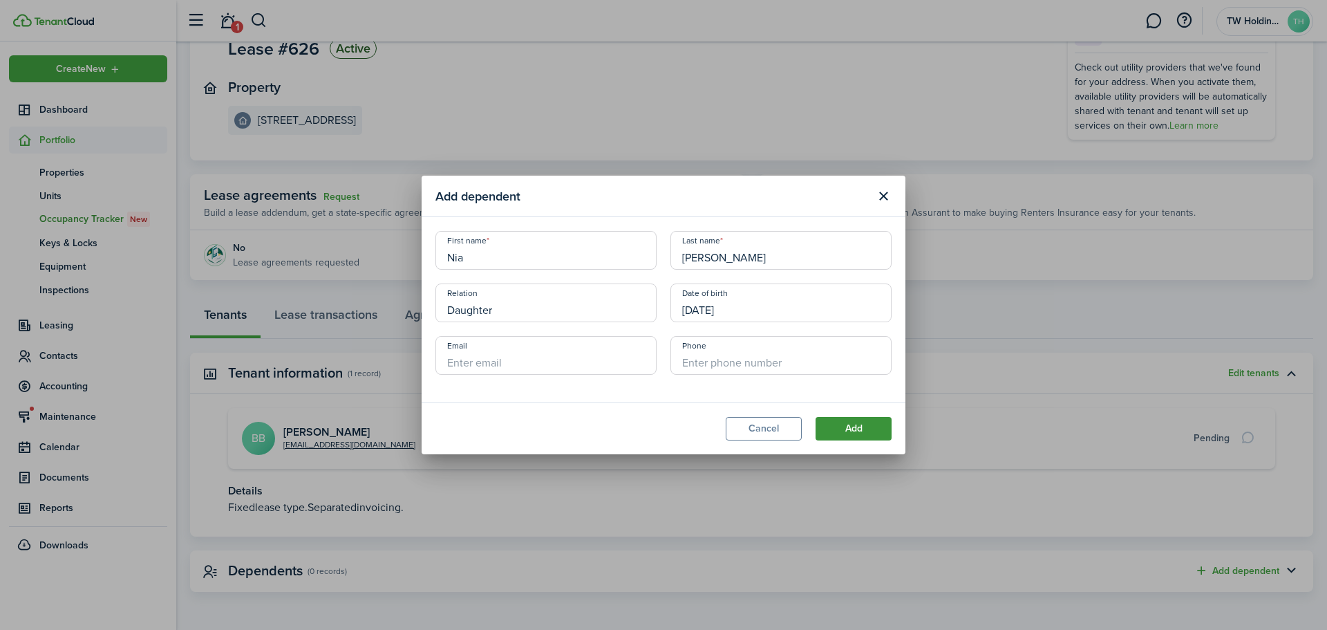
click at [852, 430] on button "Add" at bounding box center [854, 428] width 76 height 23
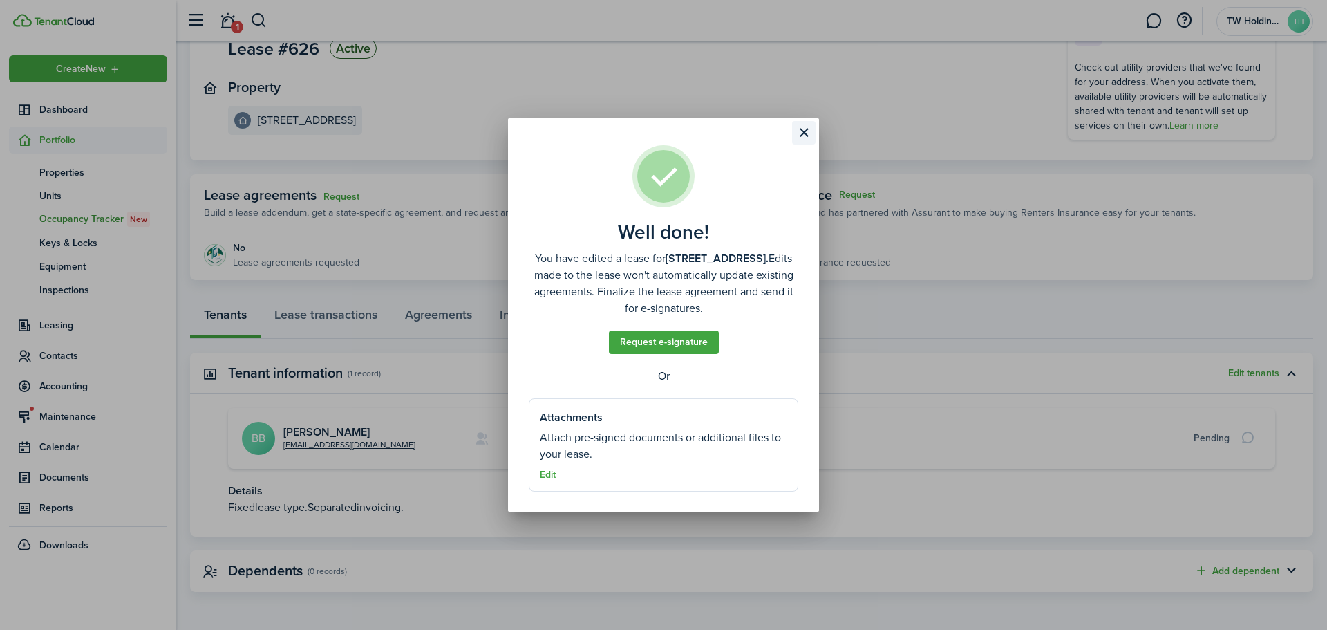
click at [805, 131] on button "Close modal" at bounding box center [803, 132] width 23 height 23
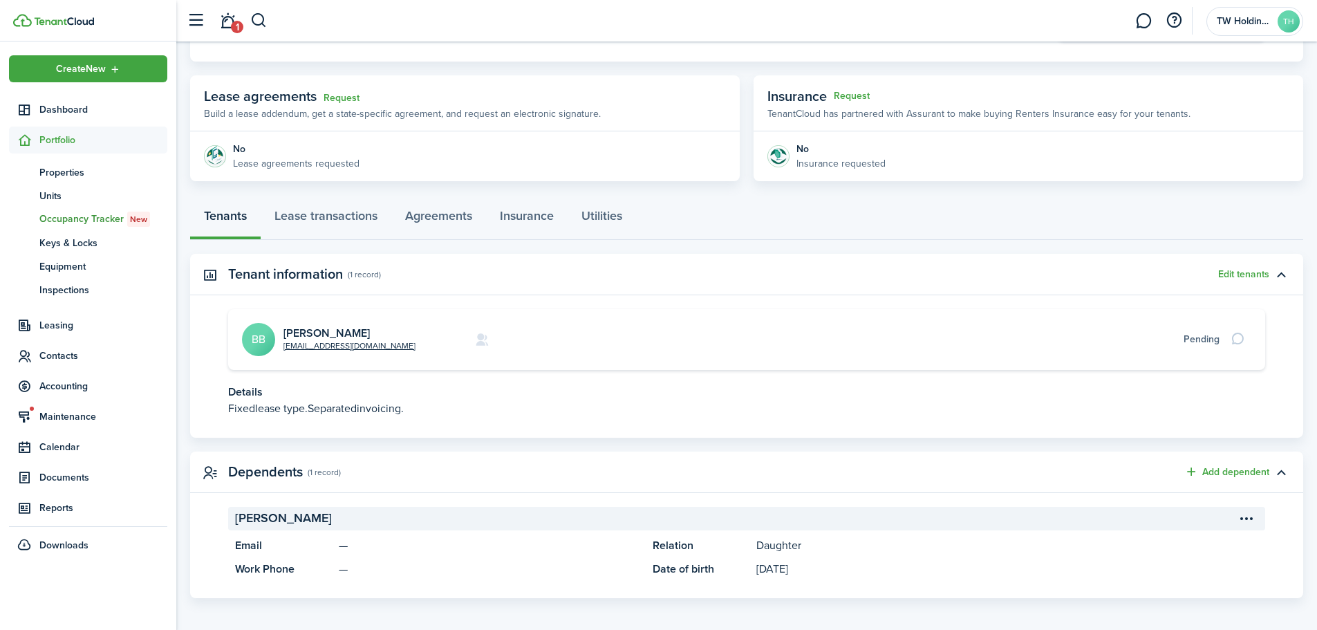
scroll to position [227, 0]
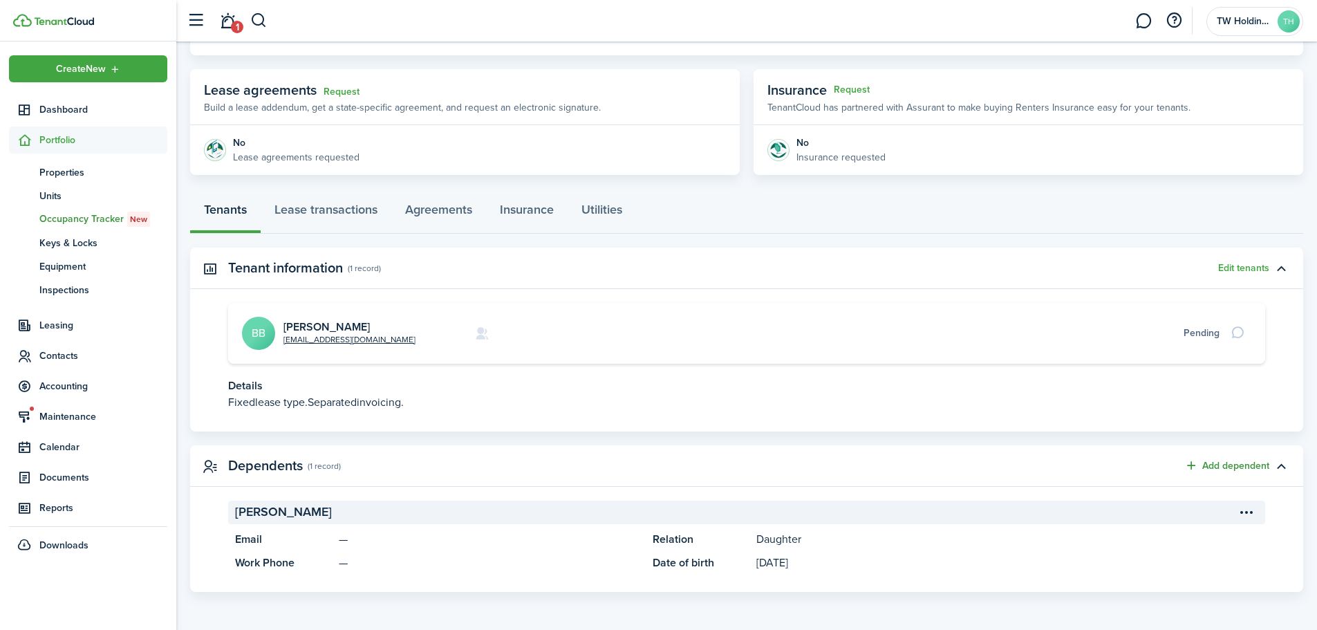
click at [1216, 463] on button "Add dependent" at bounding box center [1226, 466] width 85 height 16
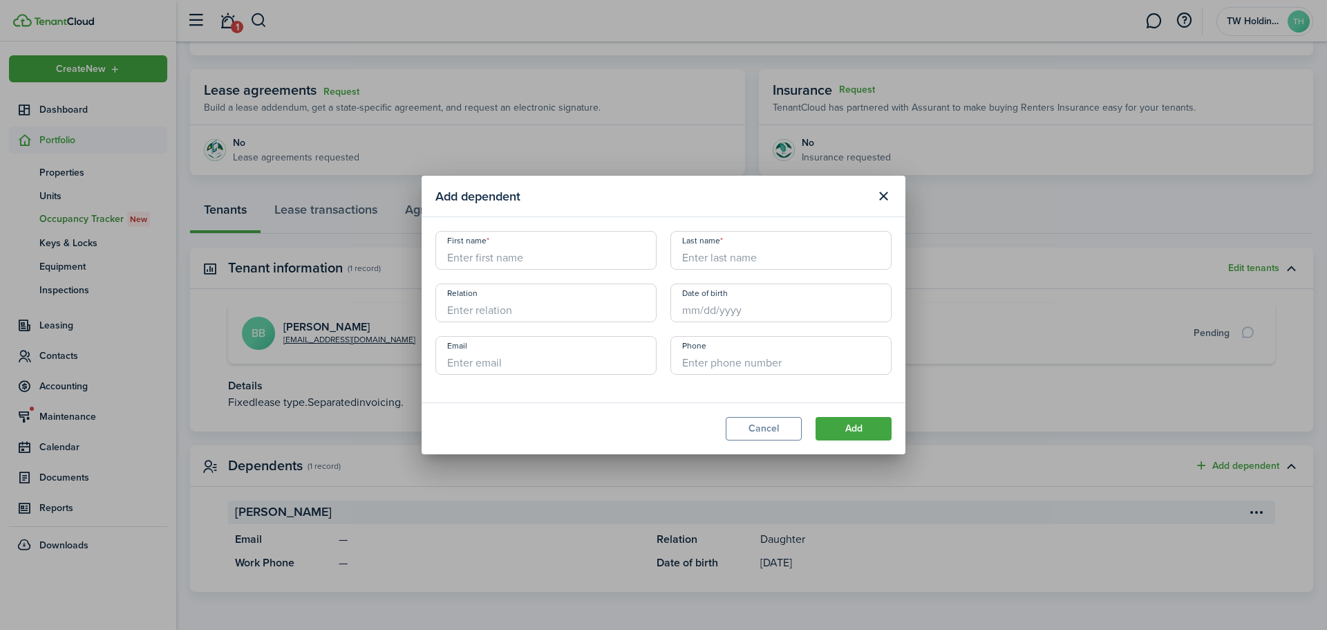
click at [614, 247] on input "First name" at bounding box center [545, 250] width 221 height 39
type input "[PERSON_NAME]"
click at [751, 312] on input "Date of birth" at bounding box center [780, 302] width 221 height 39
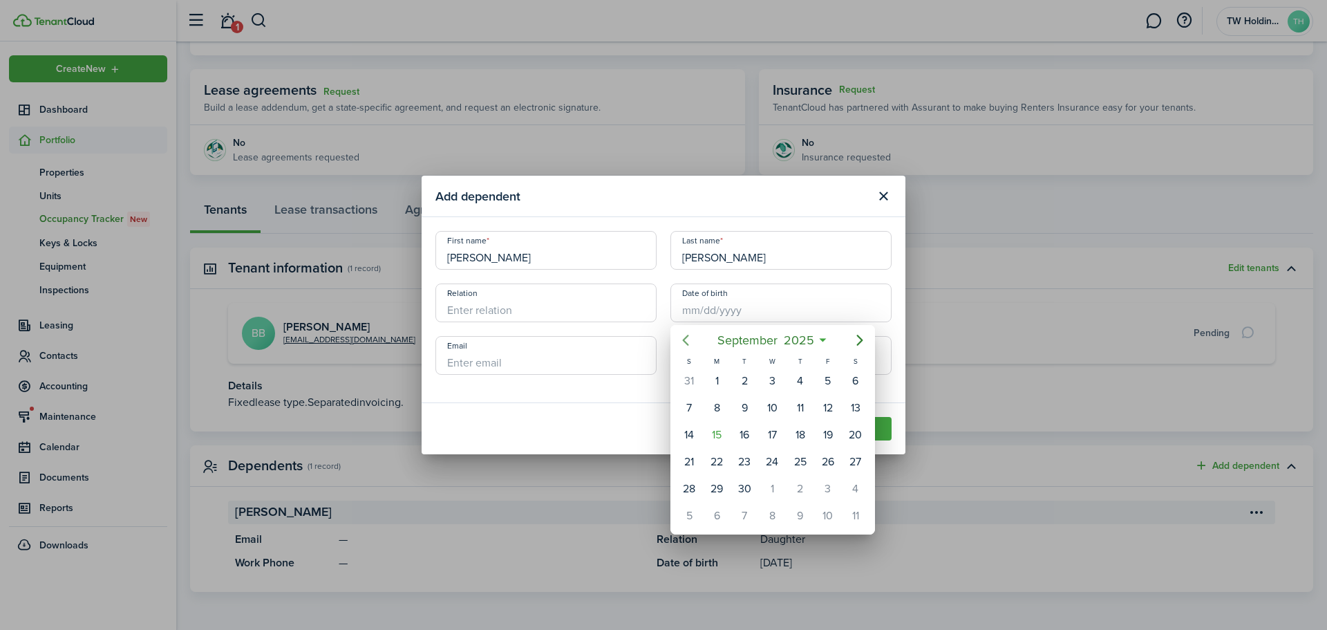
click at [686, 339] on icon "Previous page" at bounding box center [686, 340] width 6 height 11
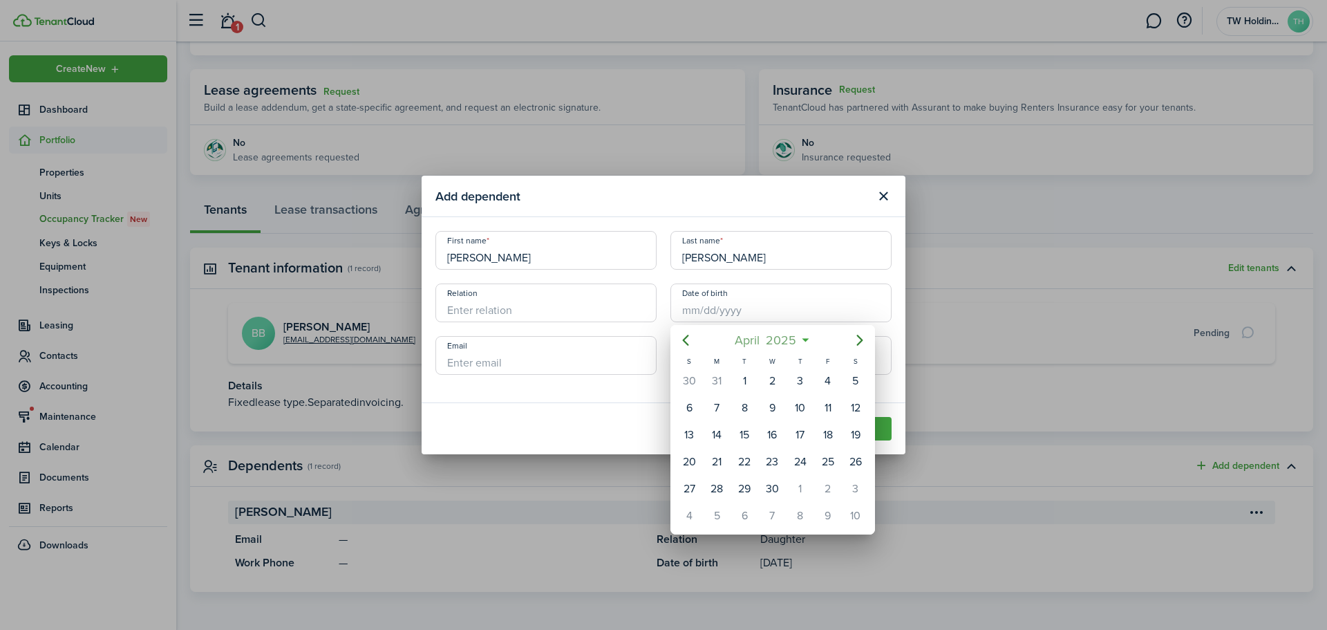
click at [791, 339] on span "2025" at bounding box center [781, 340] width 37 height 25
click at [689, 340] on icon "Previous page" at bounding box center [685, 340] width 17 height 17
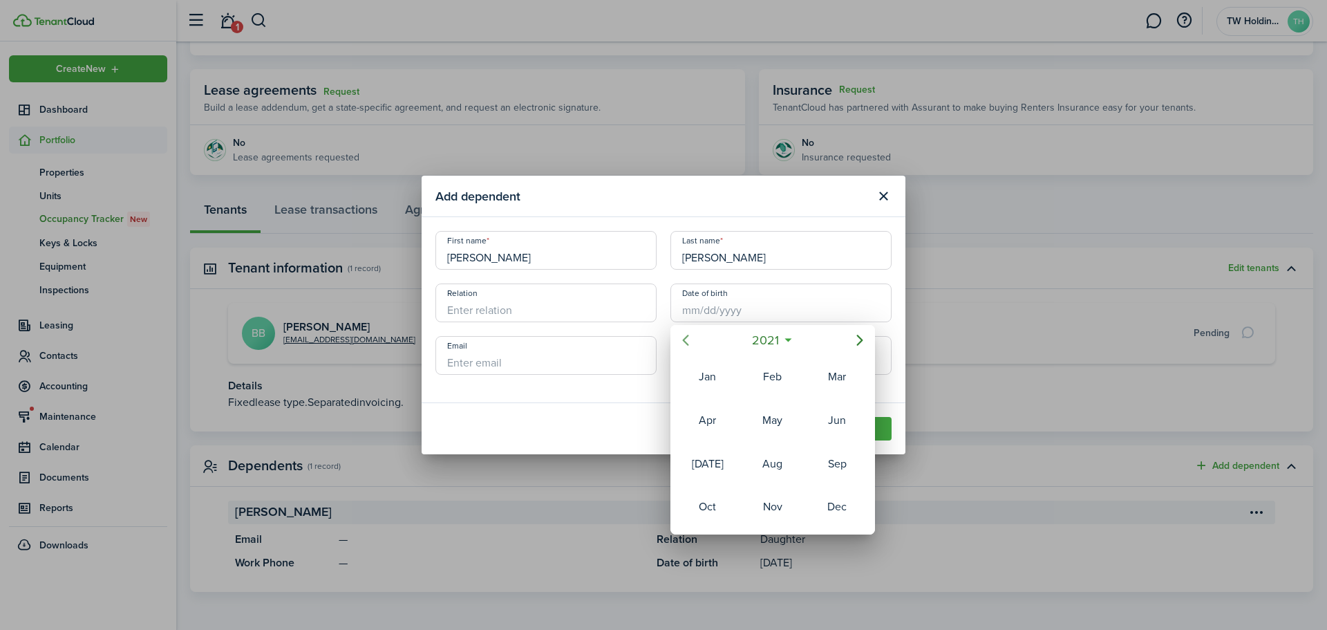
click at [689, 340] on icon "Previous page" at bounding box center [685, 340] width 17 height 17
click at [712, 376] on div "Jan" at bounding box center [708, 377] width 50 height 22
click at [746, 382] on div "1" at bounding box center [744, 380] width 21 height 21
type input "[DATE]"
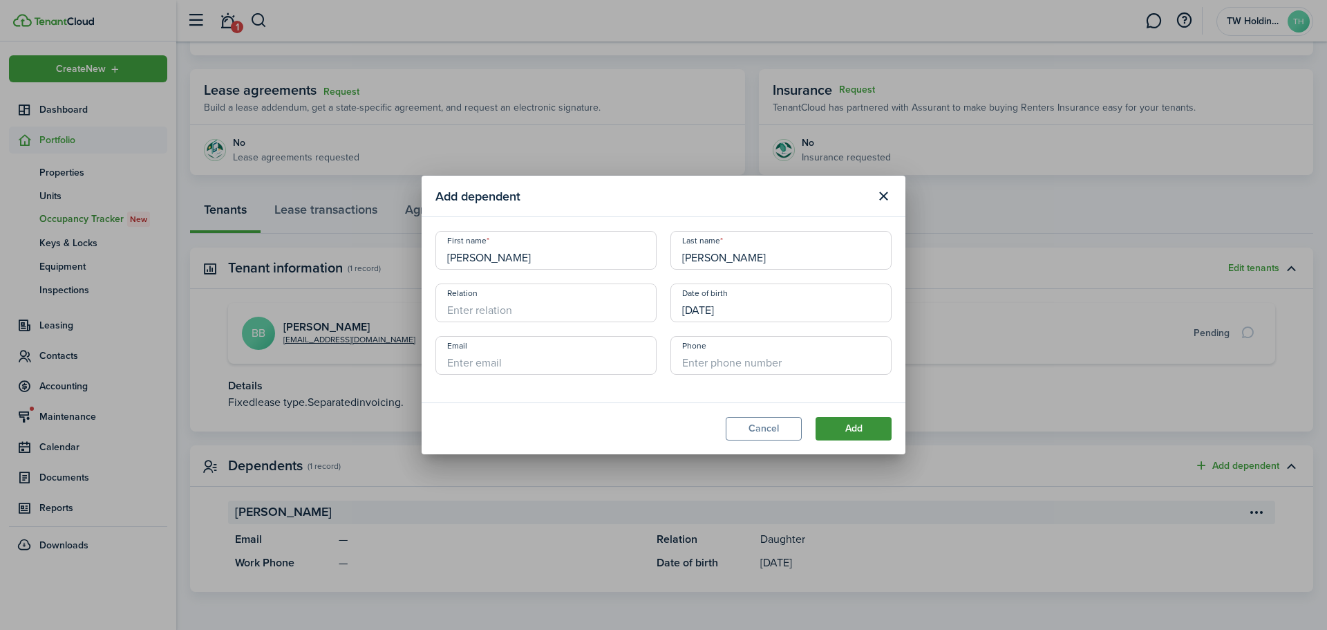
click at [847, 420] on button "Add" at bounding box center [854, 428] width 76 height 23
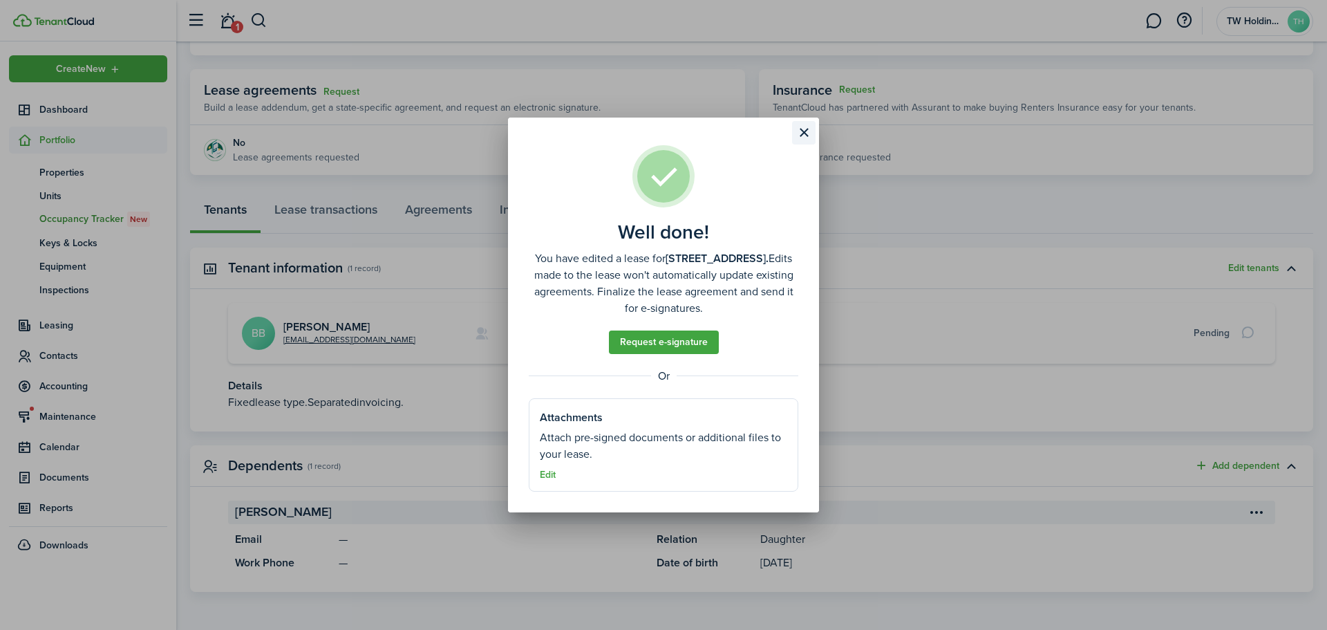
click at [808, 128] on button "Close modal" at bounding box center [803, 132] width 23 height 23
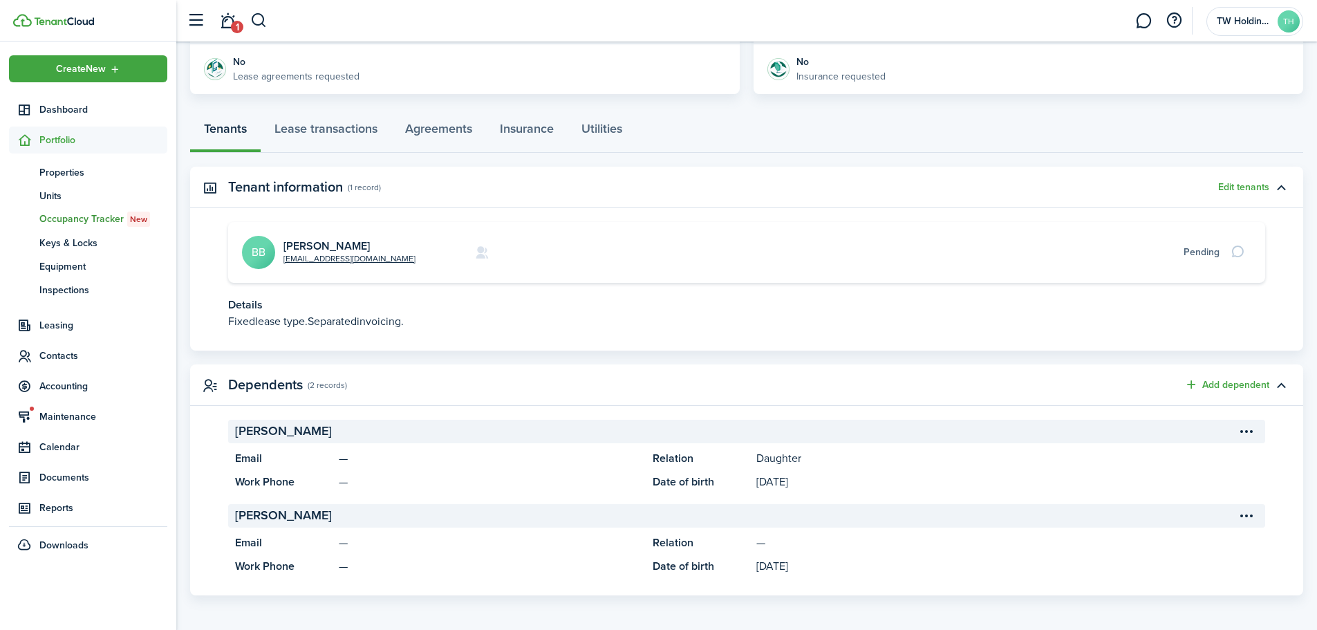
scroll to position [311, 0]
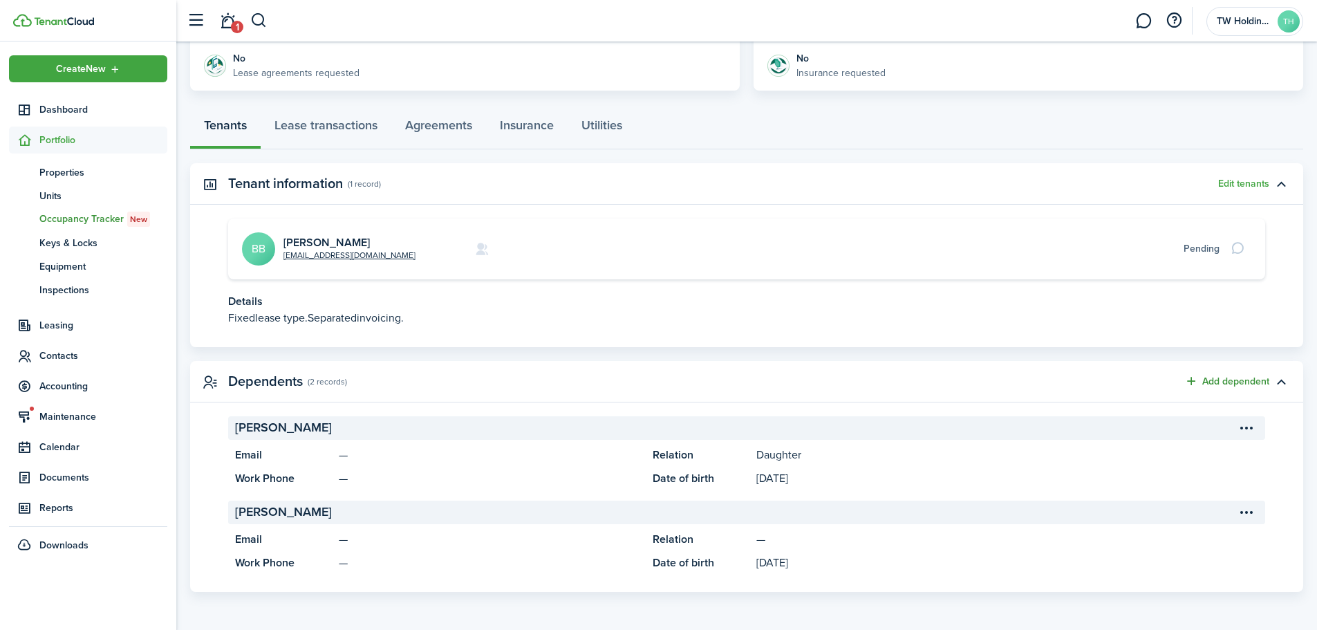
click at [1222, 383] on button "Add dependent" at bounding box center [1226, 381] width 85 height 16
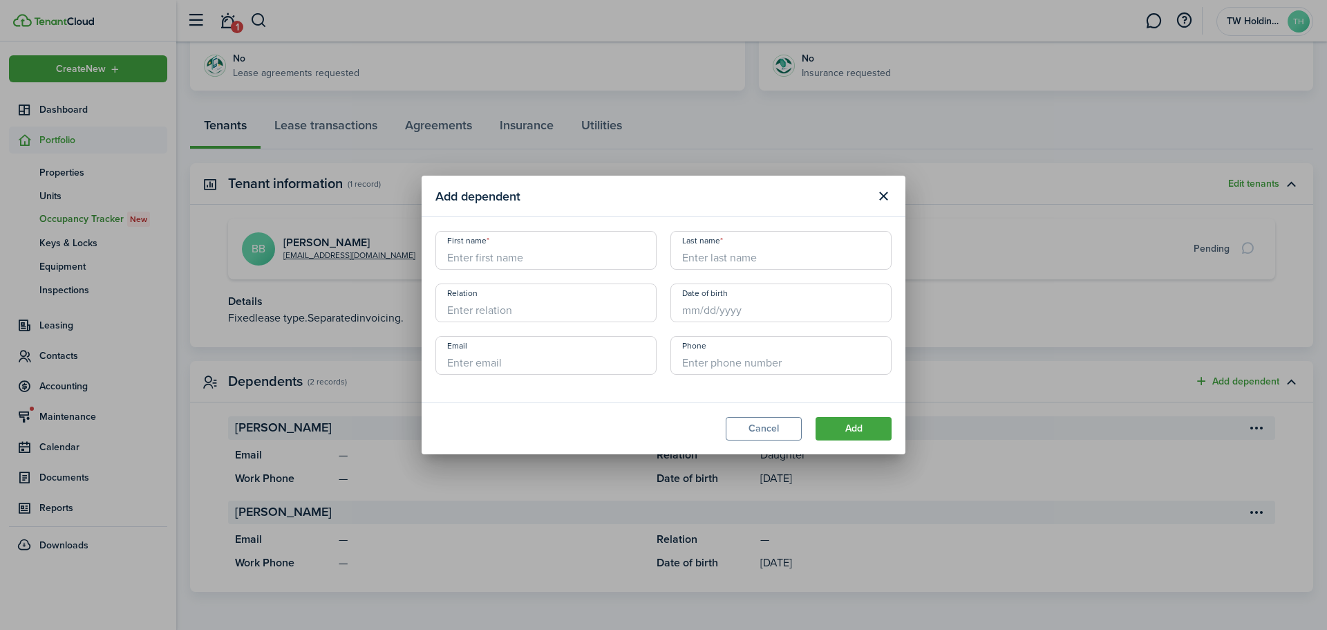
click at [593, 247] on input "First name" at bounding box center [545, 250] width 221 height 39
type input "Daisy"
type input "[PERSON_NAME]"
click at [585, 298] on input "Relation" at bounding box center [545, 302] width 221 height 39
type input "Daughter"
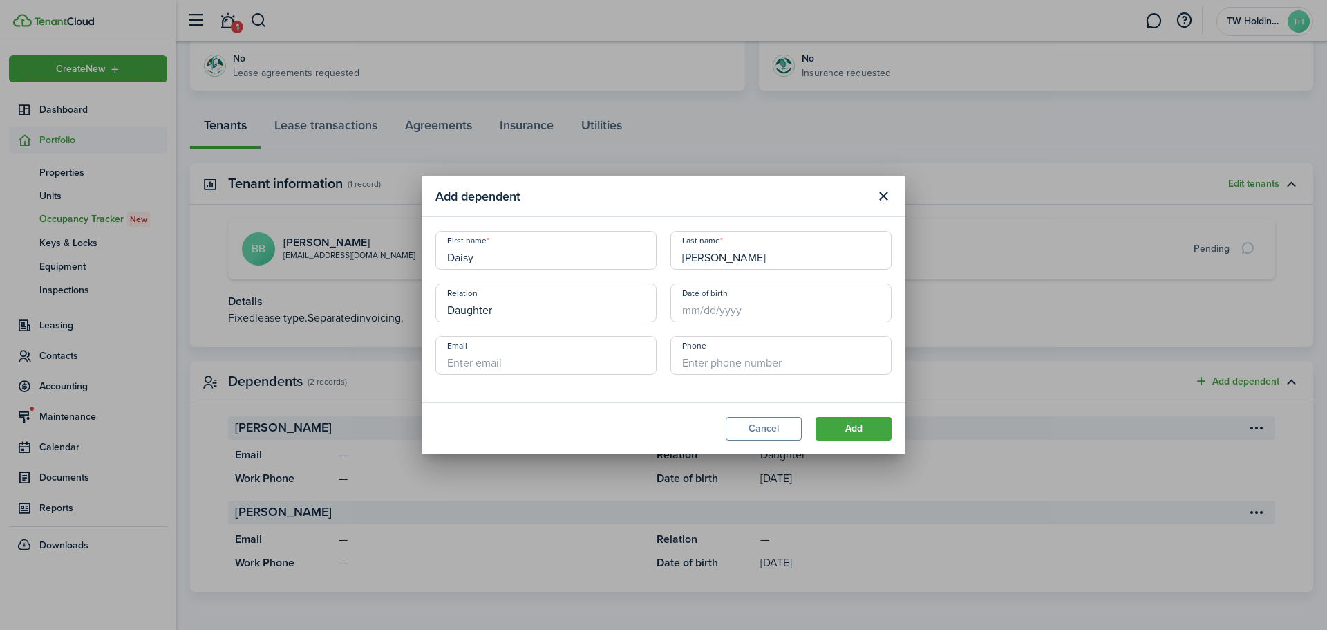
click at [706, 316] on input "Date of birth" at bounding box center [780, 302] width 221 height 39
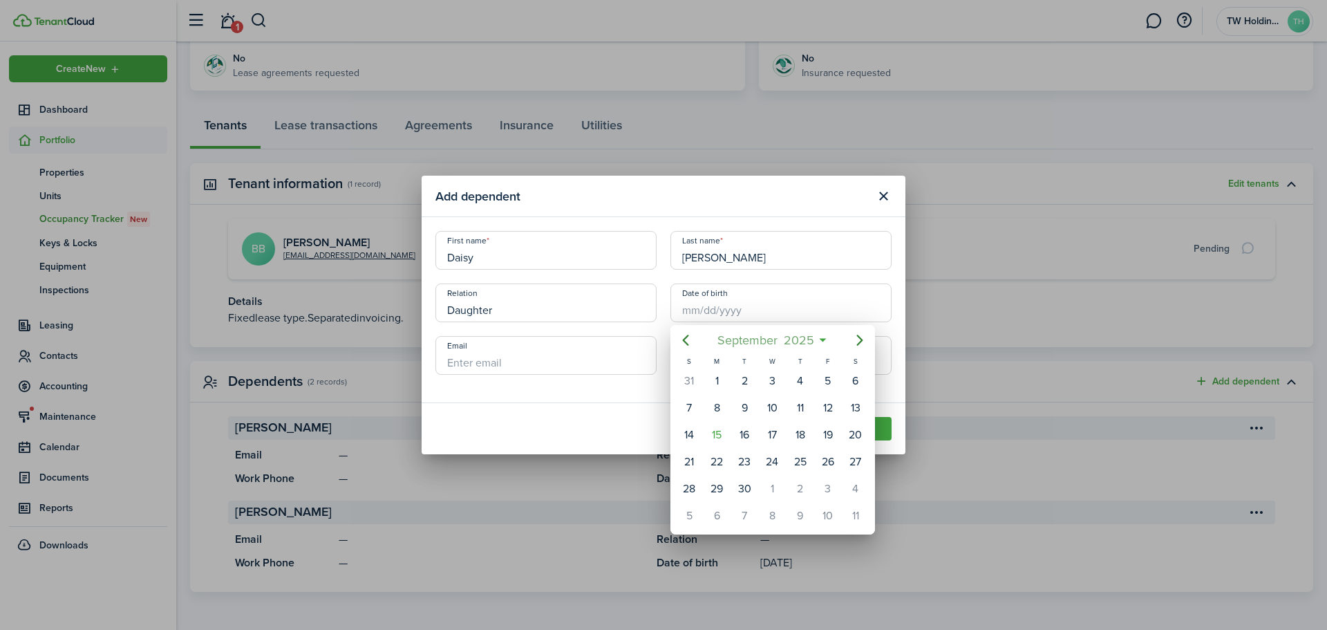
click at [820, 341] on mbsc-button "[DATE]" at bounding box center [765, 340] width 114 height 25
click at [690, 331] on mbsc-button "Previous page" at bounding box center [686, 340] width 28 height 28
click at [690, 339] on icon "Previous page" at bounding box center [685, 340] width 17 height 17
click at [720, 377] on div "Jan" at bounding box center [708, 377] width 50 height 22
click at [694, 375] on div "1" at bounding box center [689, 380] width 21 height 21
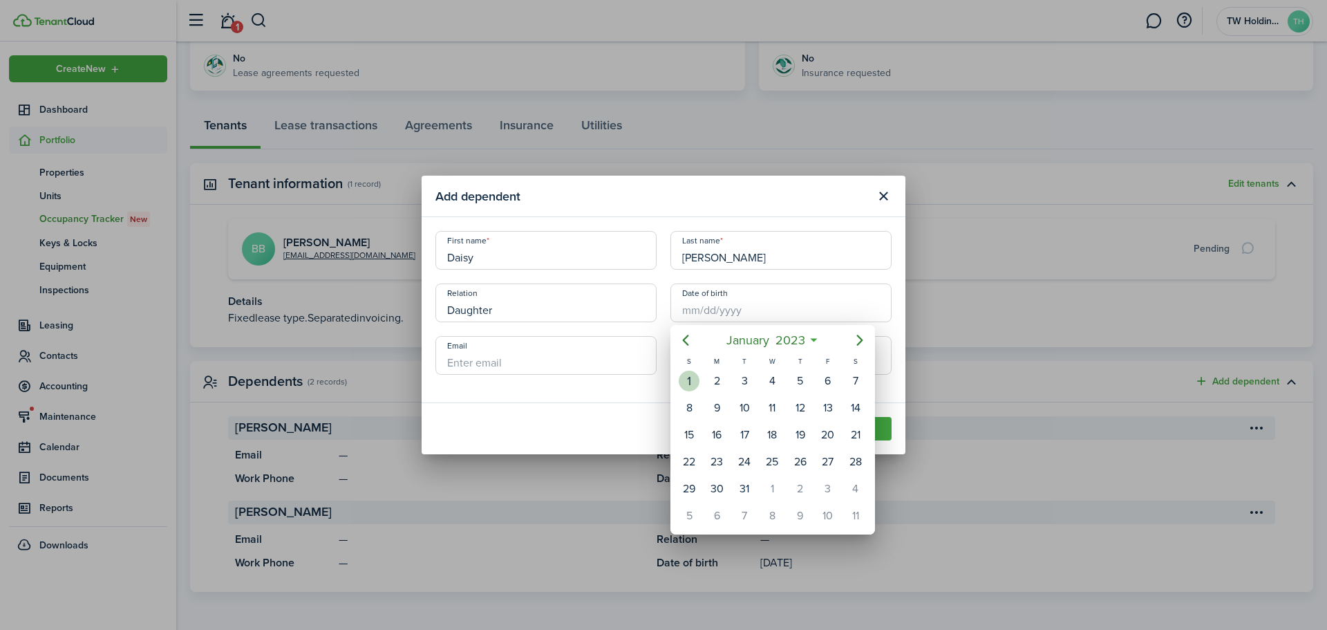
type input "[DATE]"
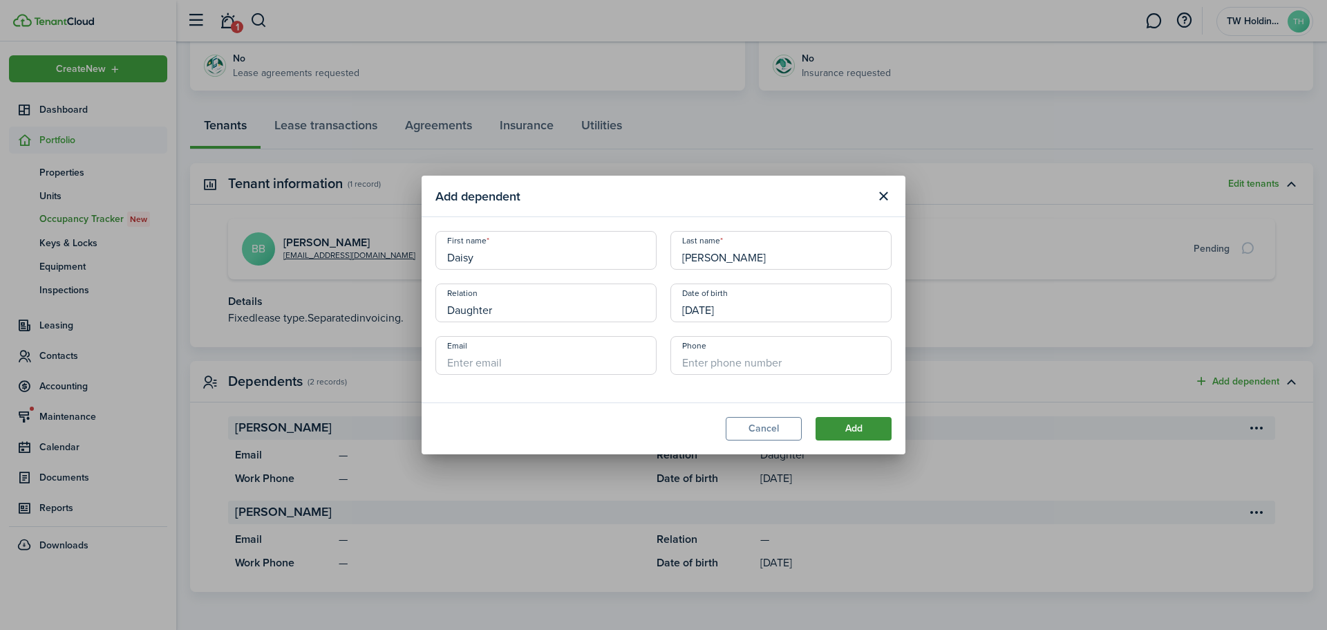
click at [847, 427] on button "Add" at bounding box center [854, 428] width 76 height 23
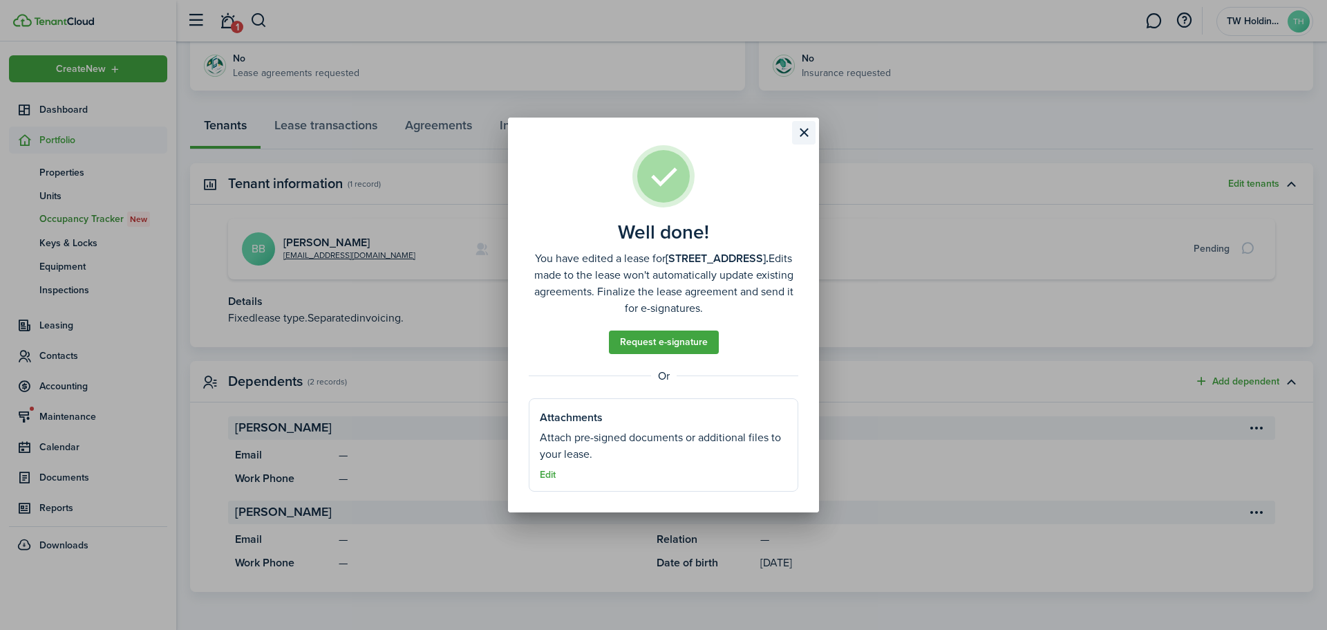
click at [809, 135] on button "Close modal" at bounding box center [803, 132] width 23 height 23
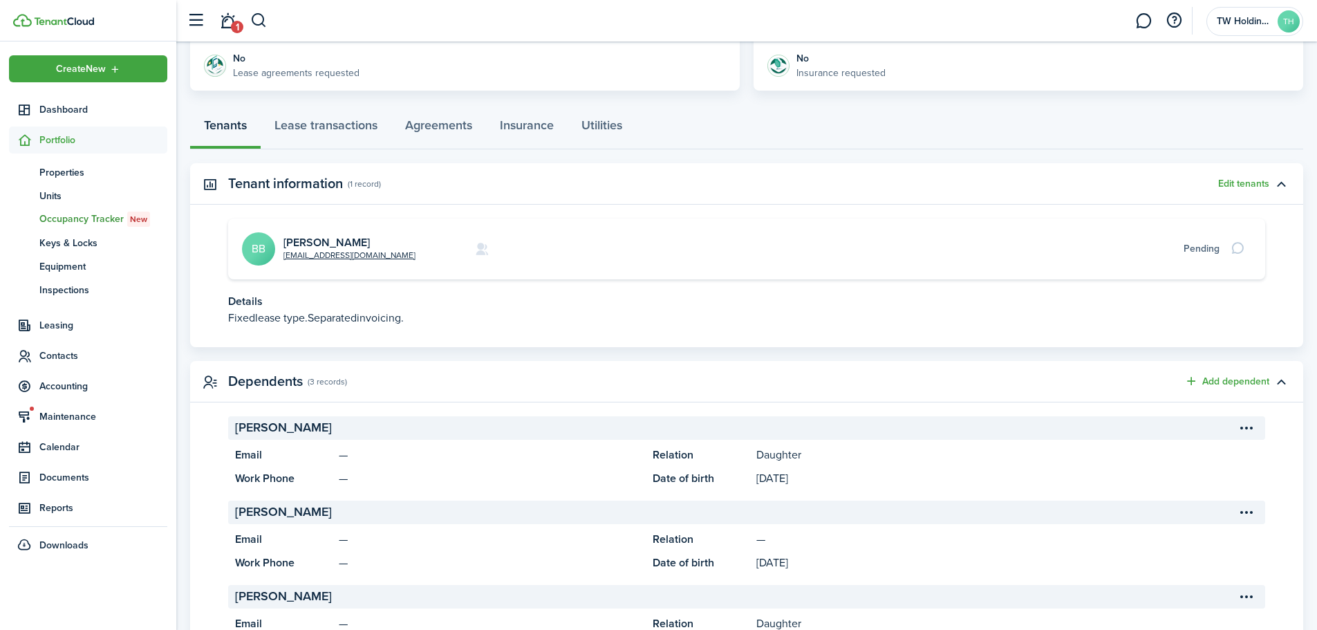
click at [220, 23] on link "1" at bounding box center [227, 20] width 26 height 35
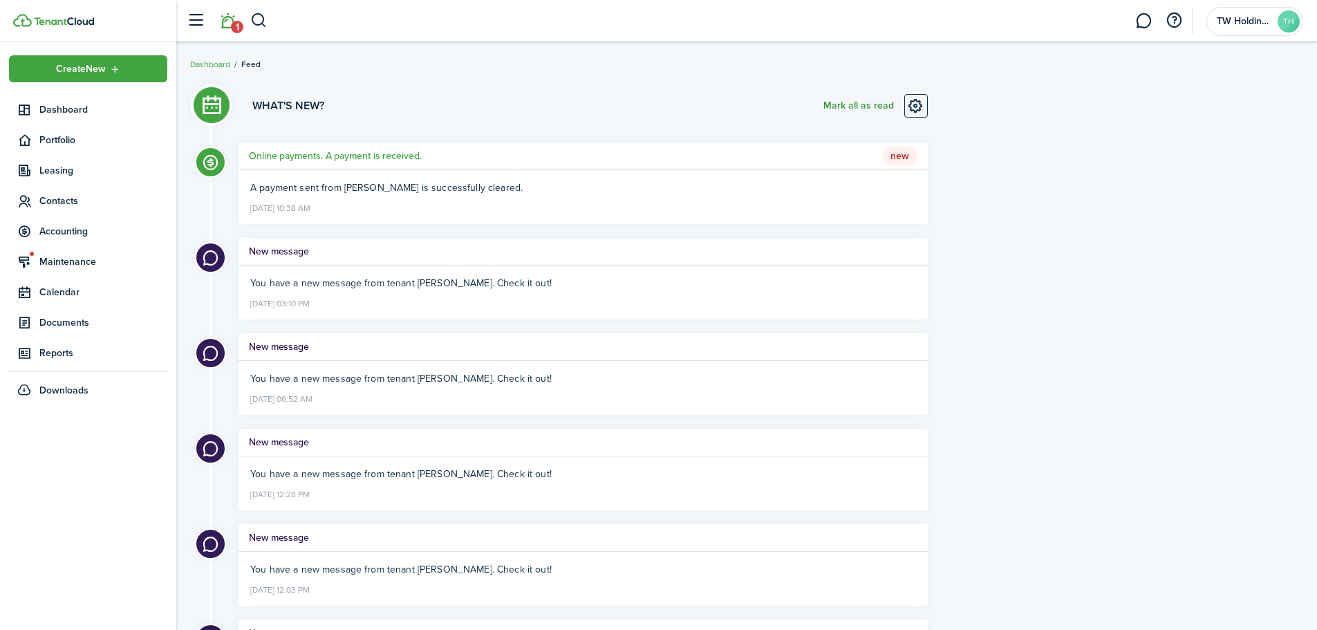
click at [857, 107] on button "Mark all as read" at bounding box center [858, 105] width 70 height 23
click at [259, 21] on button "button" at bounding box center [258, 20] width 17 height 23
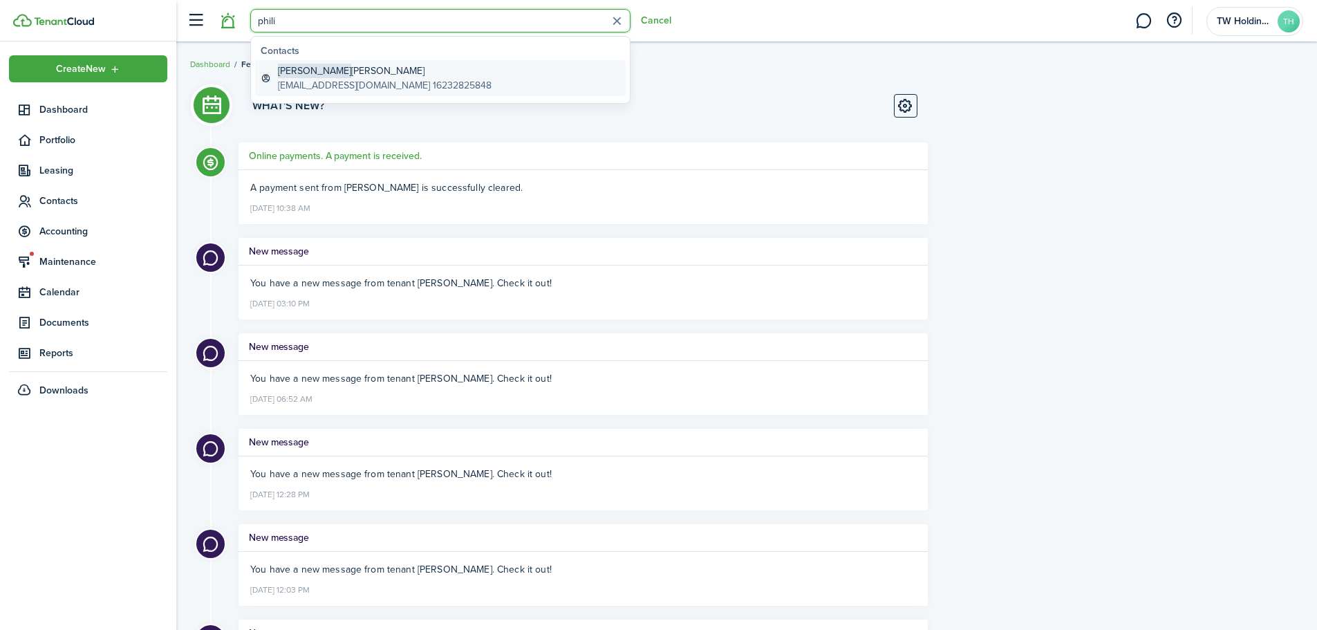
type input "phili"
click at [331, 74] on global-search-item-title "[PERSON_NAME]" at bounding box center [385, 71] width 214 height 15
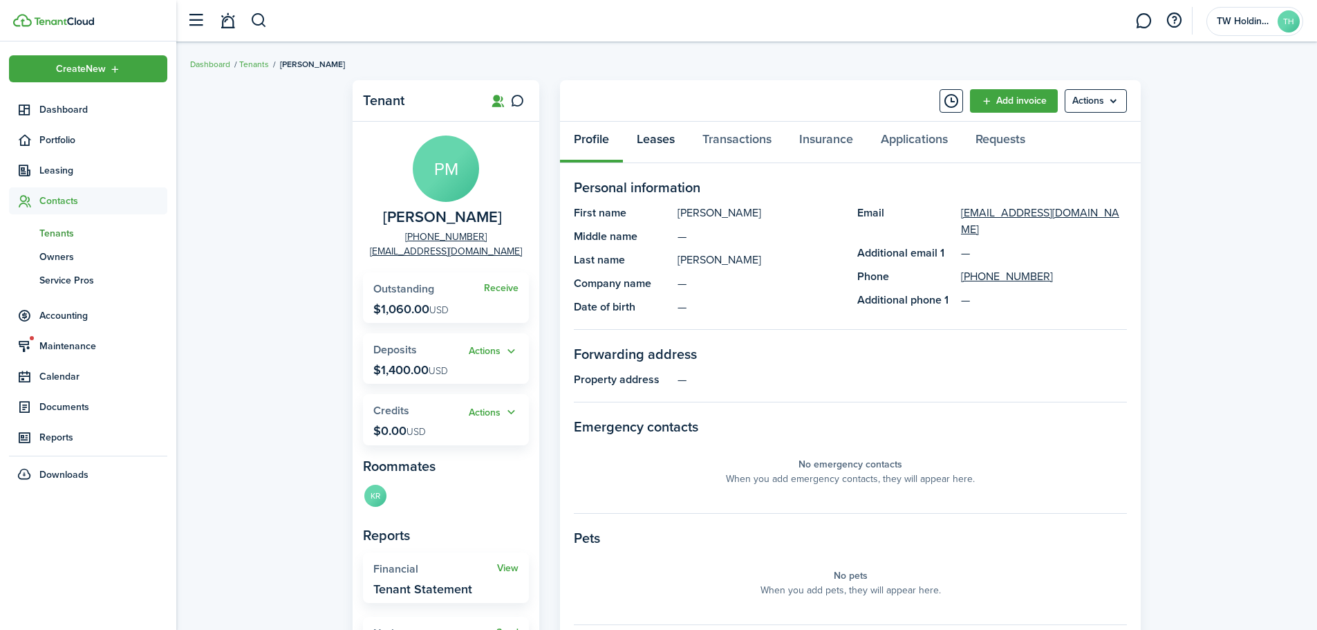
click at [657, 136] on link "Leases" at bounding box center [656, 142] width 66 height 41
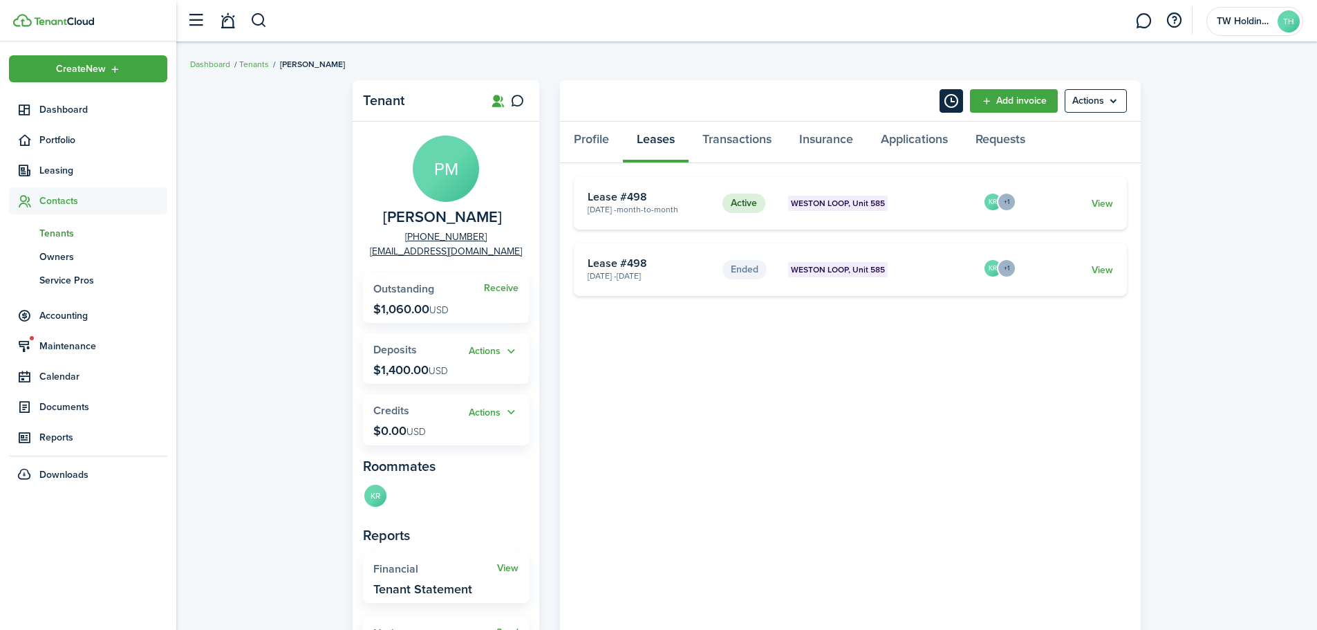
click at [948, 94] on button "Timeline" at bounding box center [950, 100] width 23 height 23
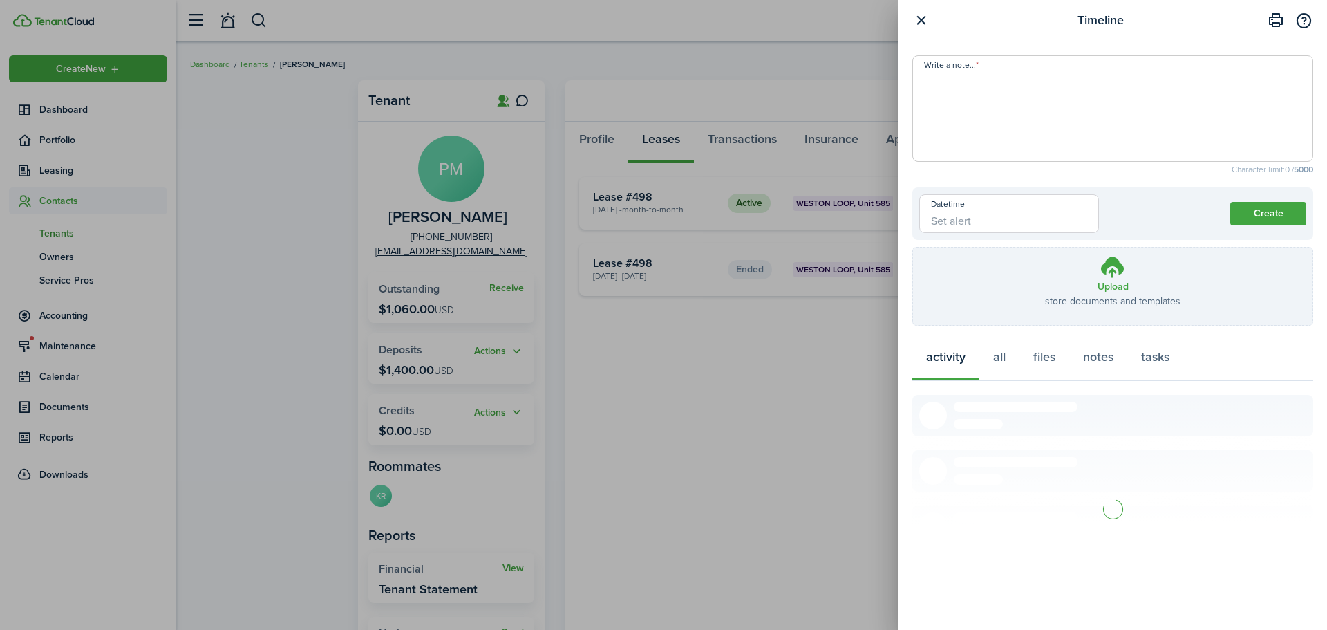
click at [1033, 97] on textarea "Write a note..." at bounding box center [1112, 112] width 399 height 83
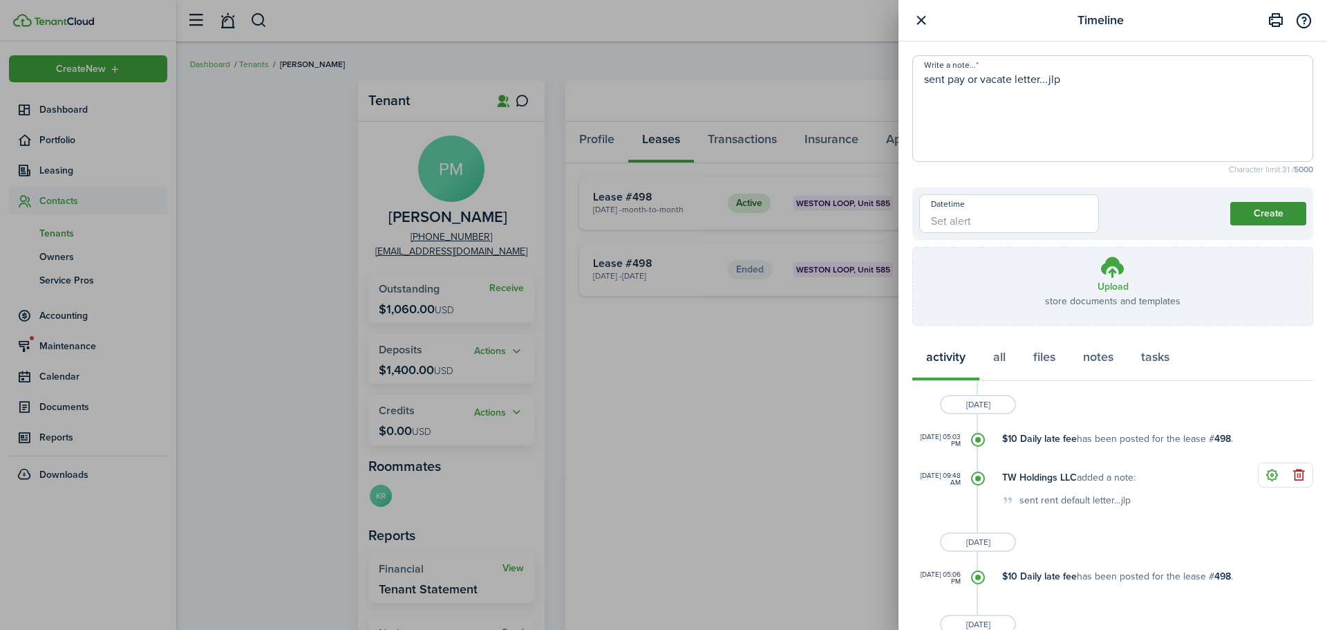
type textarea "sent pay or vacate letter...jlp"
click at [1261, 209] on button "Create" at bounding box center [1268, 213] width 76 height 23
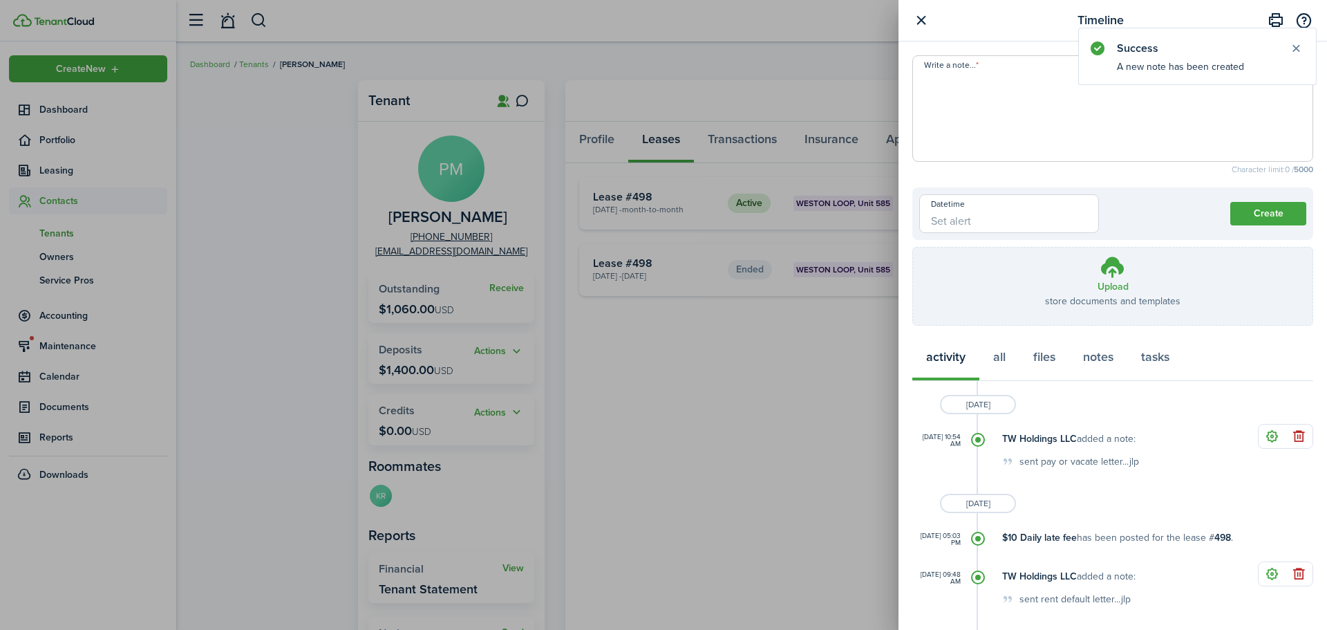
click at [442, 44] on div "Timeline Write a note... Character limit: 0 / 5000 Datetime Create Upload store…" at bounding box center [663, 315] width 1327 height 630
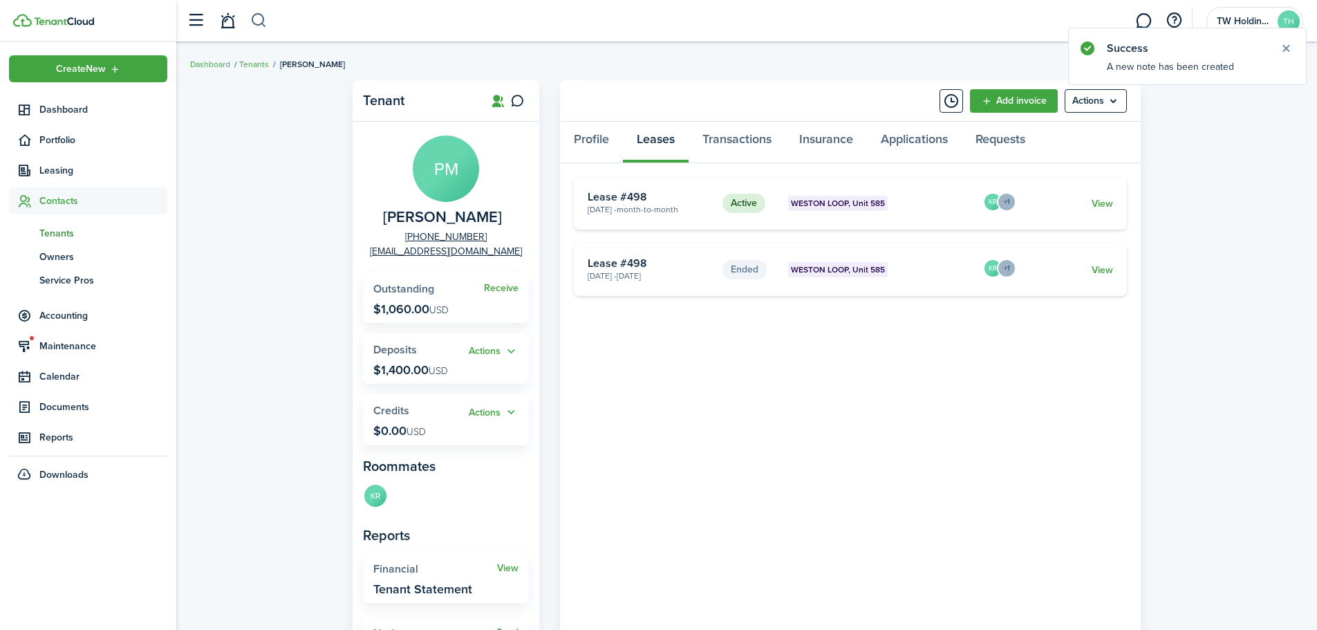
click at [256, 25] on button "button" at bounding box center [258, 20] width 17 height 23
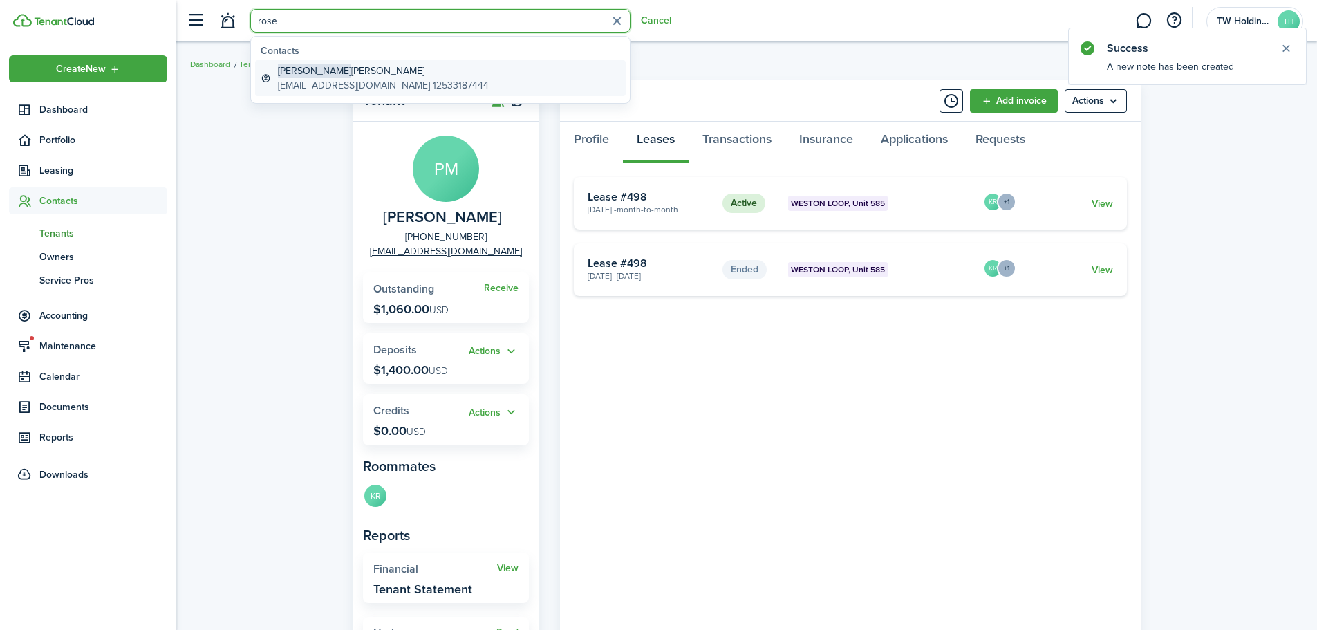
type input "rose"
click at [317, 75] on span "[PERSON_NAME]" at bounding box center [314, 71] width 73 height 15
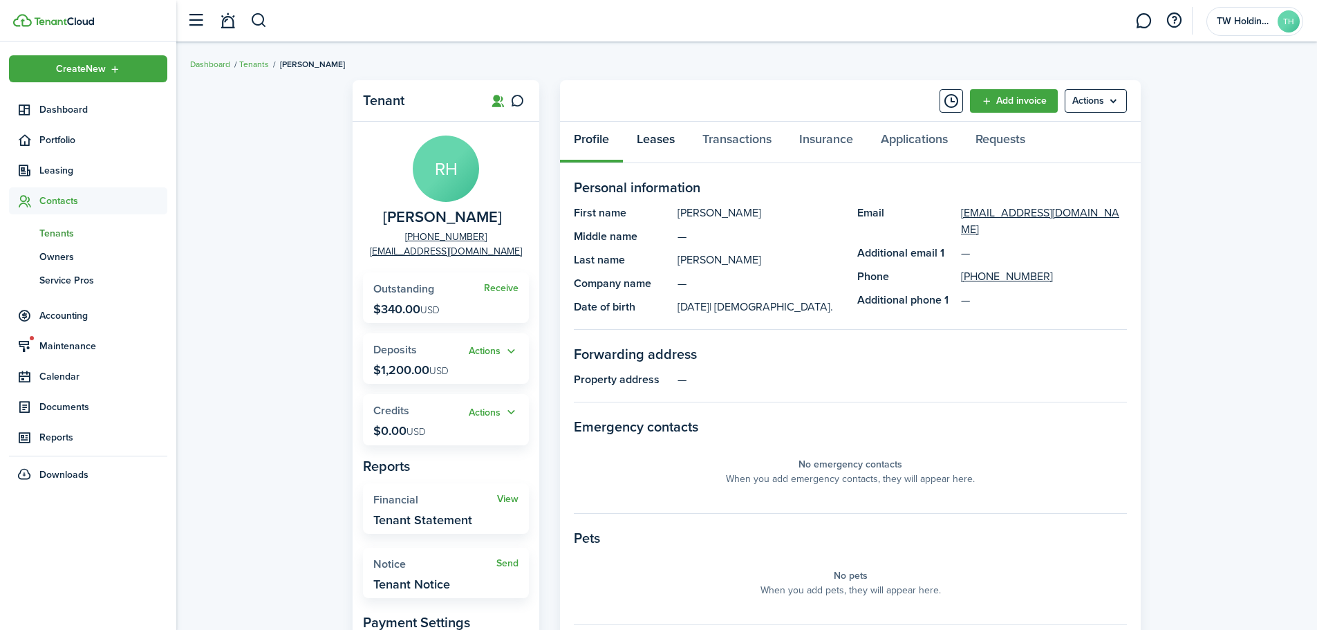
click at [665, 134] on link "Leases" at bounding box center [656, 142] width 66 height 41
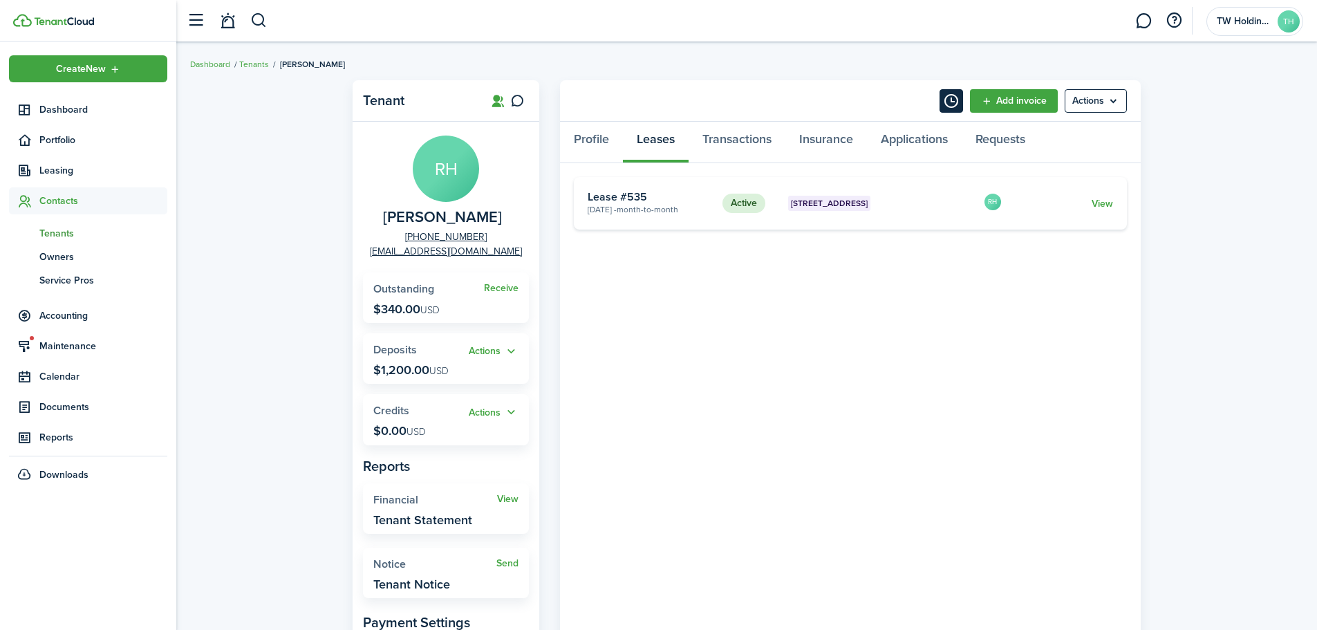
click at [943, 99] on button "Timeline" at bounding box center [950, 100] width 23 height 23
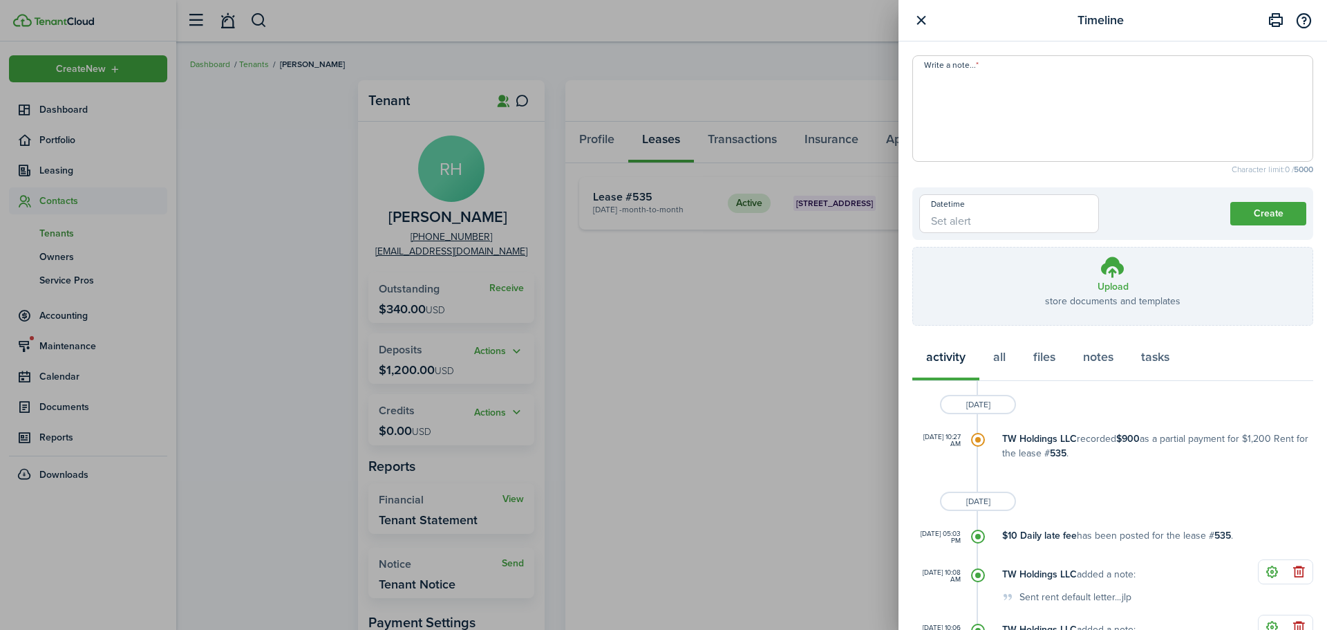
click at [975, 72] on textarea "Write a note..." at bounding box center [1112, 112] width 399 height 83
type textarea "sent pay or vacate letter...jlp"
click at [1283, 210] on button "Create" at bounding box center [1268, 213] width 76 height 23
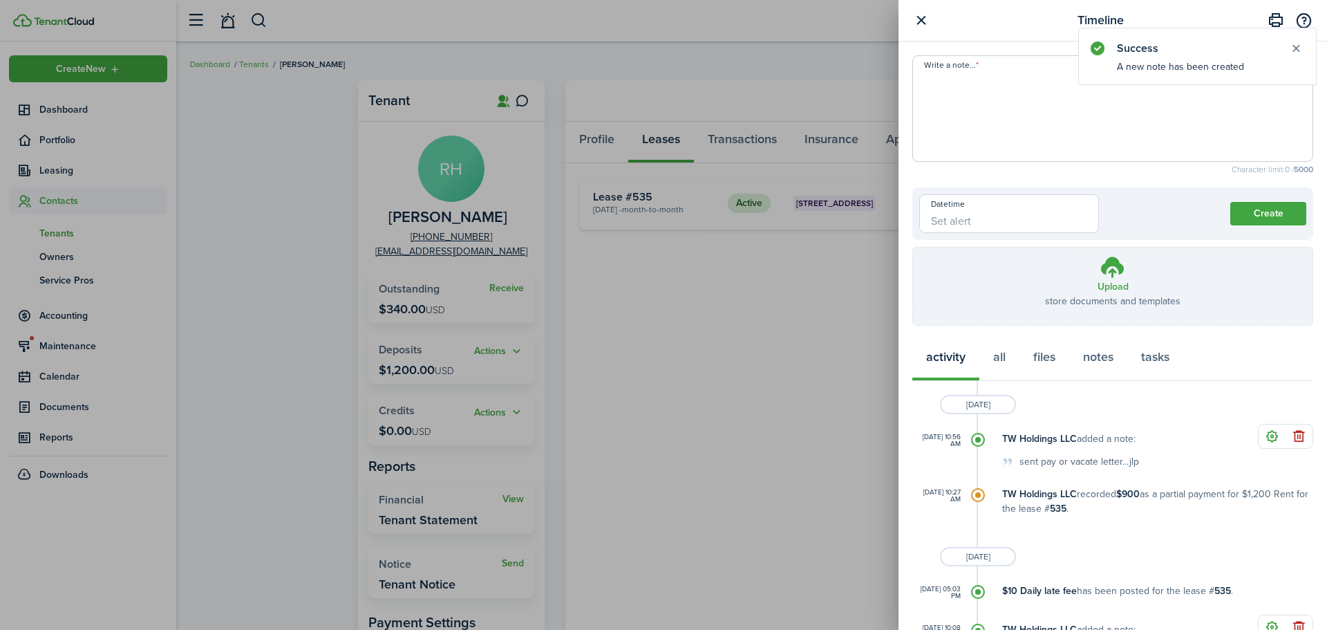
click at [258, 19] on div "Timeline Write a note... Character limit: 0 / 5000 Datetime Create Upload store…" at bounding box center [663, 315] width 1327 height 630
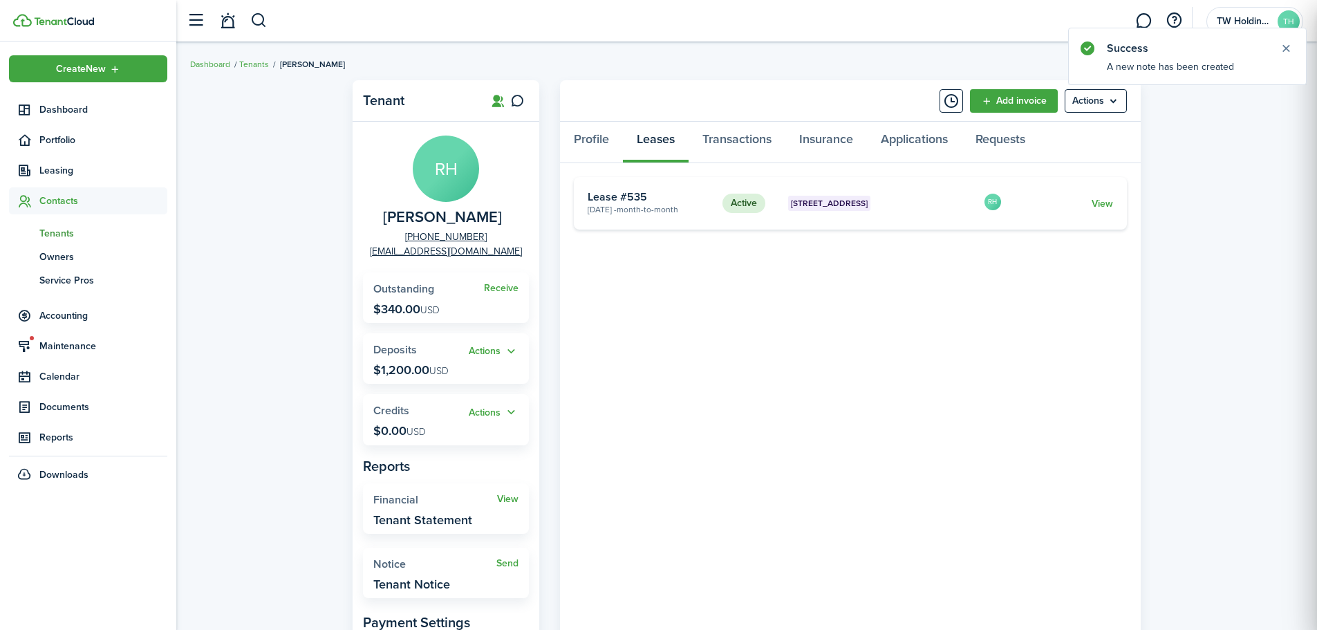
click at [258, 19] on button "button" at bounding box center [258, 20] width 17 height 23
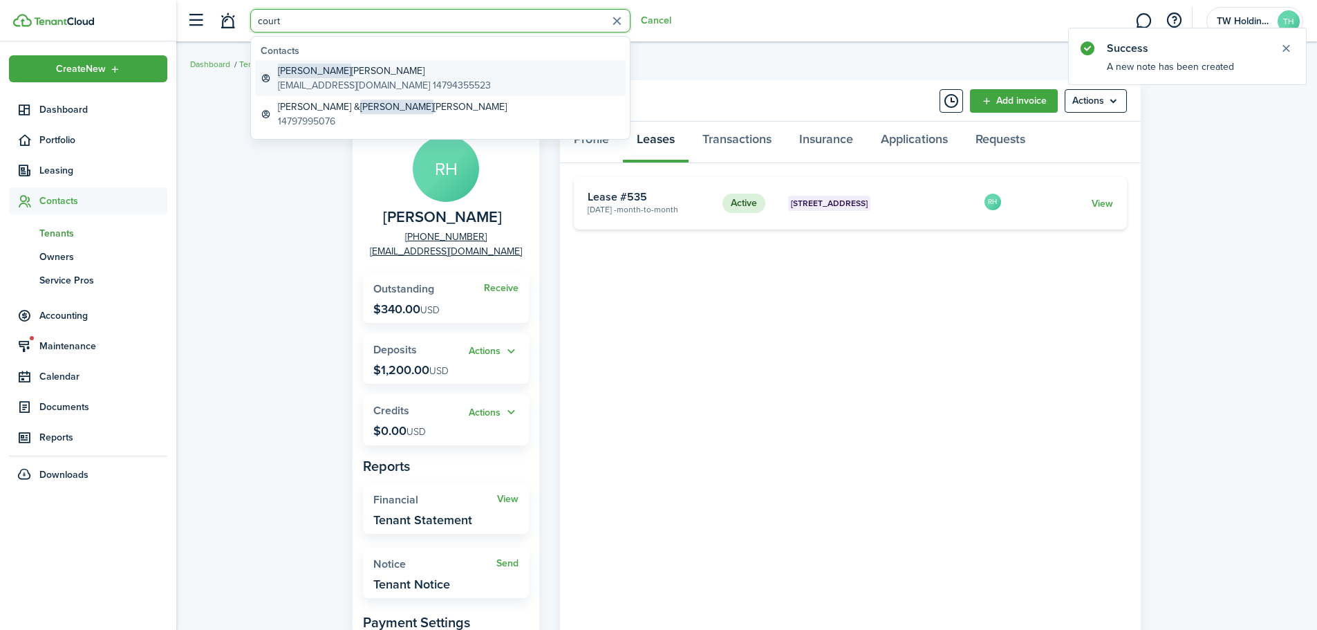
type input "court"
click at [357, 80] on global-search-item-description "[EMAIL_ADDRESS][DOMAIN_NAME] 14794355523" at bounding box center [384, 85] width 213 height 15
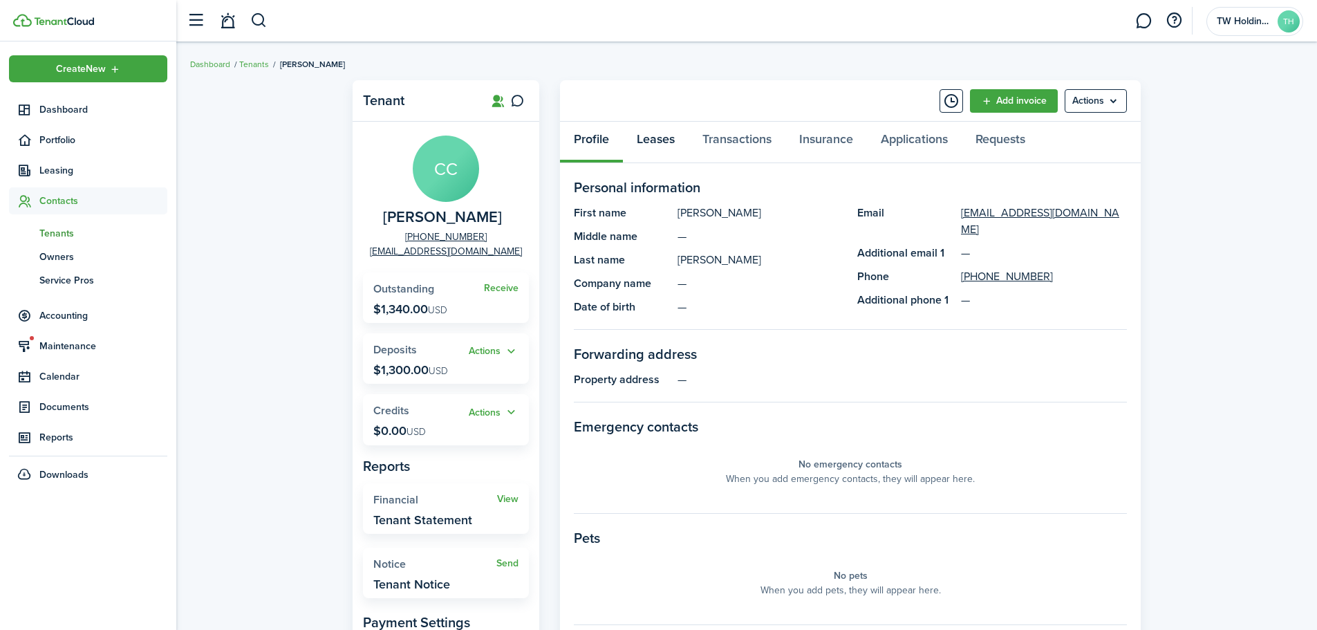
click at [659, 138] on link "Leases" at bounding box center [656, 142] width 66 height 41
